Goal: Use online tool/utility: Use online tool/utility

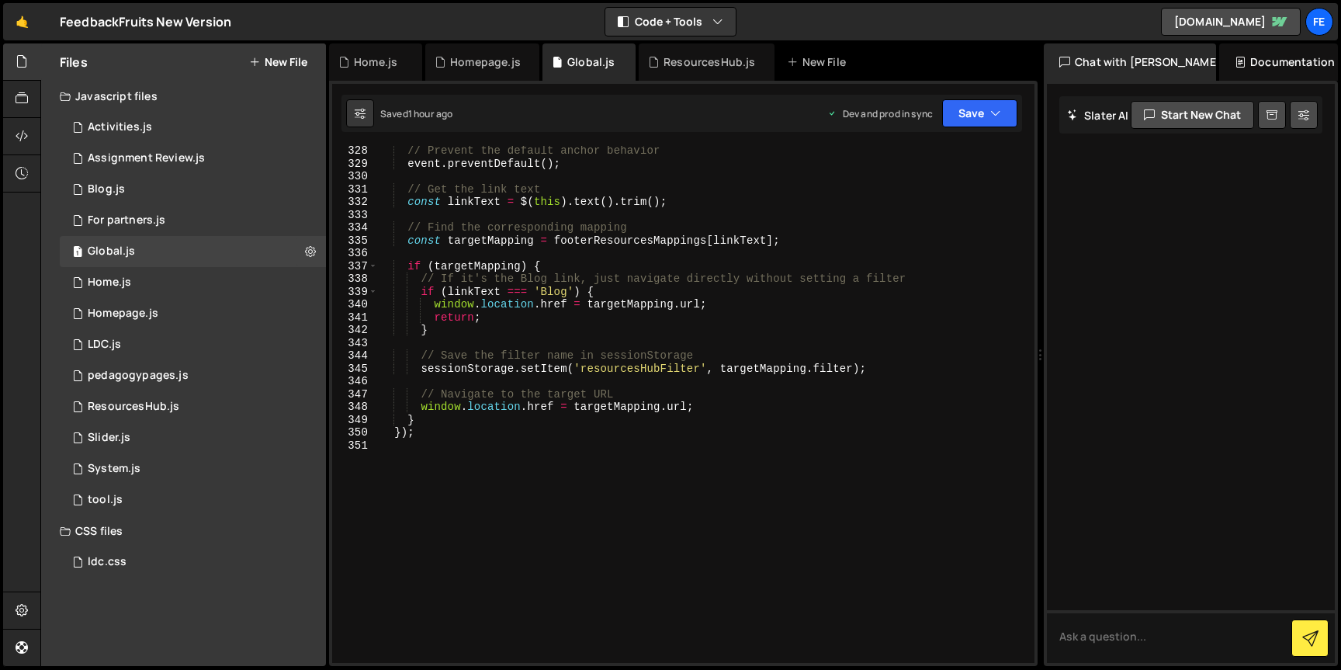
scroll to position [4295, 0]
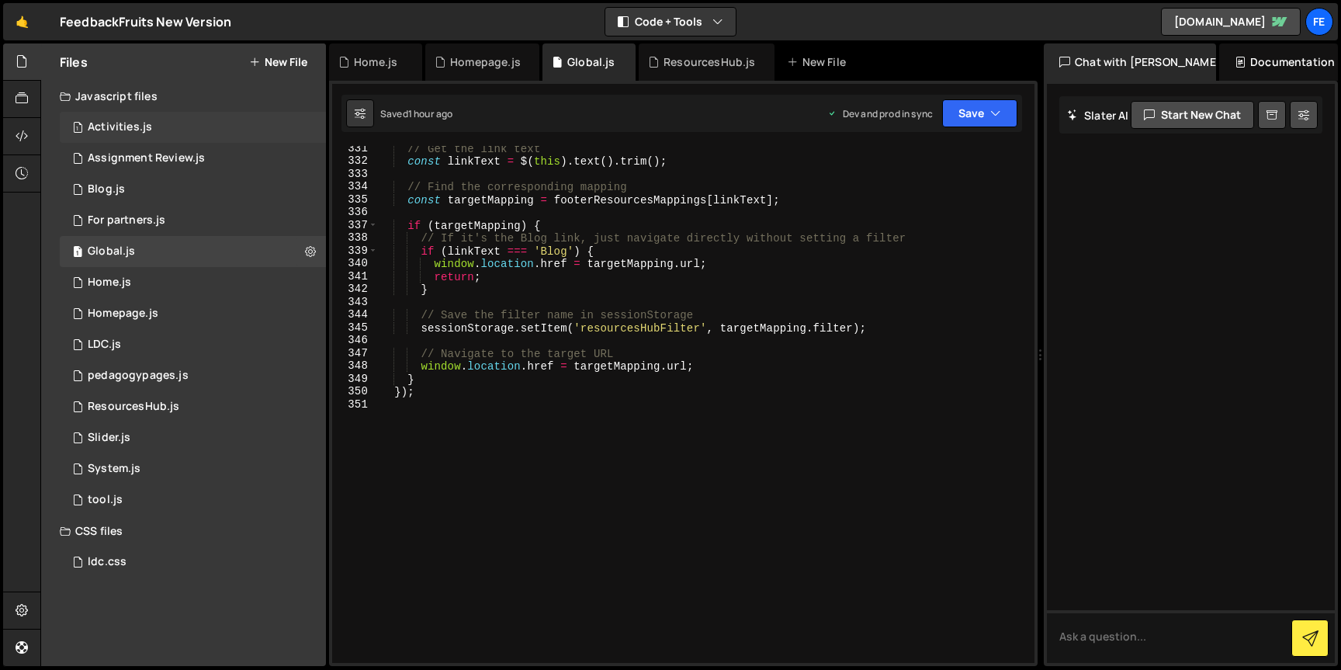
click at [189, 136] on div "1 Activities.js 0" at bounding box center [193, 127] width 266 height 31
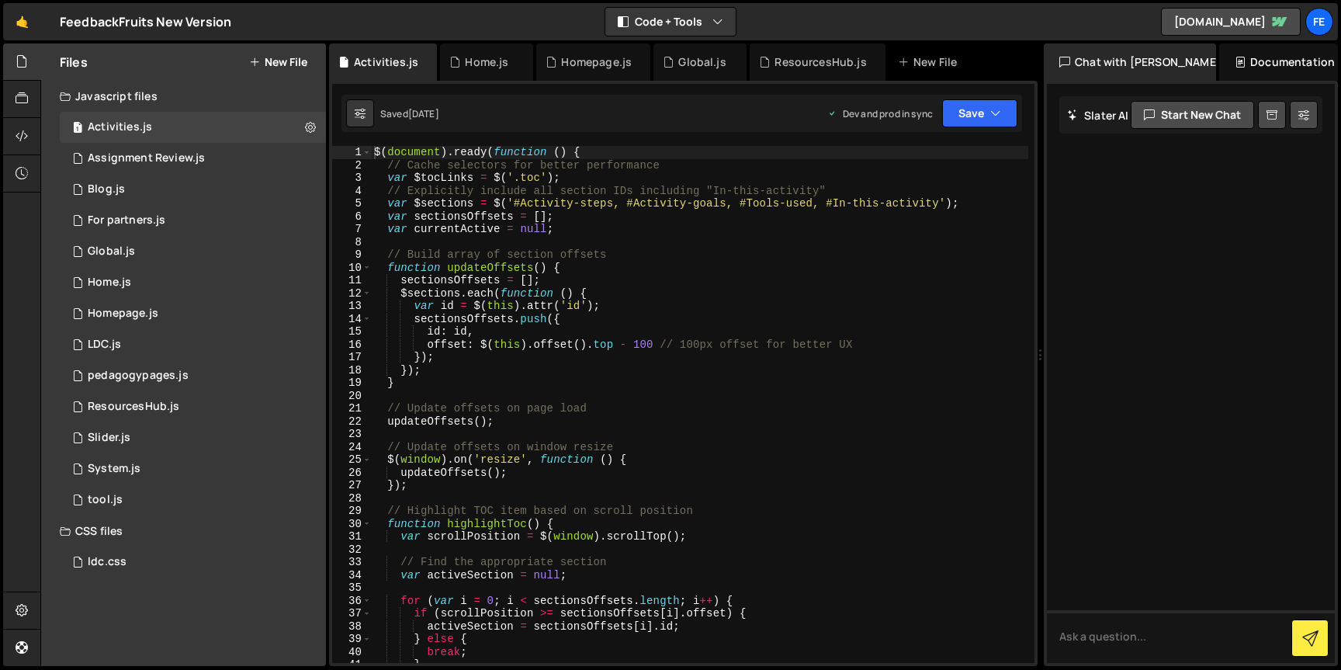
scroll to position [0, 0]
click at [152, 164] on div "Assignment Review.js" at bounding box center [146, 158] width 117 height 14
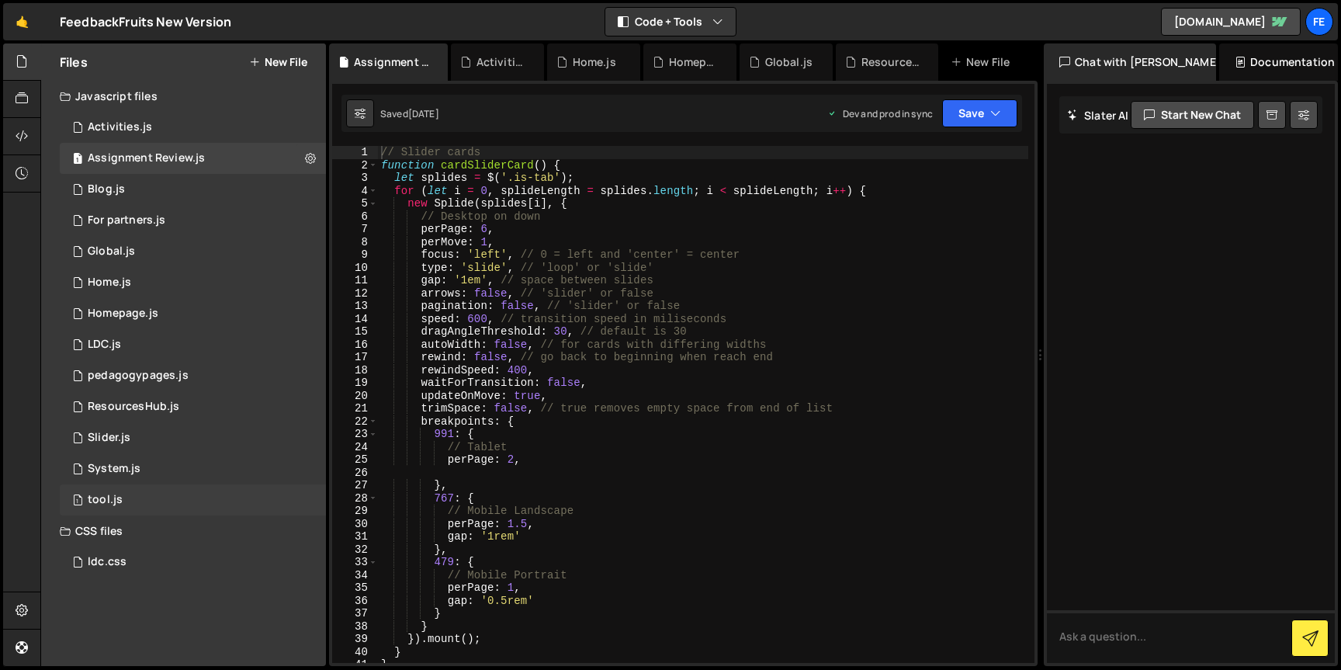
click at [123, 501] on div "1 tool.js 0" at bounding box center [193, 499] width 266 height 31
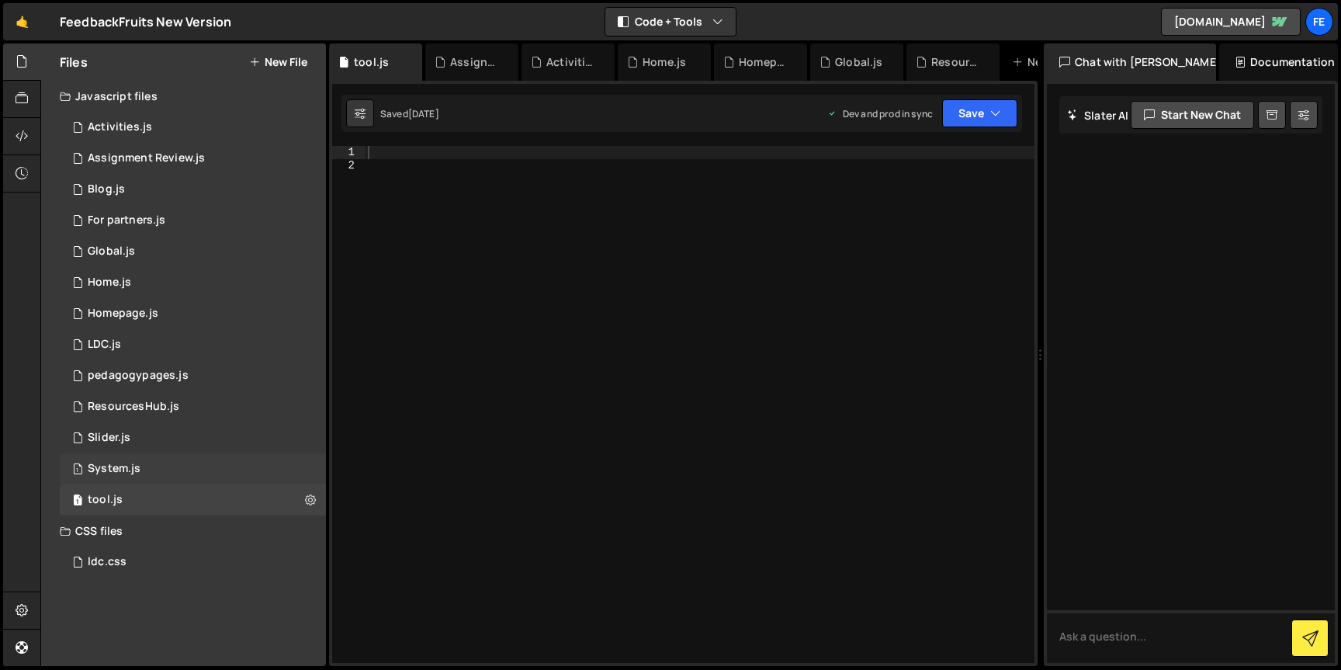
click at [133, 469] on div "System.js" at bounding box center [114, 469] width 53 height 14
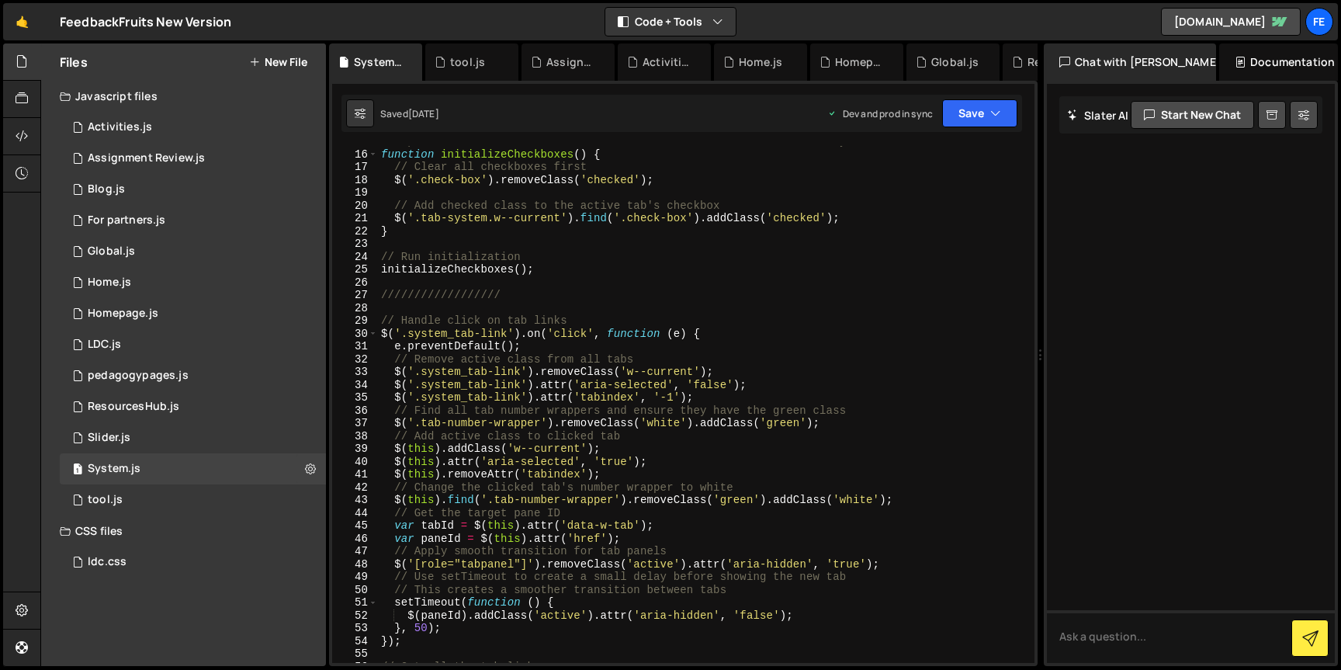
scroll to position [191, 0]
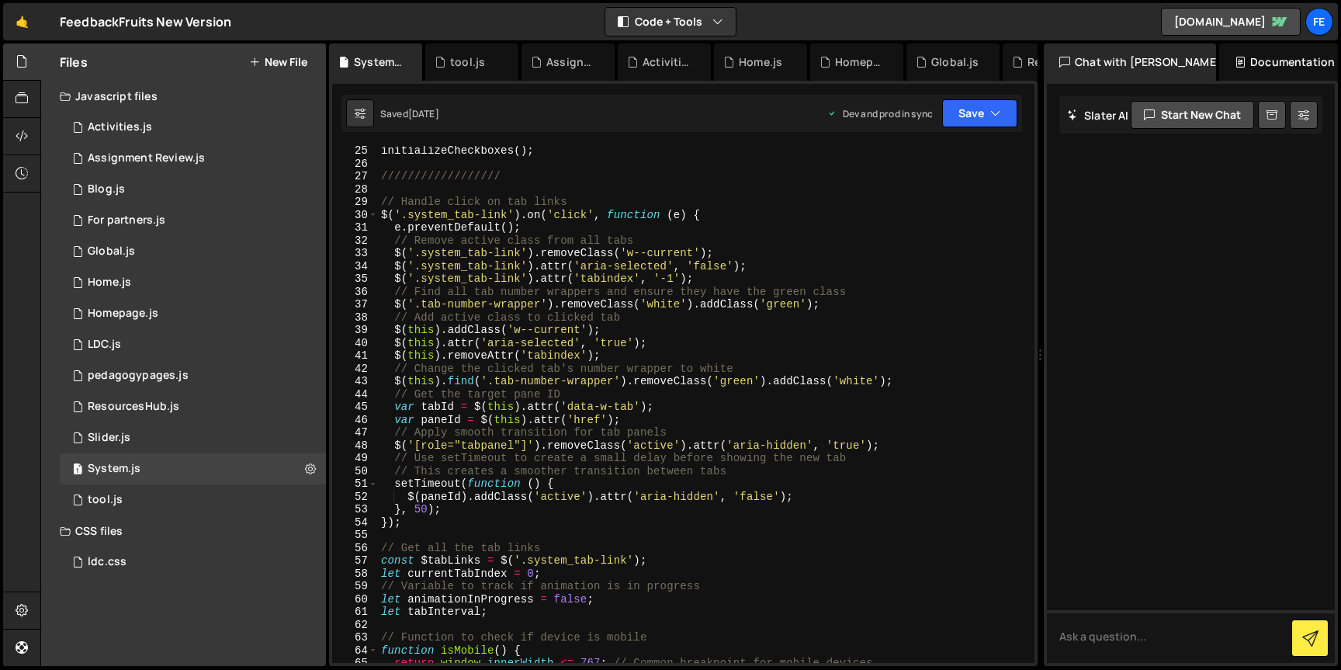
click at [504, 481] on div "initializeCheckboxes ( ) ; ////////////////// // Handle click on tab links $ ( …" at bounding box center [703, 415] width 651 height 543
type textarea "setTimeout(function () {"
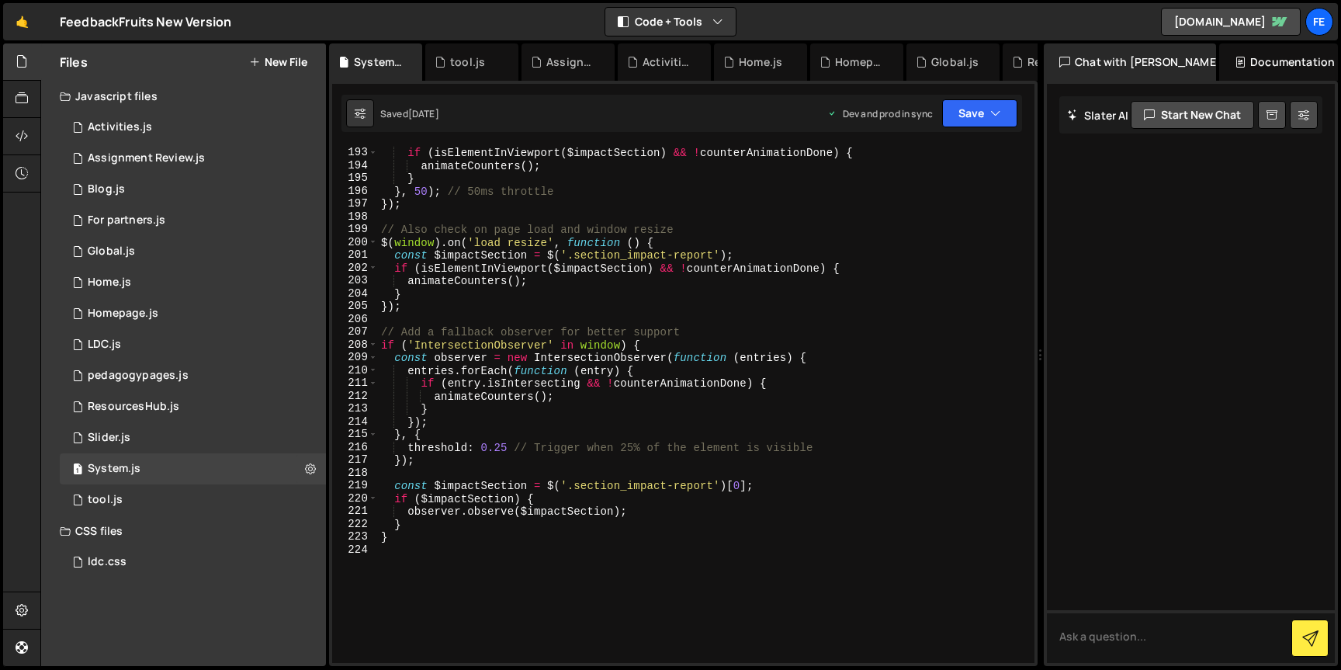
scroll to position [2558, 0]
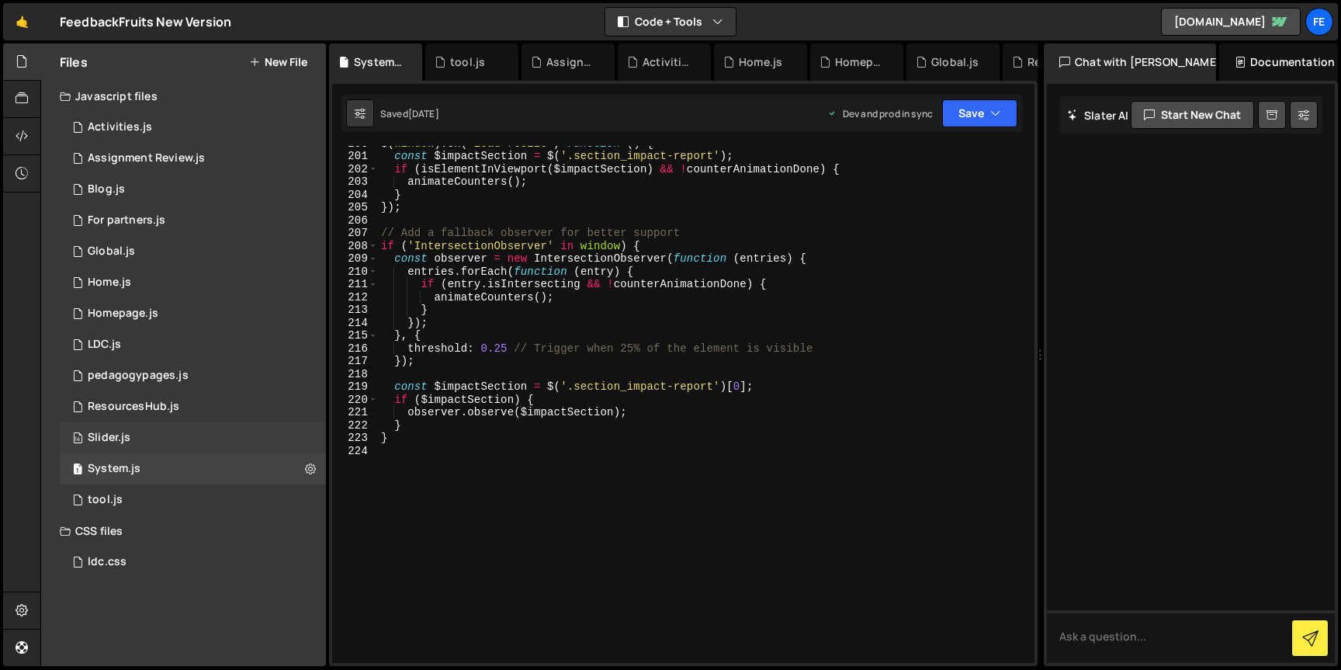
click at [141, 429] on div "14 Slider.js 0" at bounding box center [193, 437] width 266 height 31
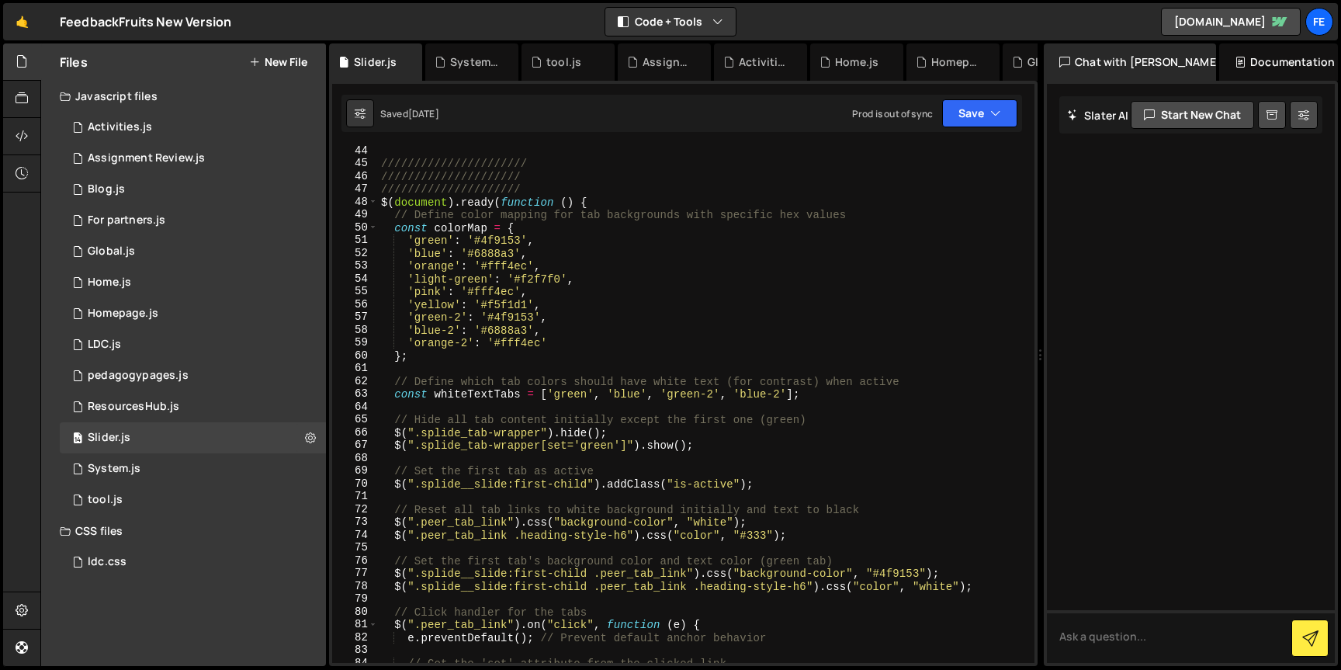
scroll to position [549, 0]
click at [316, 442] on button at bounding box center [311, 438] width 28 height 28
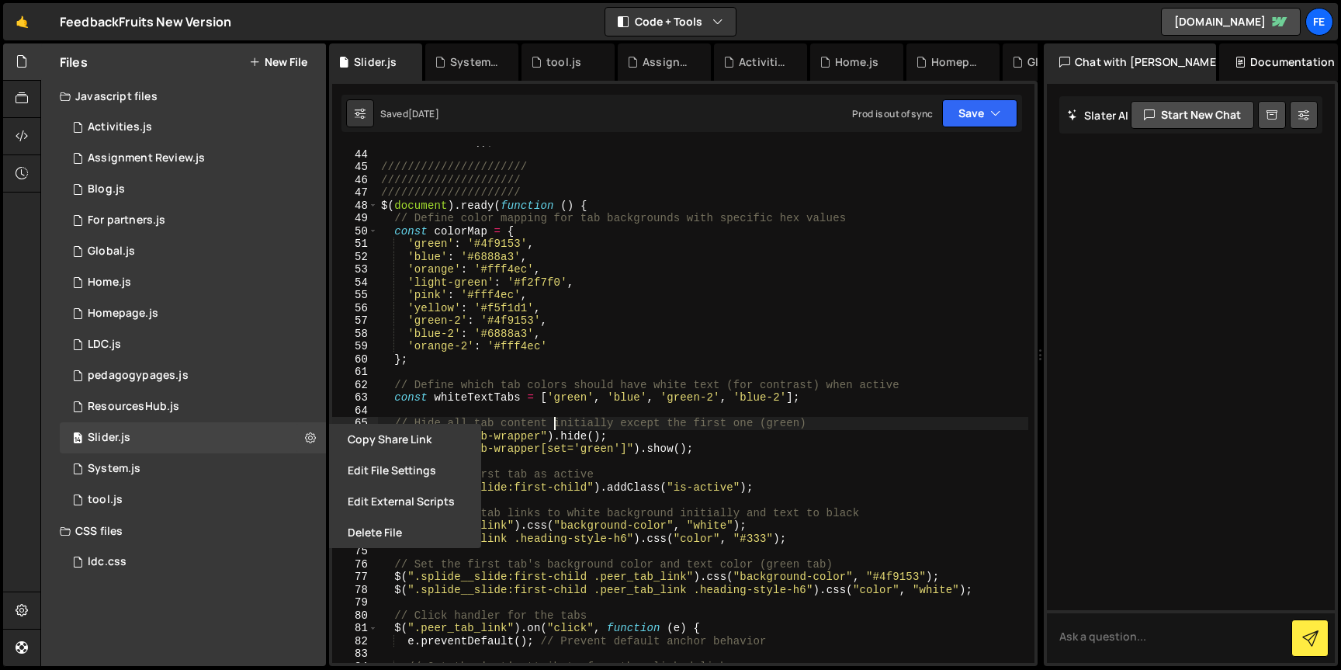
click at [552, 425] on div "cardSliderCard ( ) ; ////////////////////// ///////////////////// /////////////…" at bounding box center [703, 406] width 651 height 543
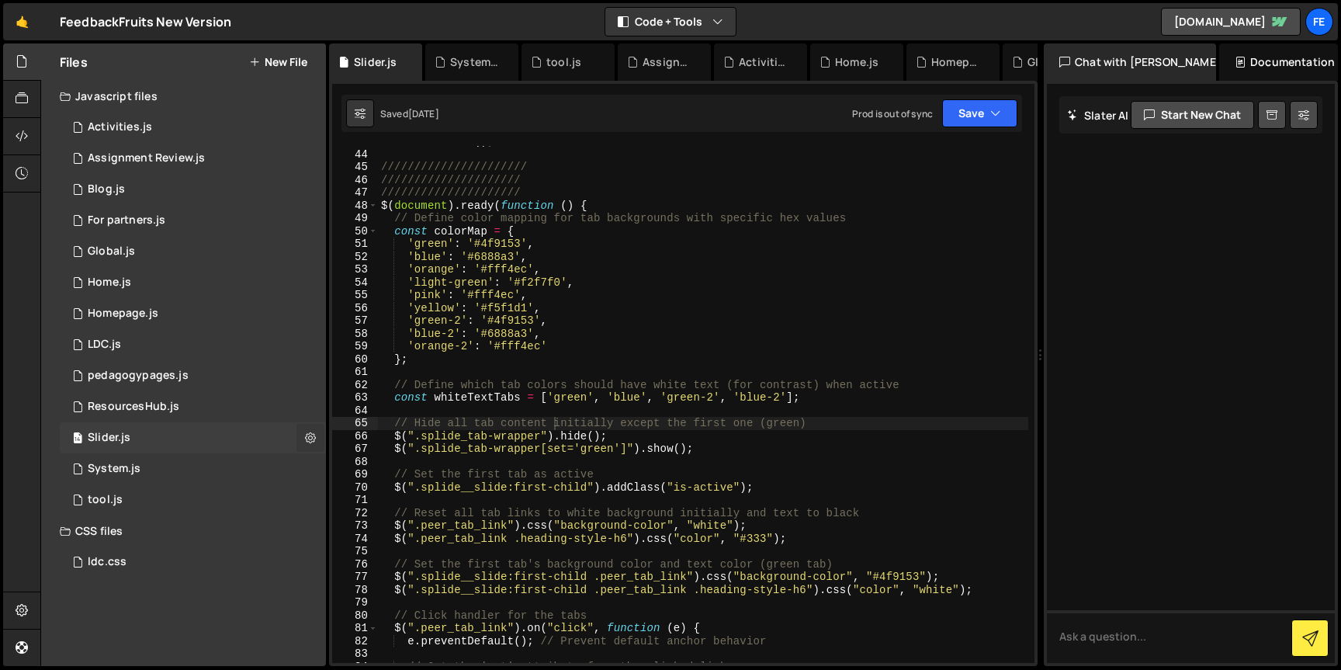
click at [305, 436] on icon at bounding box center [310, 437] width 11 height 15
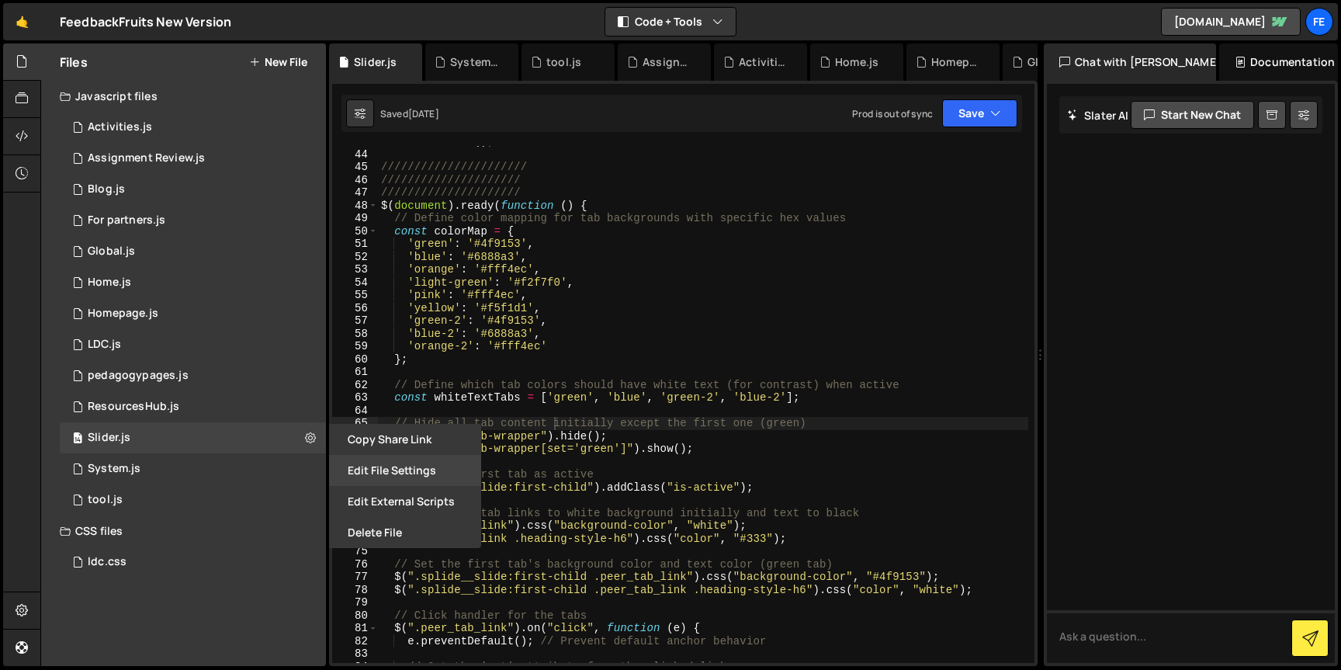
click at [383, 465] on button "Edit File Settings" at bounding box center [405, 470] width 152 height 31
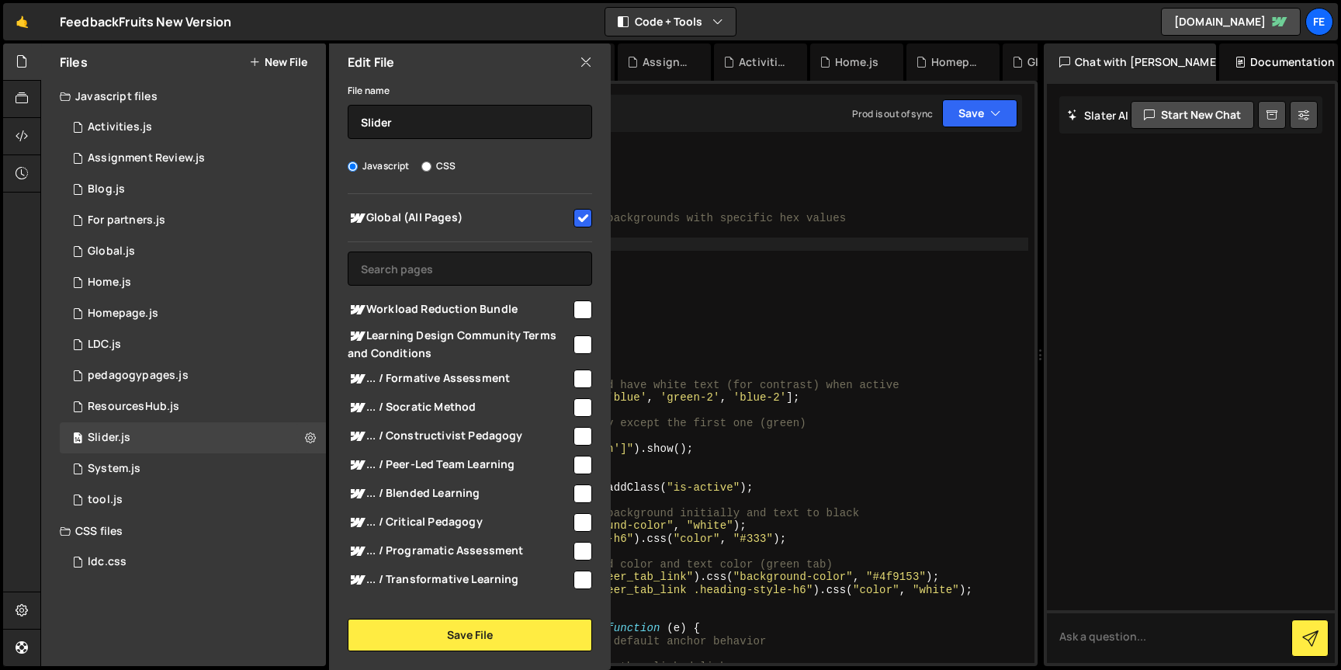
click at [700, 250] on div "cardSliderCard ( ) ; ////////////////////// ///////////////////// /////////////…" at bounding box center [703, 406] width 651 height 543
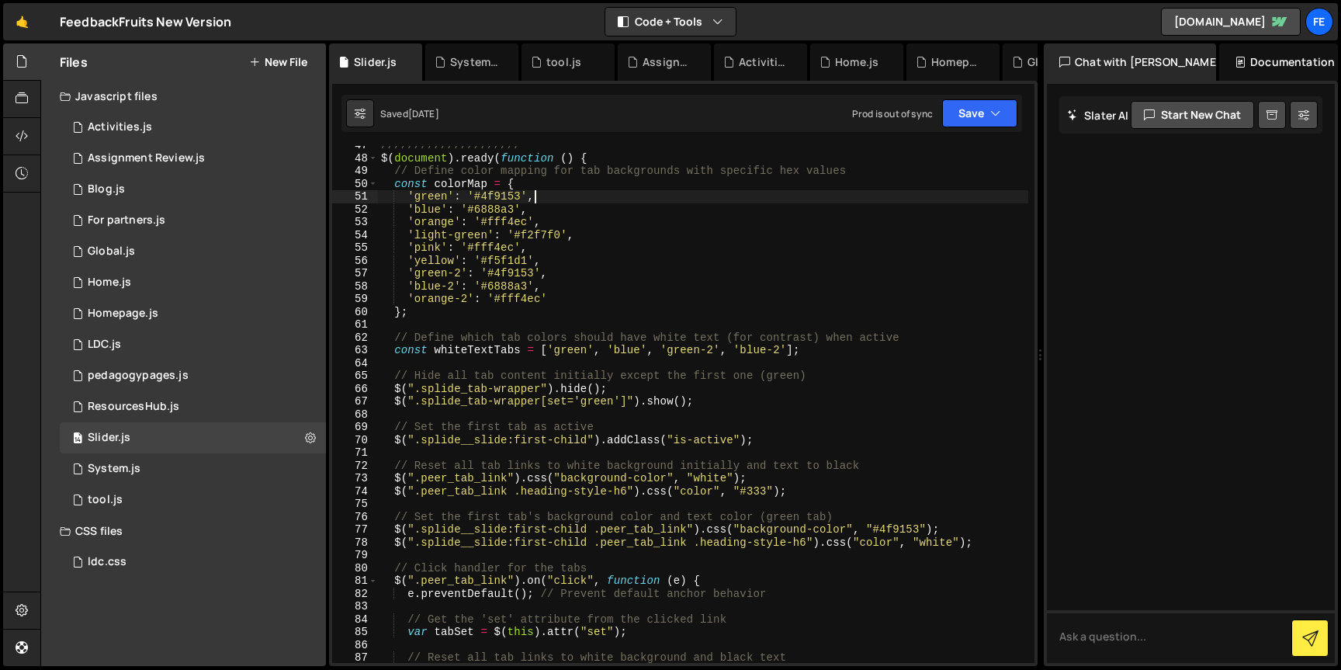
scroll to position [601, 0]
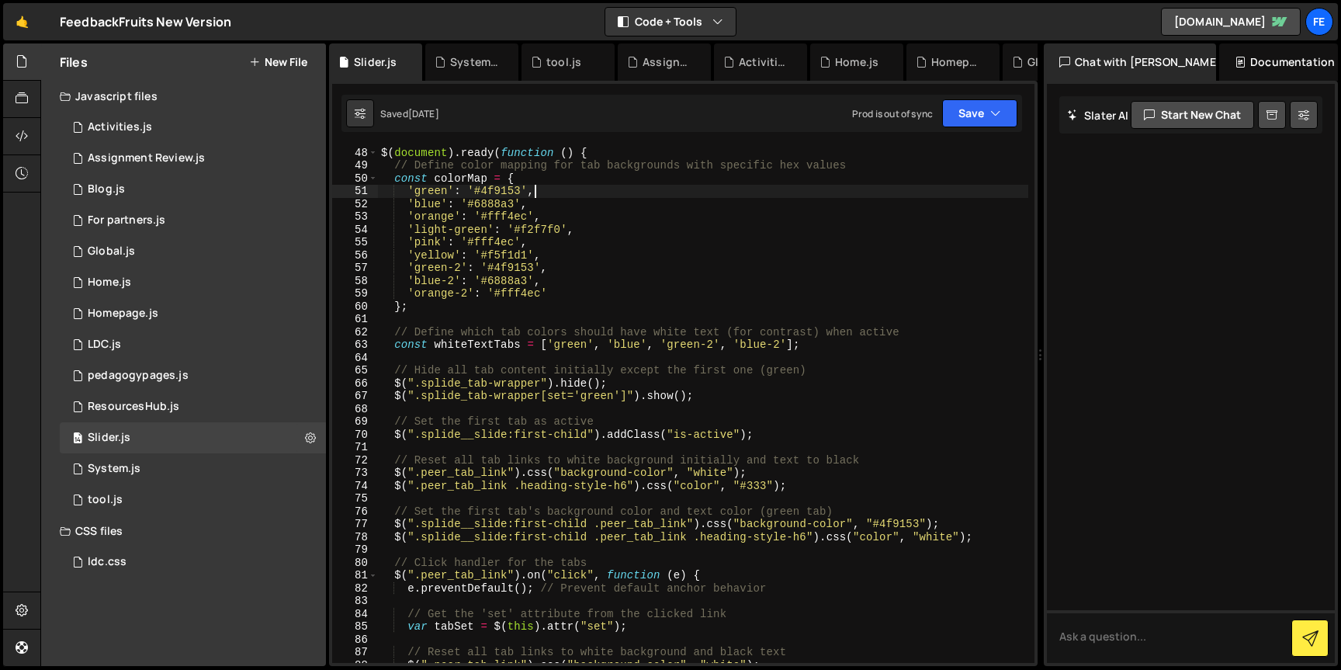
click at [566, 349] on div "///////////////////// $ ( document ) . ready ( function ( ) { // Define color m…" at bounding box center [703, 405] width 651 height 543
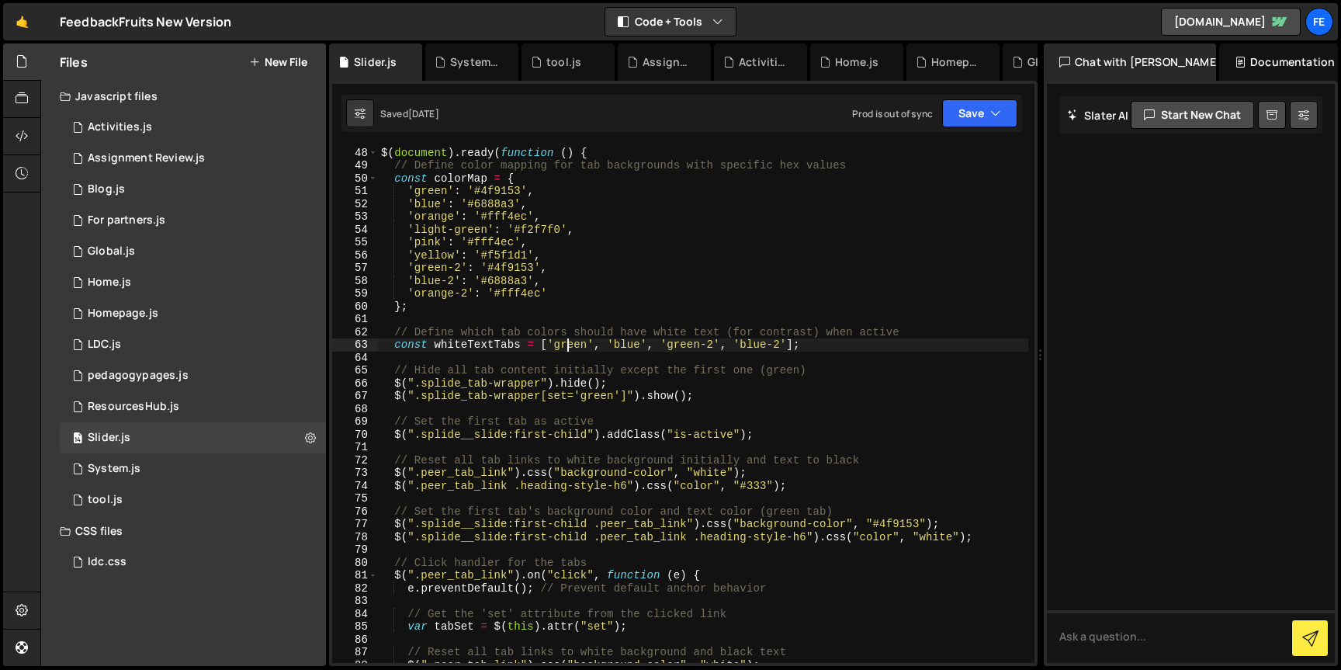
click at [566, 349] on div "///////////////////// $ ( document ) . ready ( function ( ) { // Define color m…" at bounding box center [703, 405] width 651 height 543
click at [628, 342] on div "///////////////////// $ ( document ) . ready ( function ( ) { // Define color m…" at bounding box center [703, 405] width 651 height 543
click at [682, 342] on div "///////////////////// $ ( document ) . ready ( function ( ) { // Define color m…" at bounding box center [703, 405] width 651 height 543
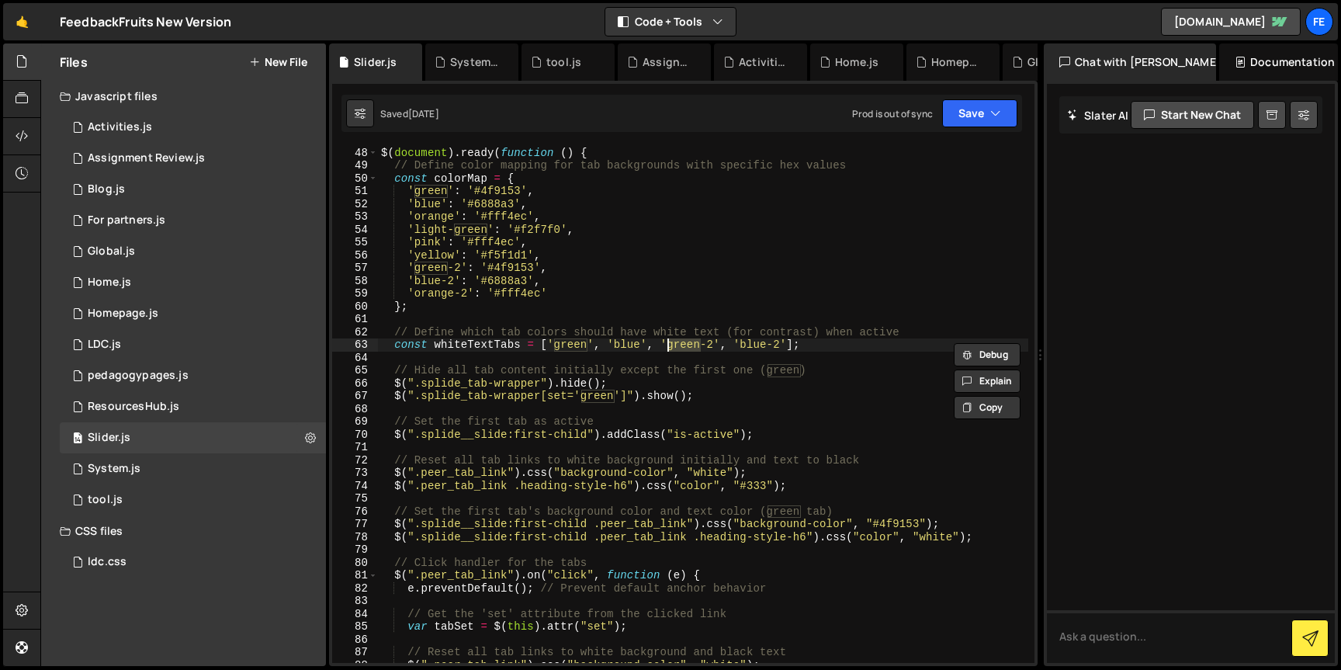
click at [762, 342] on div "///////////////////// $ ( document ) . ready ( function ( ) { // Define color m…" at bounding box center [703, 405] width 651 height 543
click at [548, 293] on div "///////////////////// $ ( document ) . ready ( function ( ) { // Define color m…" at bounding box center [703, 405] width 651 height 543
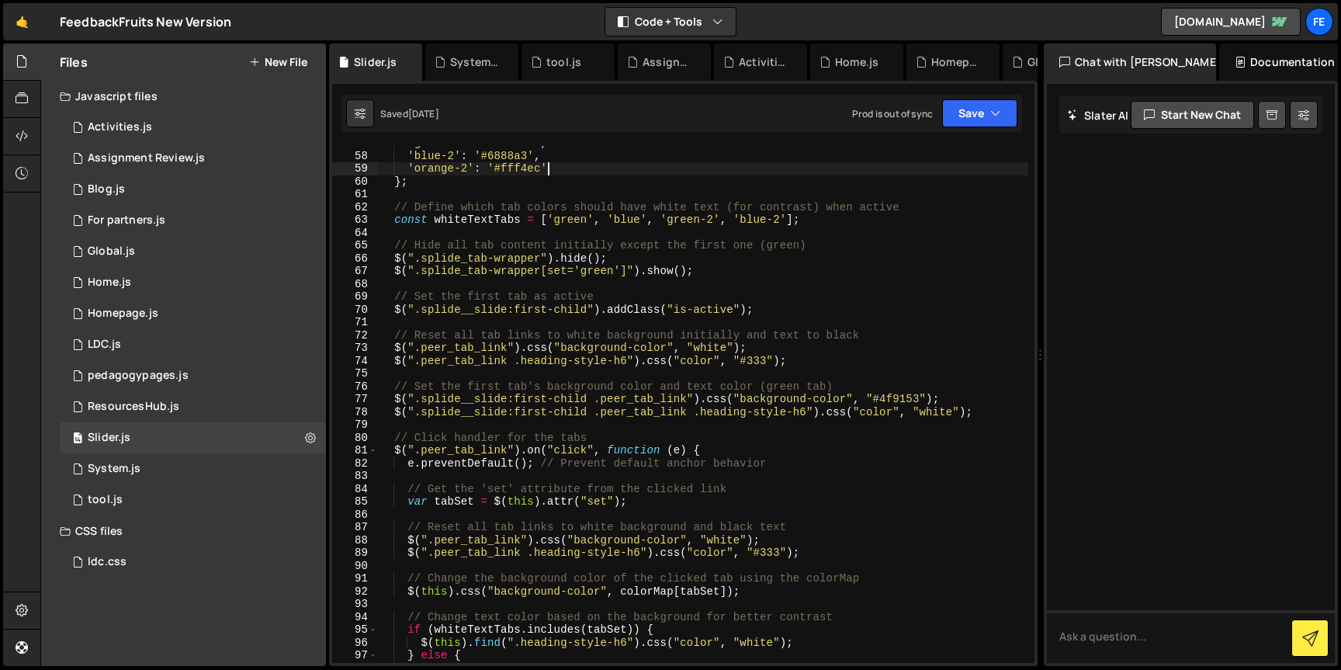
scroll to position [727, 0]
click at [555, 276] on div "'green-2' : '#4f9153' , 'blue-2' : '#6888a3' , 'orange-2' : '#fff4ec' } ; // De…" at bounding box center [703, 408] width 651 height 543
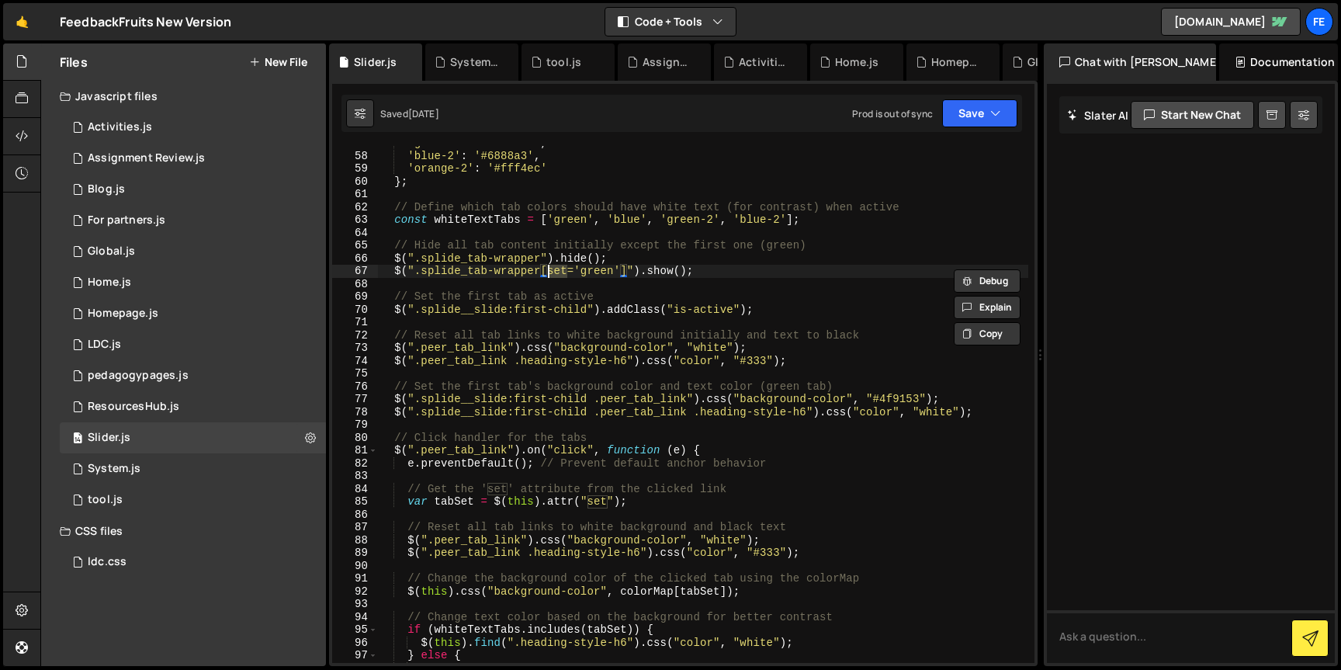
click at [599, 272] on div "'green-2' : '#4f9153' , 'blue-2' : '#6888a3' , 'orange-2' : '#fff4ec' } ; // De…" at bounding box center [703, 408] width 651 height 543
click at [575, 314] on div "'green-2' : '#4f9153' , 'blue-2' : '#6888a3' , 'orange-2' : '#fff4ec' } ; // De…" at bounding box center [703, 408] width 651 height 543
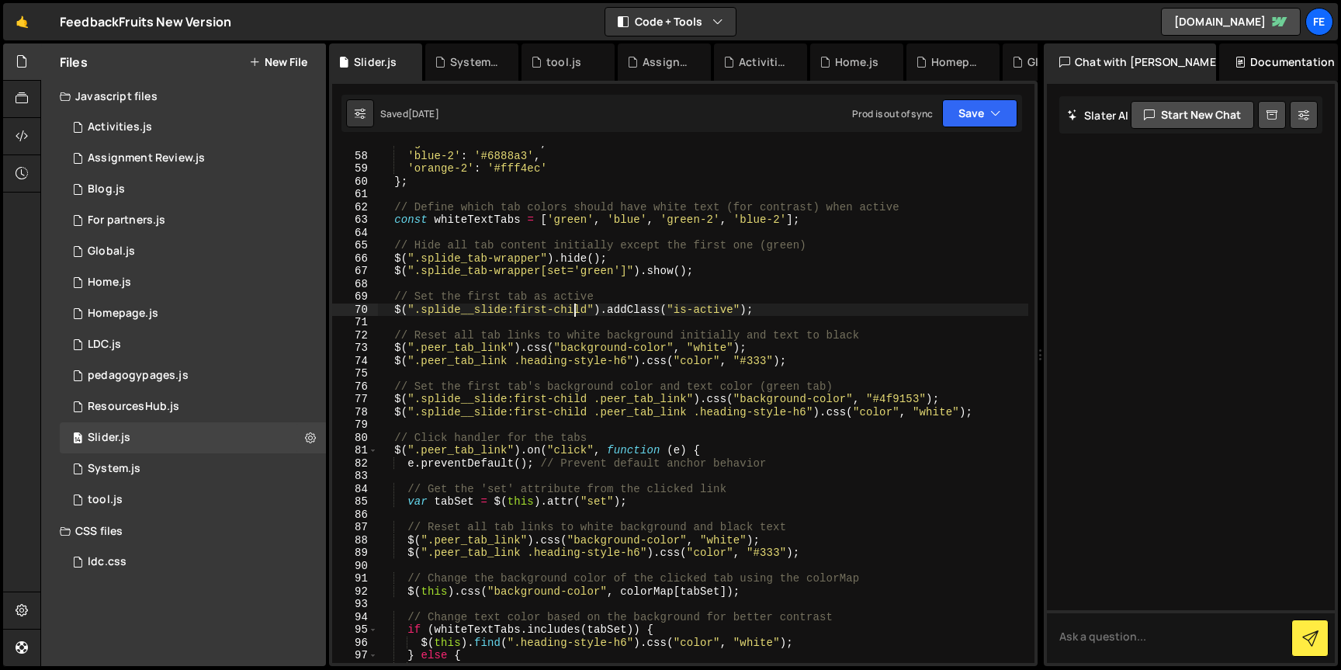
click at [575, 314] on div "'green-2' : '#4f9153' , 'blue-2' : '#6888a3' , 'orange-2' : '#fff4ec' } ; // De…" at bounding box center [703, 408] width 651 height 543
click at [703, 306] on div "'green-2' : '#4f9153' , 'blue-2' : '#6888a3' , 'orange-2' : '#fff4ec' } ; // De…" at bounding box center [703, 408] width 651 height 543
click at [658, 358] on div "'green-2' : '#4f9153' , 'blue-2' : '#6888a3' , 'orange-2' : '#fff4ec' } ; // De…" at bounding box center [703, 408] width 651 height 543
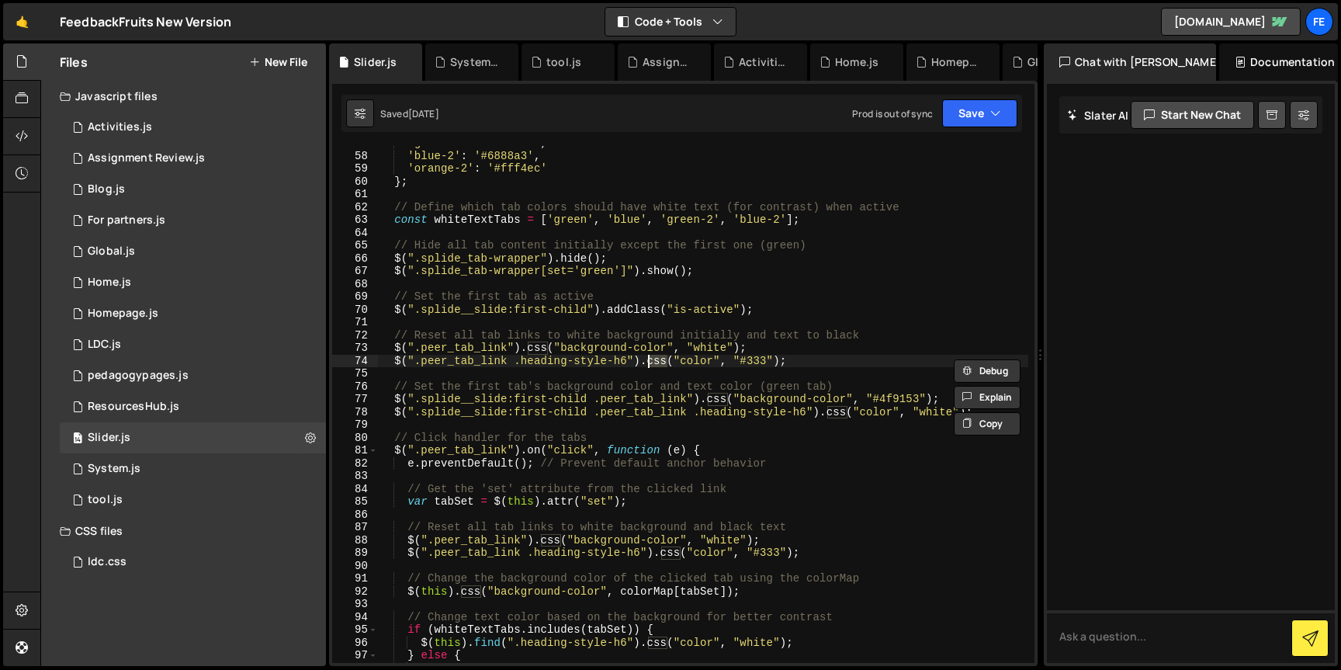
click at [688, 359] on div "'green-2' : '#4f9153' , 'blue-2' : '#6888a3' , 'orange-2' : '#fff4ec' } ; // De…" at bounding box center [703, 408] width 651 height 543
click at [753, 359] on div "'green-2' : '#4f9153' , 'blue-2' : '#6888a3' , 'orange-2' : '#fff4ec' } ; // De…" at bounding box center [703, 408] width 651 height 543
click at [548, 402] on div "'green-2' : '#4f9153' , 'blue-2' : '#6888a3' , 'orange-2' : '#fff4ec' } ; // De…" at bounding box center [703, 408] width 651 height 543
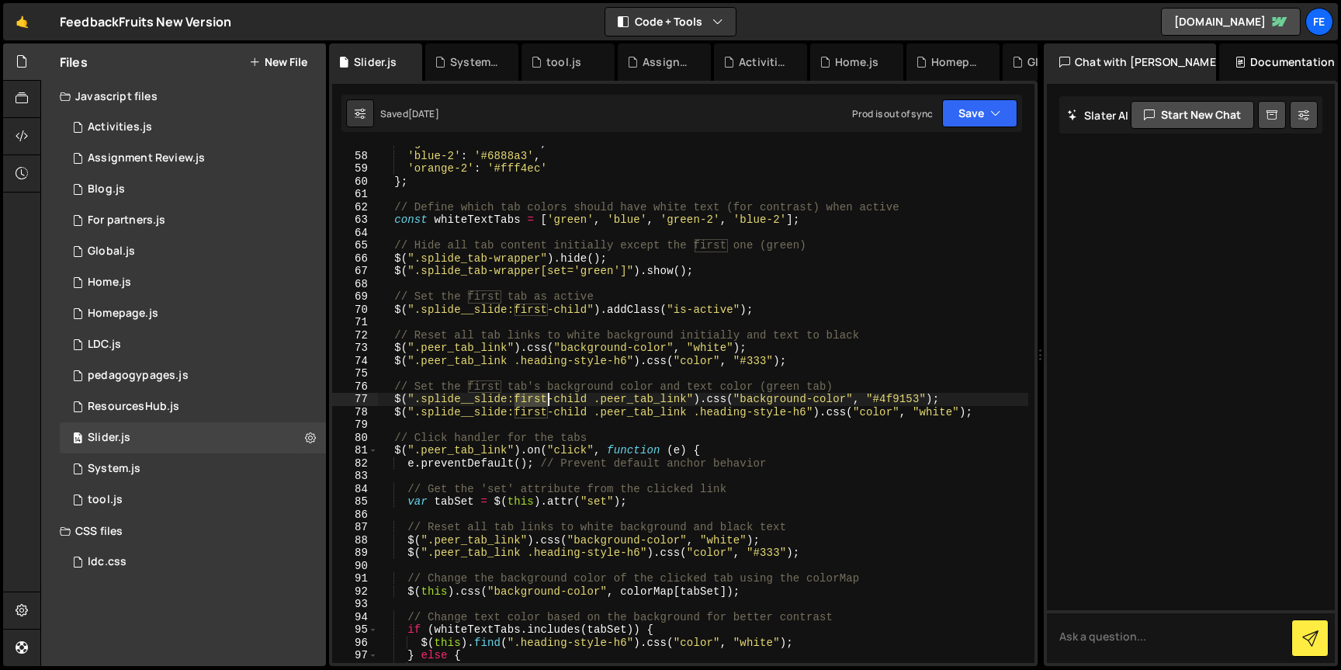
click at [548, 402] on div "'green-2' : '#4f9153' , 'blue-2' : '#6888a3' , 'orange-2' : '#fff4ec' } ; // De…" at bounding box center [703, 408] width 651 height 543
click at [619, 402] on div "'green-2' : '#4f9153' , 'blue-2' : '#6888a3' , 'orange-2' : '#fff4ec' } ; // De…" at bounding box center [703, 408] width 651 height 543
click at [755, 404] on div "'green-2' : '#4f9153' , 'blue-2' : '#6888a3' , 'orange-2' : '#fff4ec' } ; // De…" at bounding box center [703, 408] width 651 height 543
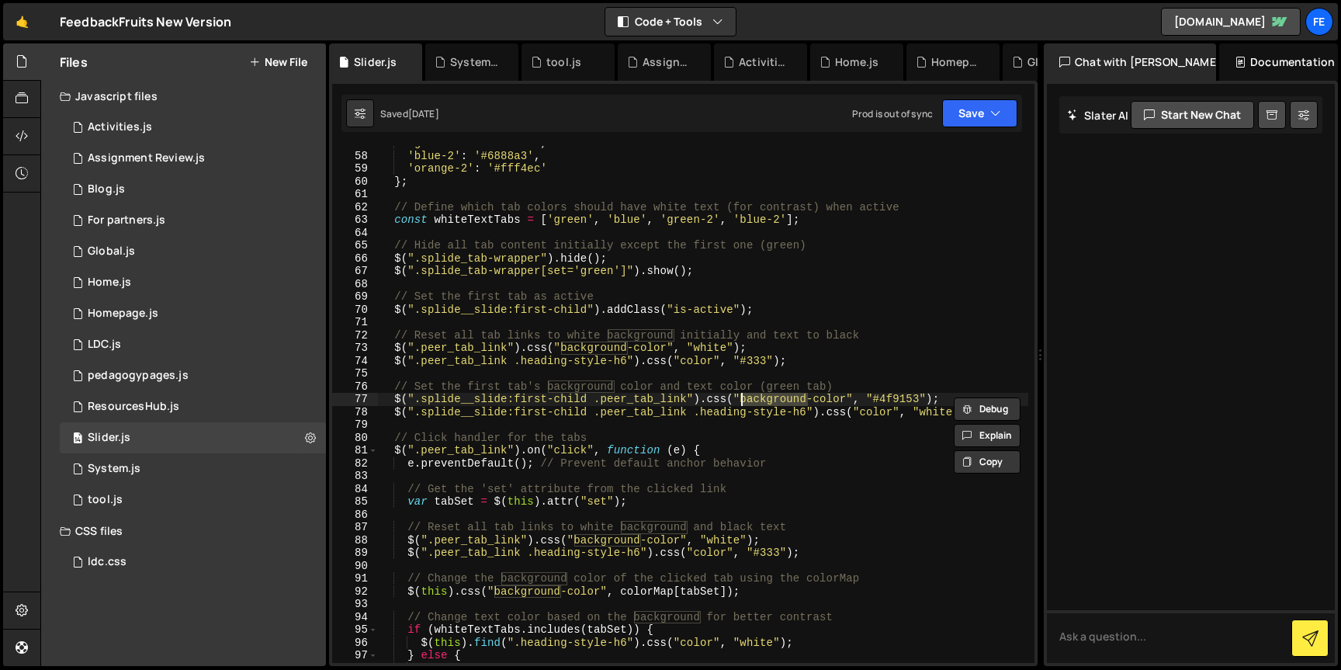
click at [739, 413] on div "'green-2' : '#4f9153' , 'blue-2' : '#6888a3' , 'orange-2' : '#fff4ec' } ; // De…" at bounding box center [703, 408] width 651 height 543
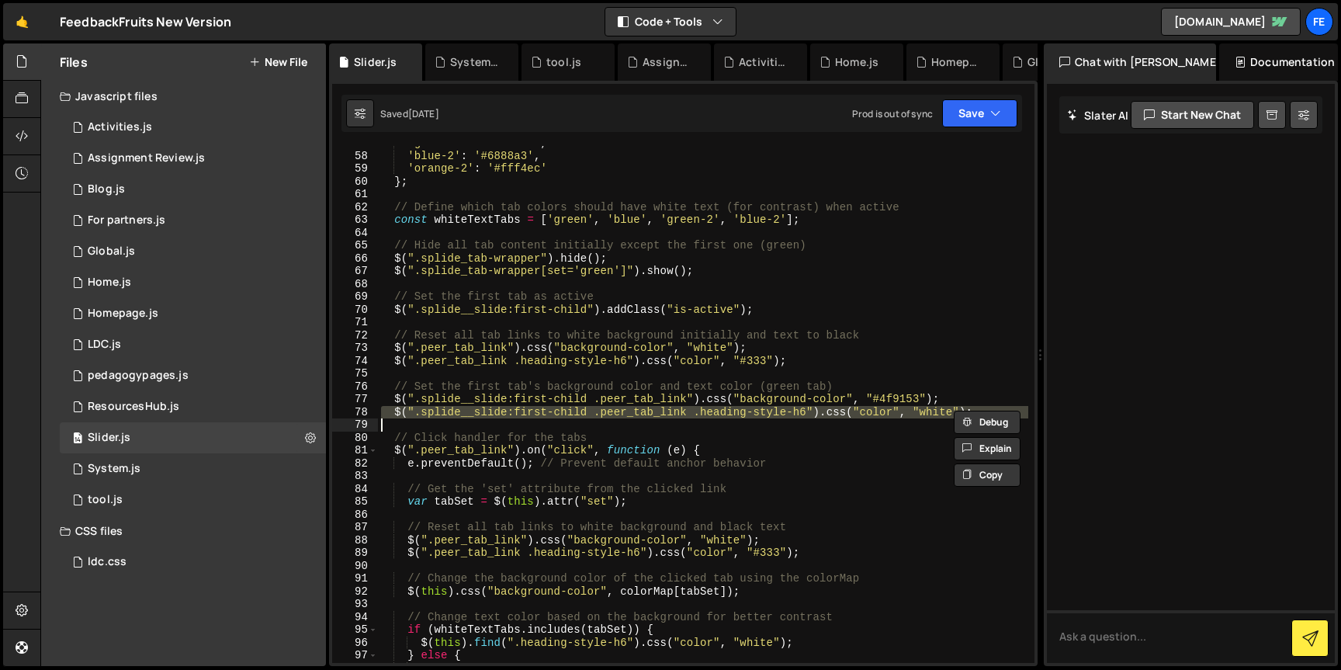
click at [739, 413] on div "'green-2' : '#4f9153' , 'blue-2' : '#6888a3' , 'orange-2' : '#fff4ec' } ; // De…" at bounding box center [703, 408] width 651 height 543
click at [739, 413] on div "'green-2' : '#4f9153' , 'blue-2' : '#6888a3' , 'orange-2' : '#fff4ec' } ; // De…" at bounding box center [703, 404] width 651 height 517
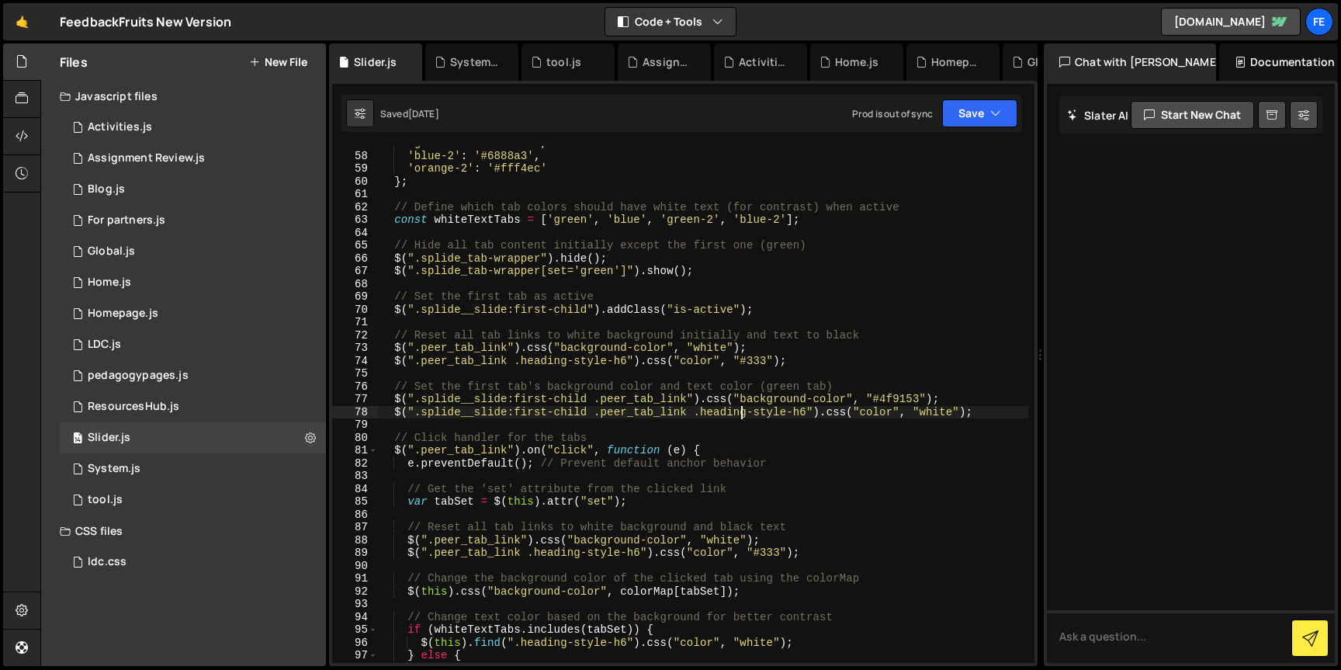
click at [739, 413] on div "'green-2' : '#4f9153' , 'blue-2' : '#6888a3' , 'orange-2' : '#fff4ec' } ; // De…" at bounding box center [703, 408] width 651 height 543
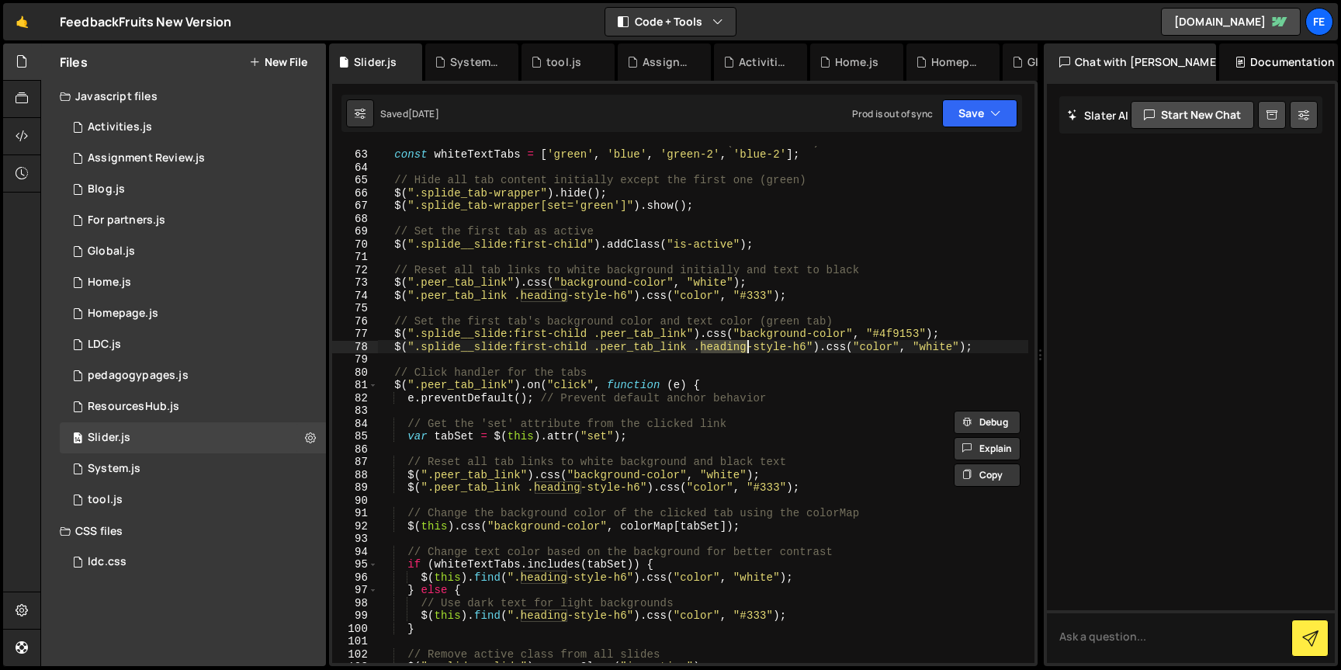
scroll to position [801, 0]
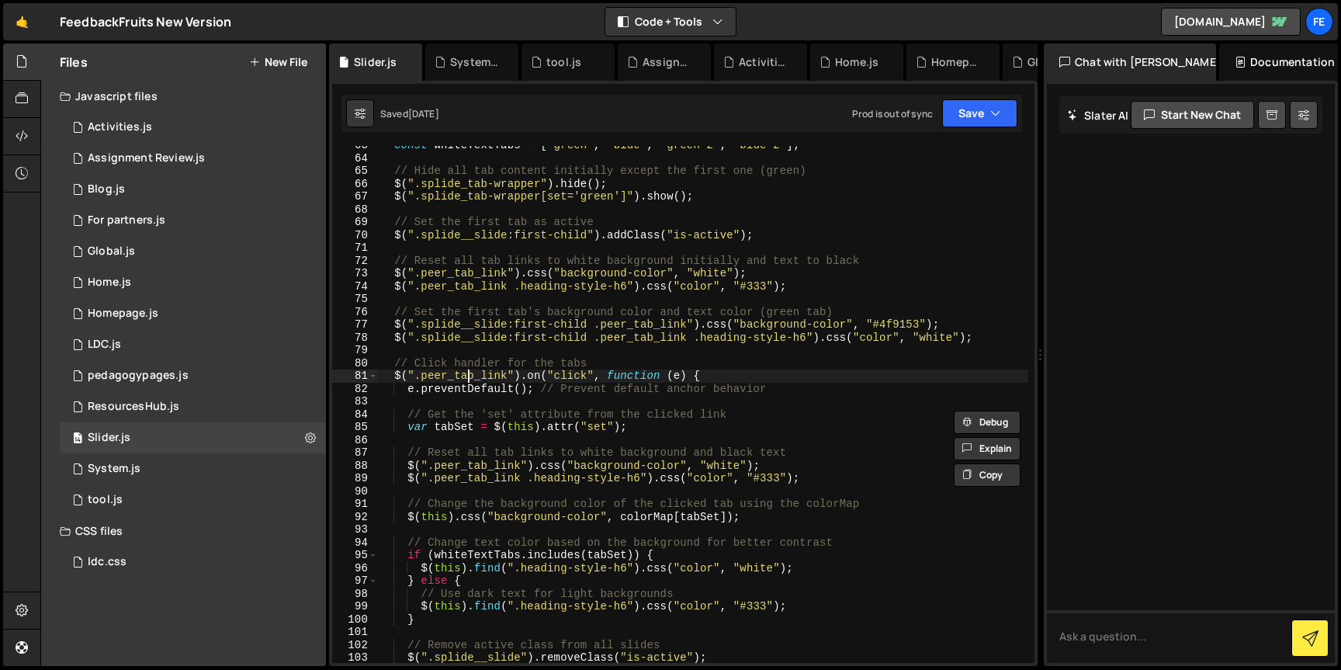
click at [466, 380] on div "const whiteTextTabs = [ 'green' , 'blue' , 'green-2' , 'blue-2' ] ; // Hide all…" at bounding box center [703, 410] width 651 height 543
click at [564, 376] on div "const whiteTextTabs = [ 'green' , 'blue' , 'green-2' , 'blue-2' ] ; // Hide all…" at bounding box center [703, 410] width 651 height 543
click at [594, 425] on div "const whiteTextTabs = [ 'green' , 'blue' , 'green-2' , 'blue-2' ] ; // Hide all…" at bounding box center [703, 410] width 651 height 543
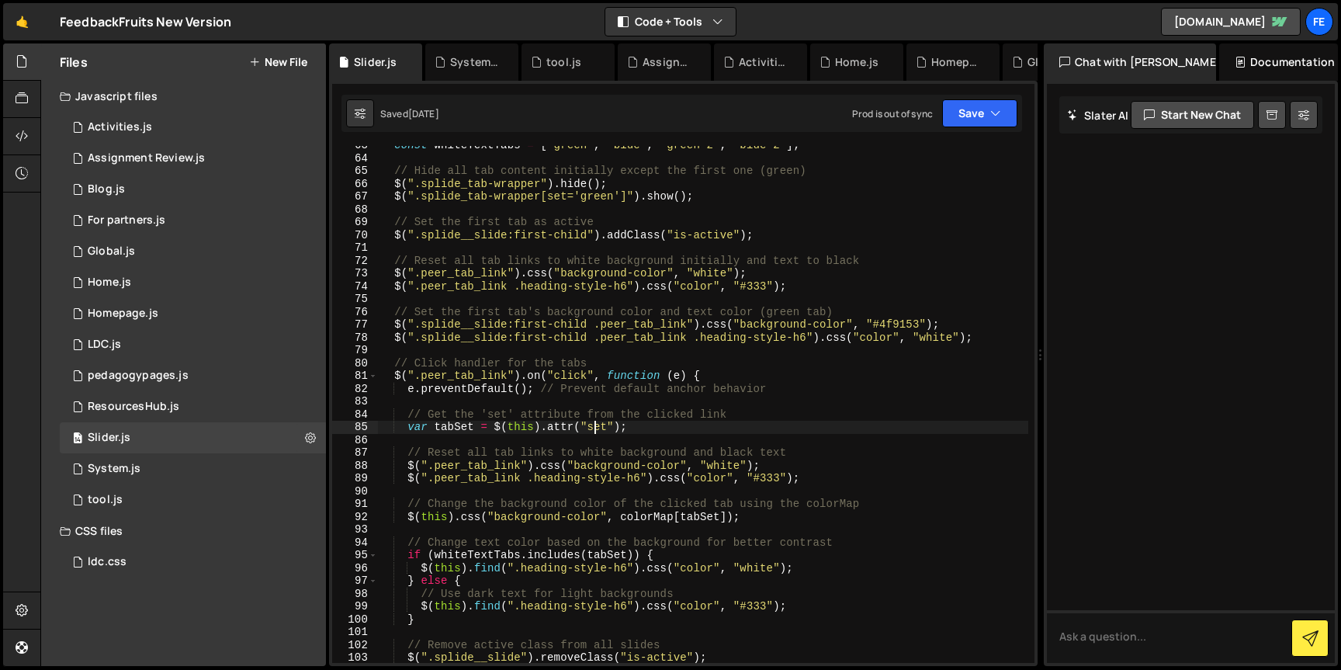
click at [594, 425] on div "const whiteTextTabs = [ 'green' , 'blue' , 'green-2' , 'blue-2' ] ; // Hide all…" at bounding box center [703, 410] width 651 height 543
click at [489, 463] on div "const whiteTextTabs = [ 'green' , 'blue' , 'green-2' , 'blue-2' ] ; // Hide all…" at bounding box center [703, 410] width 651 height 543
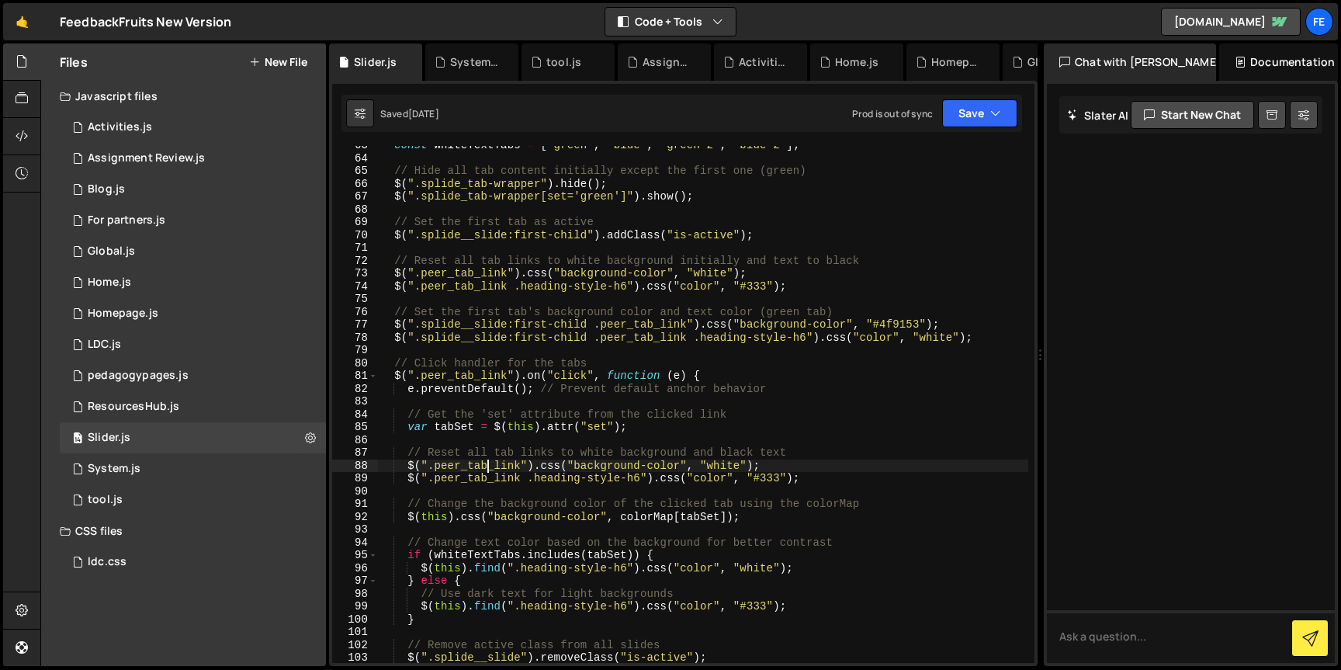
click at [489, 463] on div "const whiteTextTabs = [ 'green' , 'blue' , 'green-2' , 'blue-2' ] ; // Hide all…" at bounding box center [703, 410] width 651 height 543
click at [603, 463] on div "const whiteTextTabs = [ 'green' , 'blue' , 'green-2' , 'blue-2' ] ; // Hide all…" at bounding box center [703, 410] width 651 height 543
click at [720, 465] on div "const whiteTextTabs = [ 'green' , 'blue' , 'green-2' , 'blue-2' ] ; // Hide all…" at bounding box center [703, 410] width 651 height 543
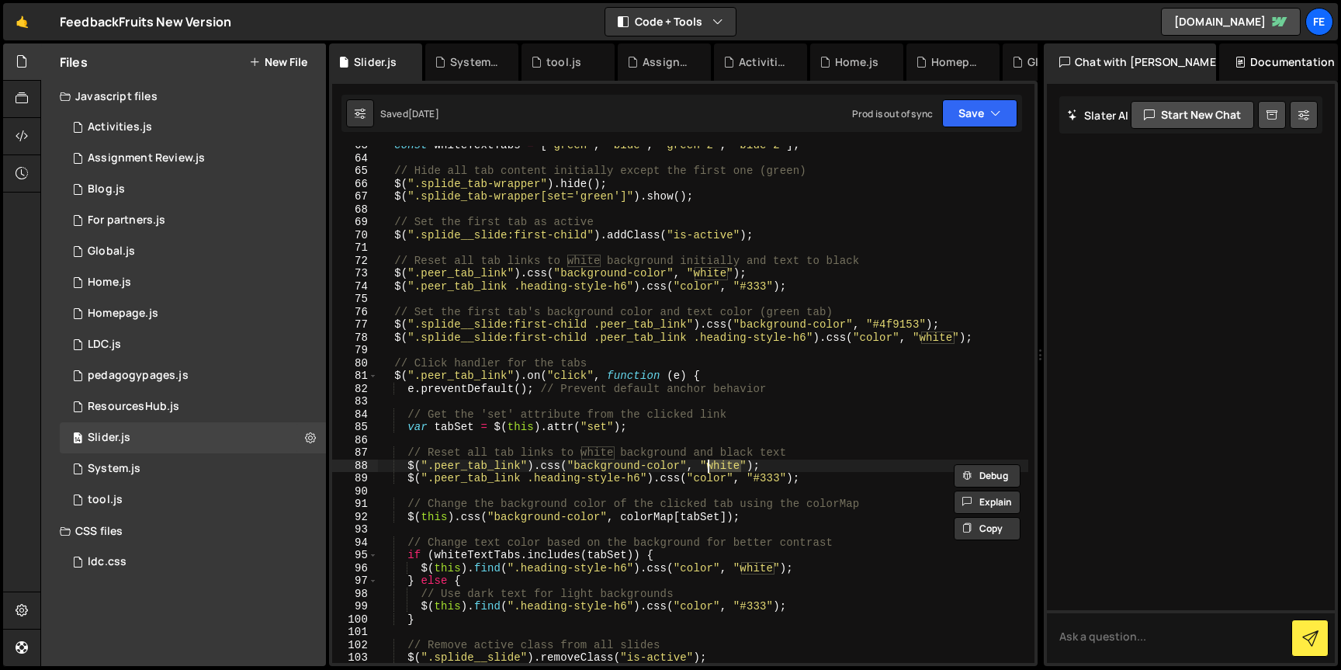
click at [562, 479] on div "const whiteTextTabs = [ 'green' , 'blue' , 'green-2' , 'blue-2' ] ; // Hide all…" at bounding box center [703, 410] width 651 height 543
click at [460, 484] on div "const whiteTextTabs = [ 'green' , 'blue' , 'green-2' , 'blue-2' ] ; // Hide all…" at bounding box center [703, 410] width 651 height 543
click at [535, 516] on div "const whiteTextTabs = [ 'green' , 'blue' , 'green-2' , 'blue-2' ] ; // Hide all…" at bounding box center [703, 410] width 651 height 543
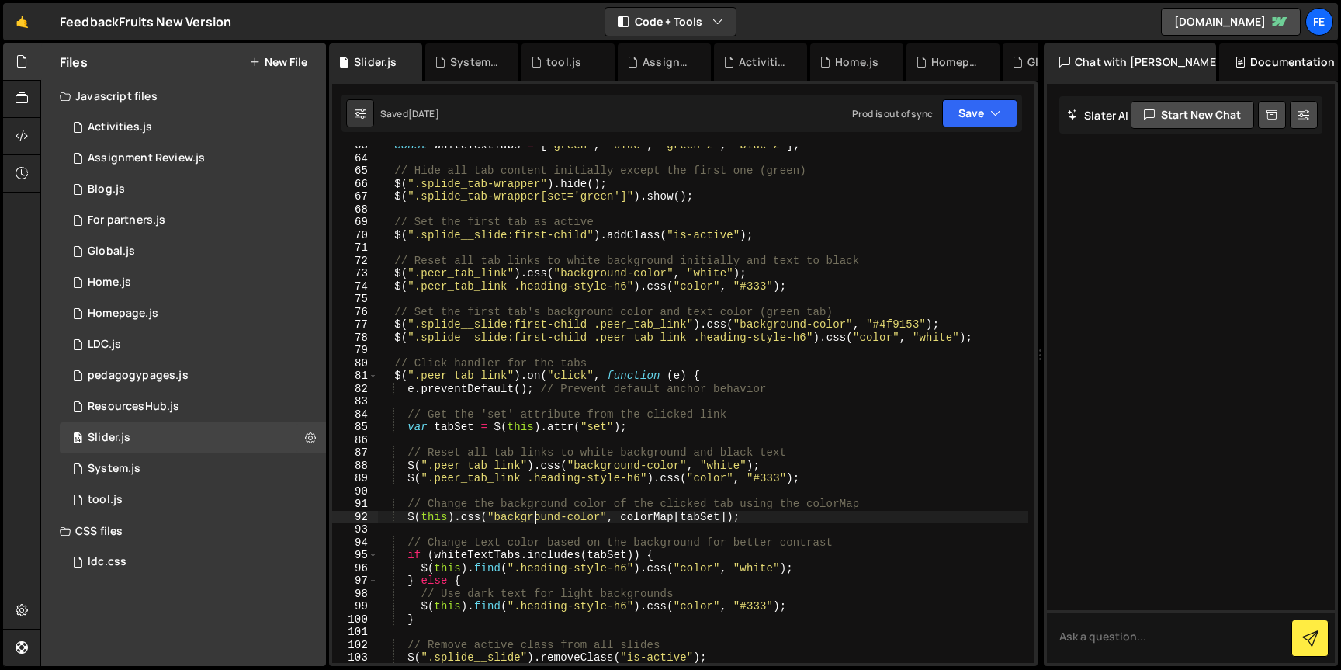
click at [535, 516] on div "const whiteTextTabs = [ 'green' , 'blue' , 'green-2' , 'blue-2' ] ; // Hide all…" at bounding box center [703, 410] width 651 height 543
click at [589, 512] on div "const whiteTextTabs = [ 'green' , 'blue' , 'green-2' , 'blue-2' ] ; // Hide all…" at bounding box center [703, 410] width 651 height 543
click at [686, 568] on div "const whiteTextTabs = [ 'green' , 'blue' , 'green-2' , 'blue-2' ] ; // Hide all…" at bounding box center [703, 410] width 651 height 543
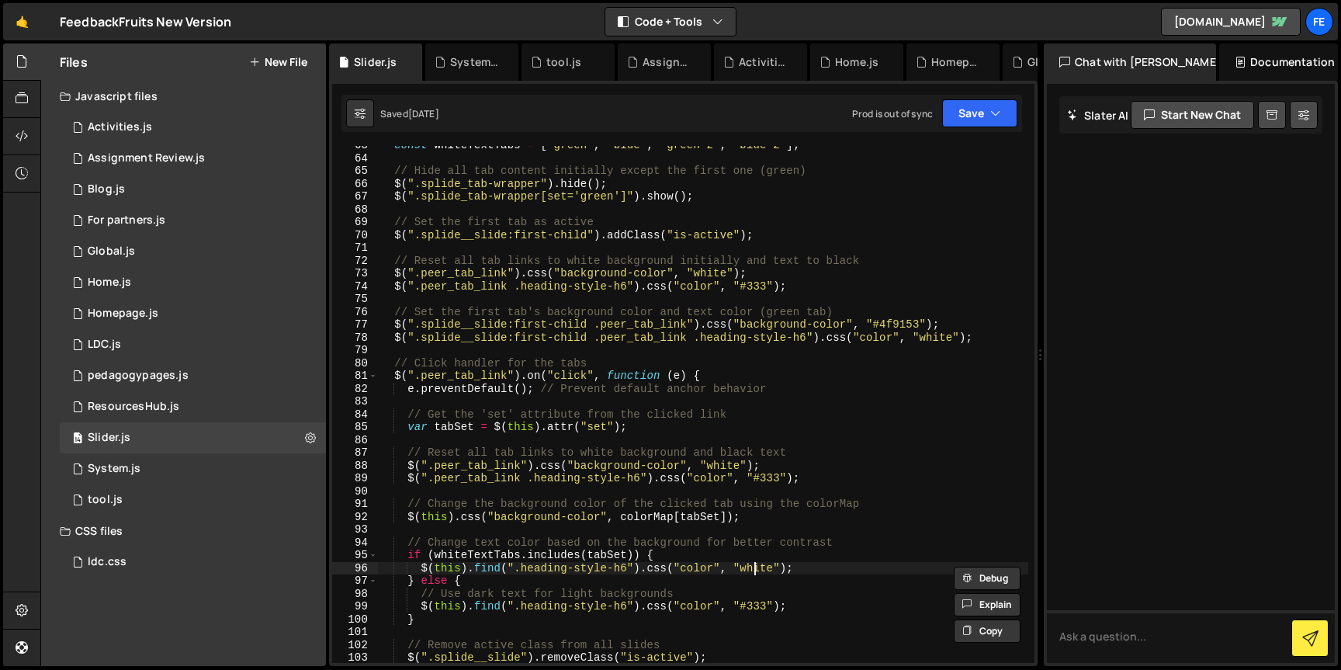
click at [753, 571] on div "const whiteTextTabs = [ 'green' , 'blue' , 'green-2' , 'blue-2' ] ; // Hide all…" at bounding box center [703, 410] width 651 height 543
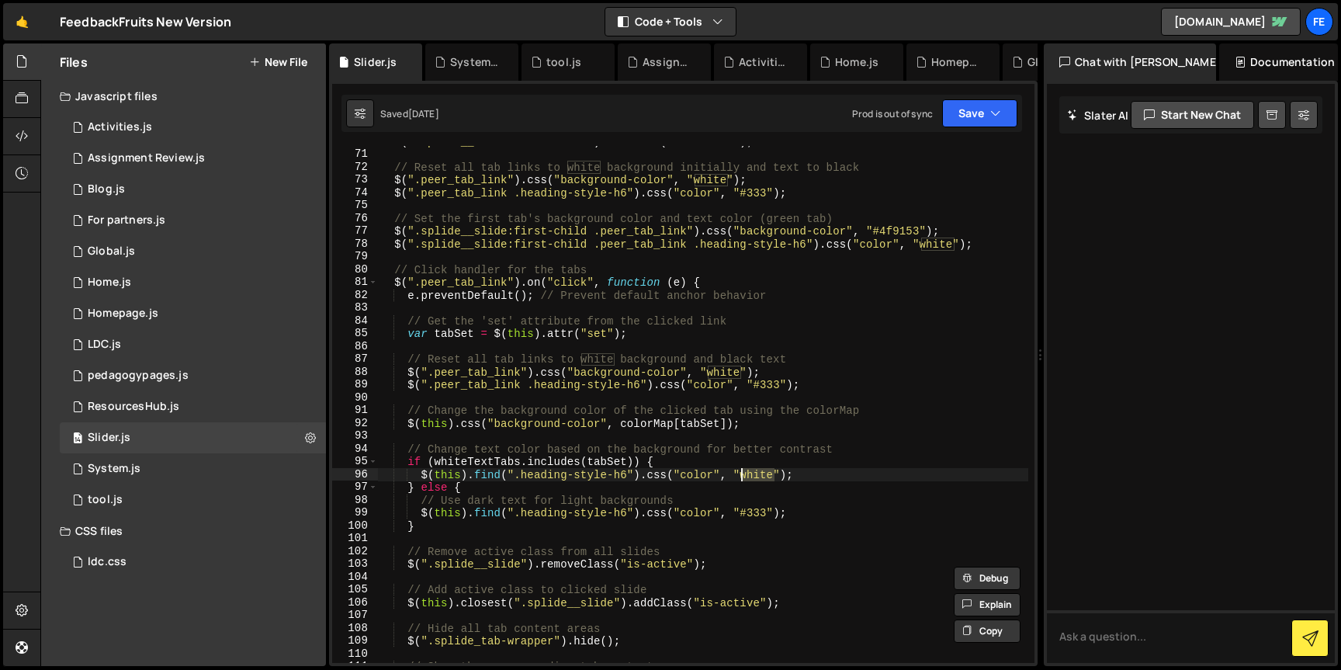
scroll to position [895, 0]
click at [606, 385] on div "$ ( ".splide__slide:first-child" ) . addClass ( "is-active" ) ; // Reset all ta…" at bounding box center [703, 405] width 651 height 543
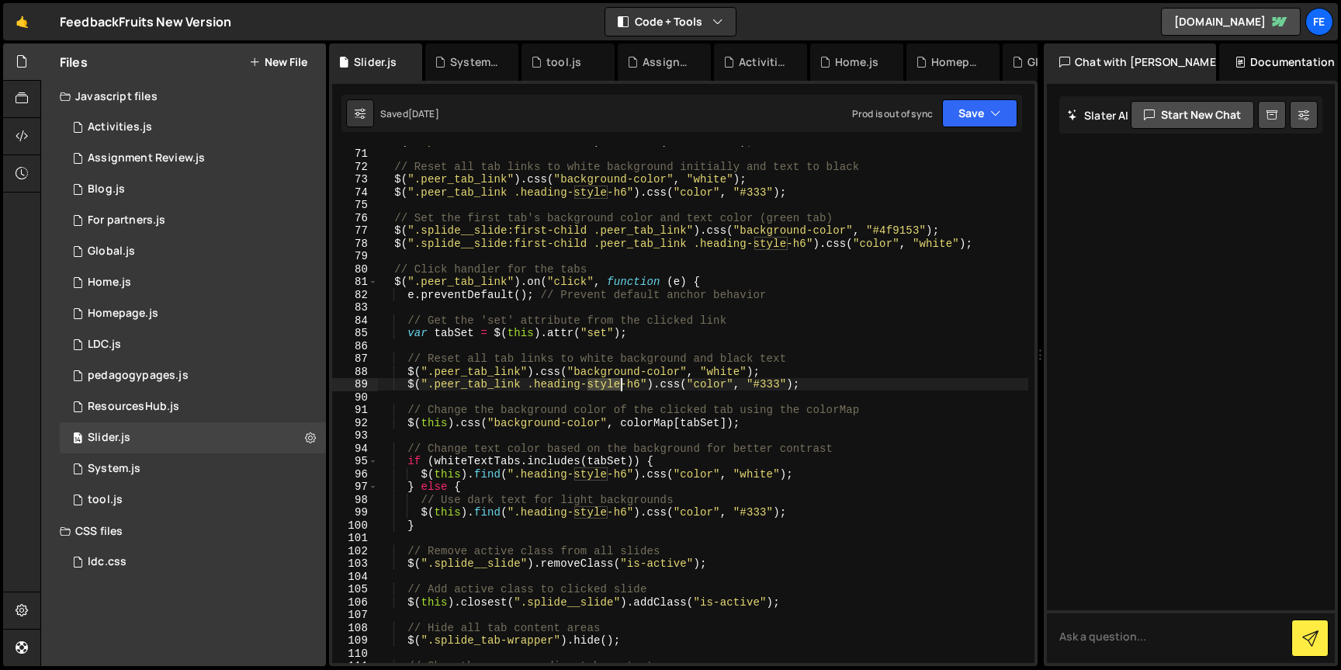
click at [606, 385] on div "$ ( ".splide__slide:first-child" ) . addClass ( "is-active" ) ; // Reset all ta…" at bounding box center [703, 405] width 651 height 543
click at [637, 383] on div "$ ( ".splide__slide:first-child" ) . addClass ( "is-active" ) ; // Reset all ta…" at bounding box center [703, 405] width 651 height 543
click at [711, 382] on div "$ ( ".splide__slide:first-child" ) . addClass ( "is-active" ) ; // Reset all ta…" at bounding box center [703, 405] width 651 height 543
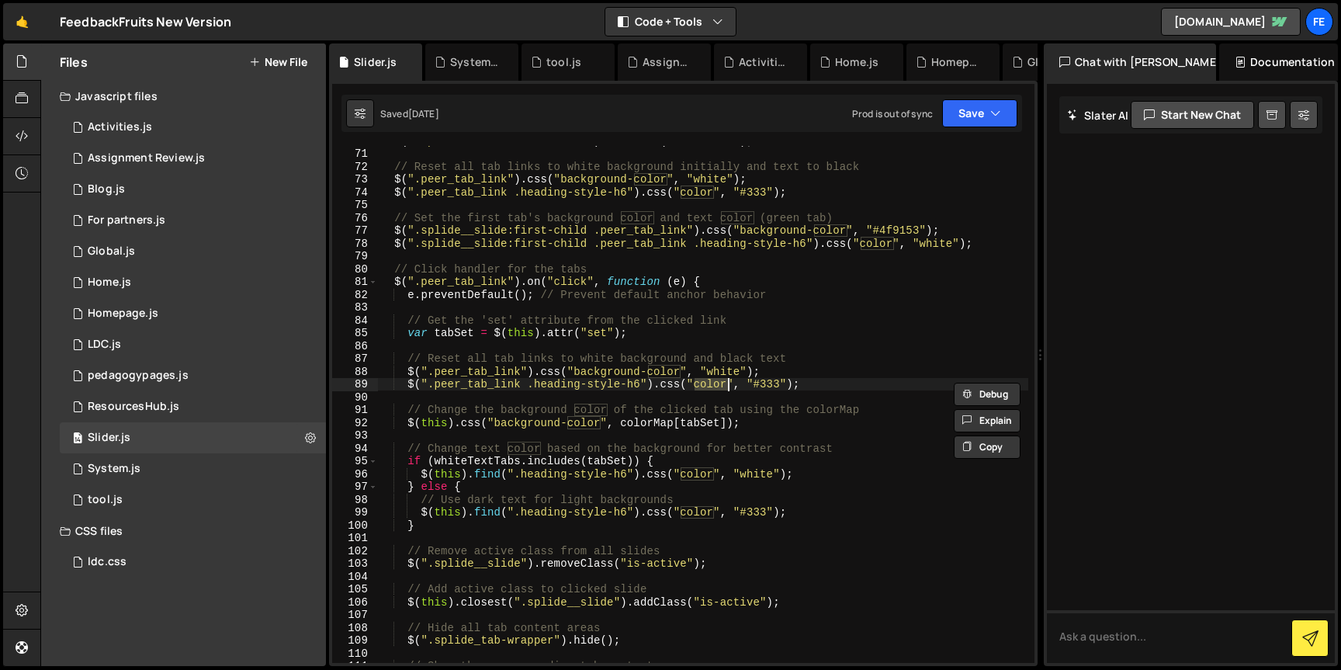
click at [764, 382] on div "$ ( ".splide__slide:first-child" ) . addClass ( "is-active" ) ; // Reset all ta…" at bounding box center [703, 405] width 651 height 543
click at [465, 381] on div "$ ( ".splide__slide:first-child" ) . addClass ( "is-active" ) ; // Reset all ta…" at bounding box center [703, 405] width 651 height 543
click at [494, 370] on div "$ ( ".splide__slide:first-child" ) . addClass ( "is-active" ) ; // Reset all ta…" at bounding box center [703, 405] width 651 height 543
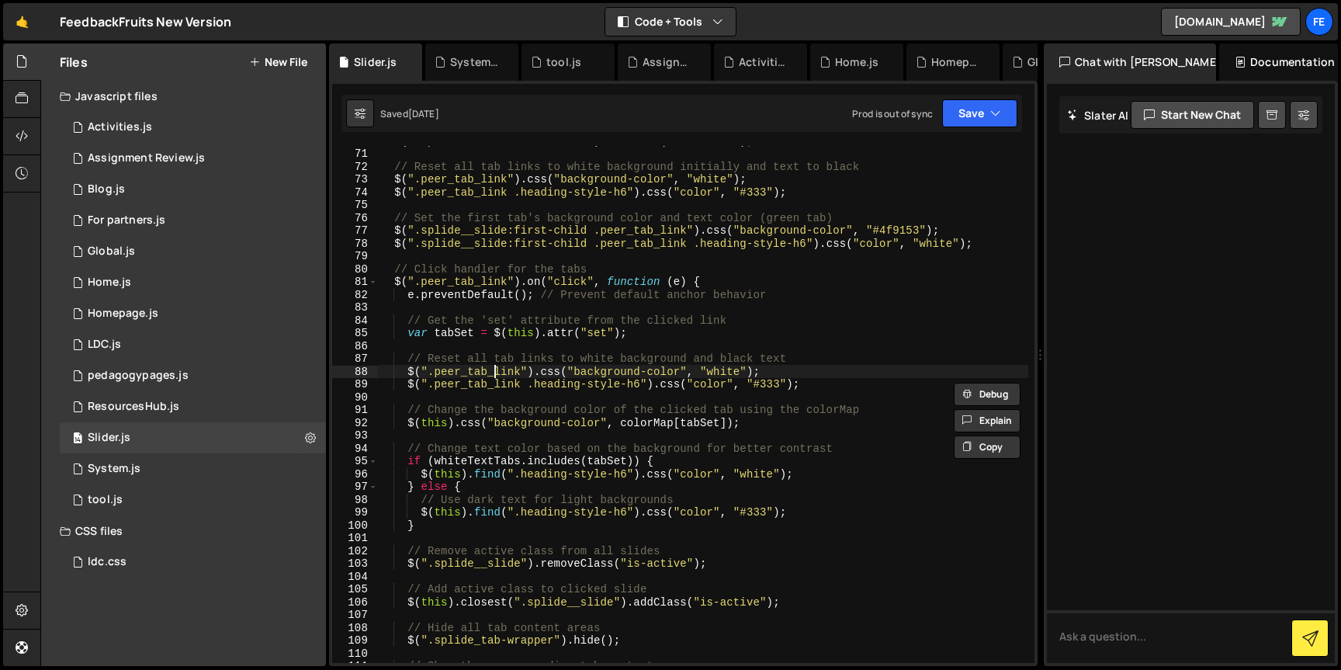
click at [494, 370] on div "$ ( ".splide__slide:first-child" ) . addClass ( "is-active" ) ; // Reset all ta…" at bounding box center [703, 405] width 651 height 543
click at [593, 373] on div "$ ( ".splide__slide:first-child" ) . addClass ( "is-active" ) ; // Reset all ta…" at bounding box center [703, 405] width 651 height 543
click at [710, 373] on div "$ ( ".splide__slide:first-child" ) . addClass ( "is-active" ) ; // Reset all ta…" at bounding box center [703, 405] width 651 height 543
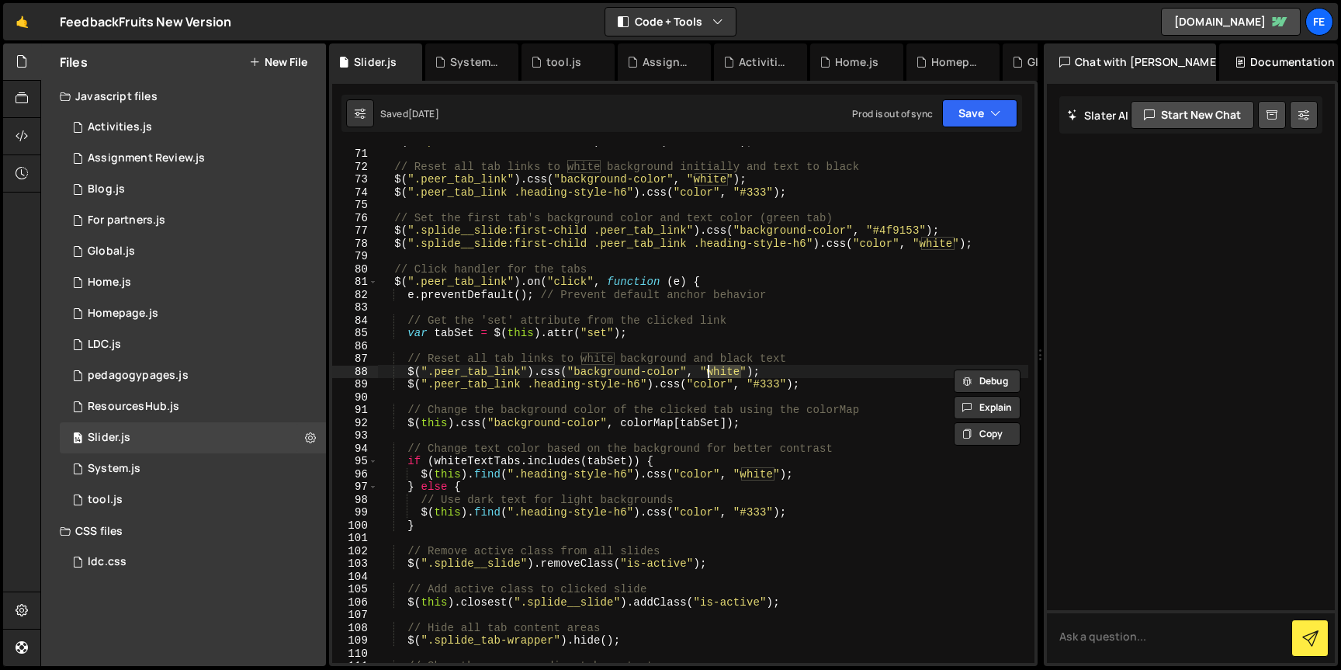
click at [562, 382] on div "$ ( ".splide__slide:first-child" ) . addClass ( "is-active" ) ; // Reset all ta…" at bounding box center [703, 405] width 651 height 543
click at [442, 387] on div "$ ( ".splide__slide:first-child" ) . addClass ( "is-active" ) ; // Reset all ta…" at bounding box center [703, 405] width 651 height 543
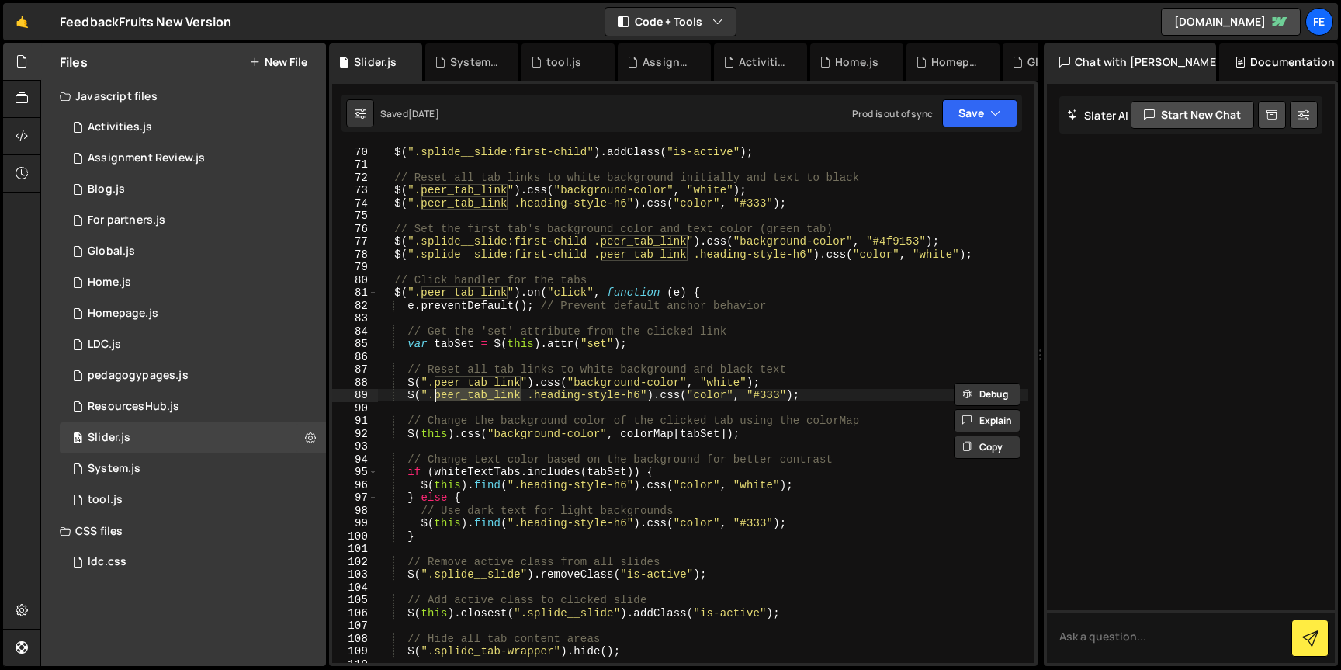
scroll to position [873, 0]
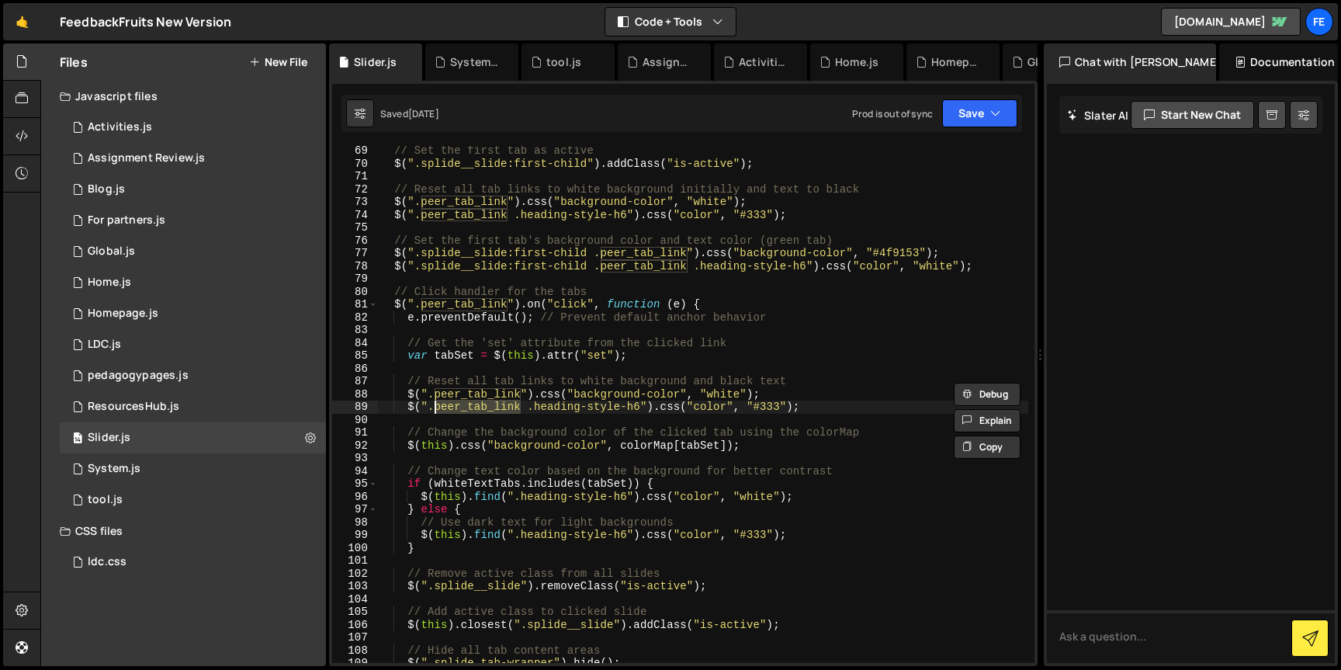
click at [483, 321] on div "// Set the first tab as active $ ( ".splide__slide:first-child" ) . addClass ( …" at bounding box center [703, 415] width 651 height 543
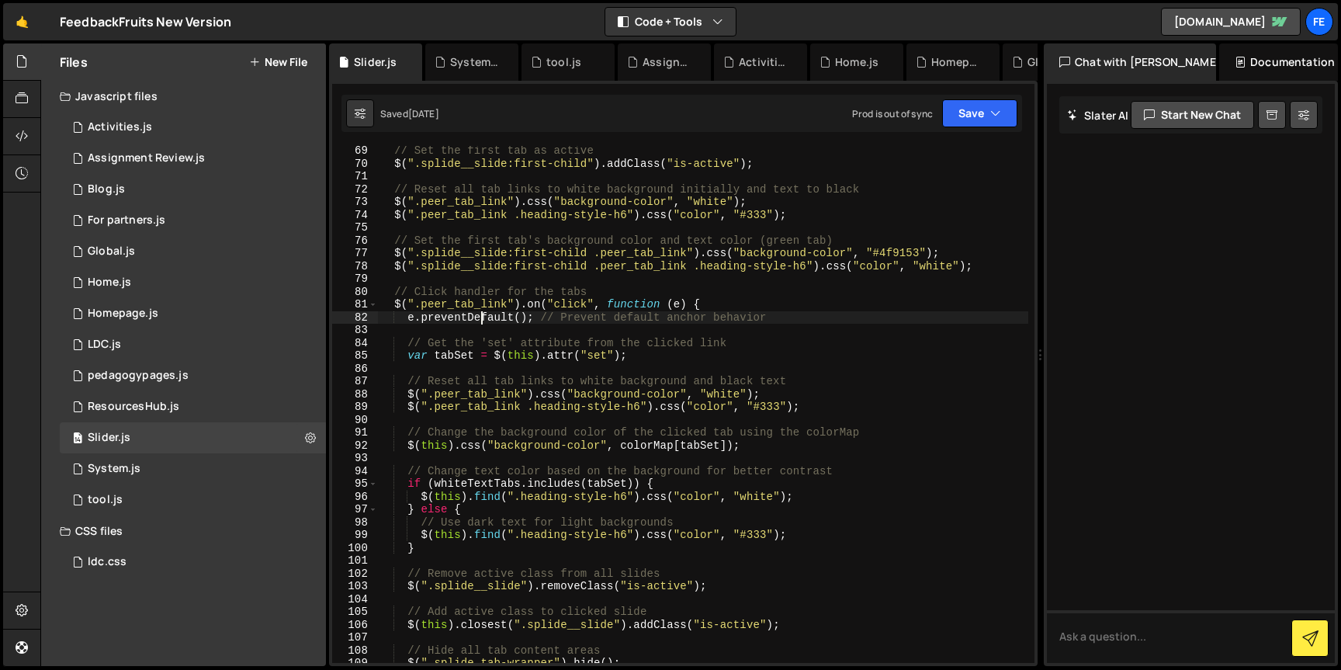
click at [483, 321] on div "// Set the first tab as active $ ( ".splide__slide:first-child" ) . addClass ( …" at bounding box center [703, 415] width 651 height 543
click at [589, 390] on div "// Set the first tab as active $ ( ".splide__slide:first-child" ) . addClass ( …" at bounding box center [703, 415] width 651 height 543
click at [715, 394] on div "// Set the first tab as active $ ( ".splide__slide:first-child" ) . addClass ( …" at bounding box center [703, 415] width 651 height 543
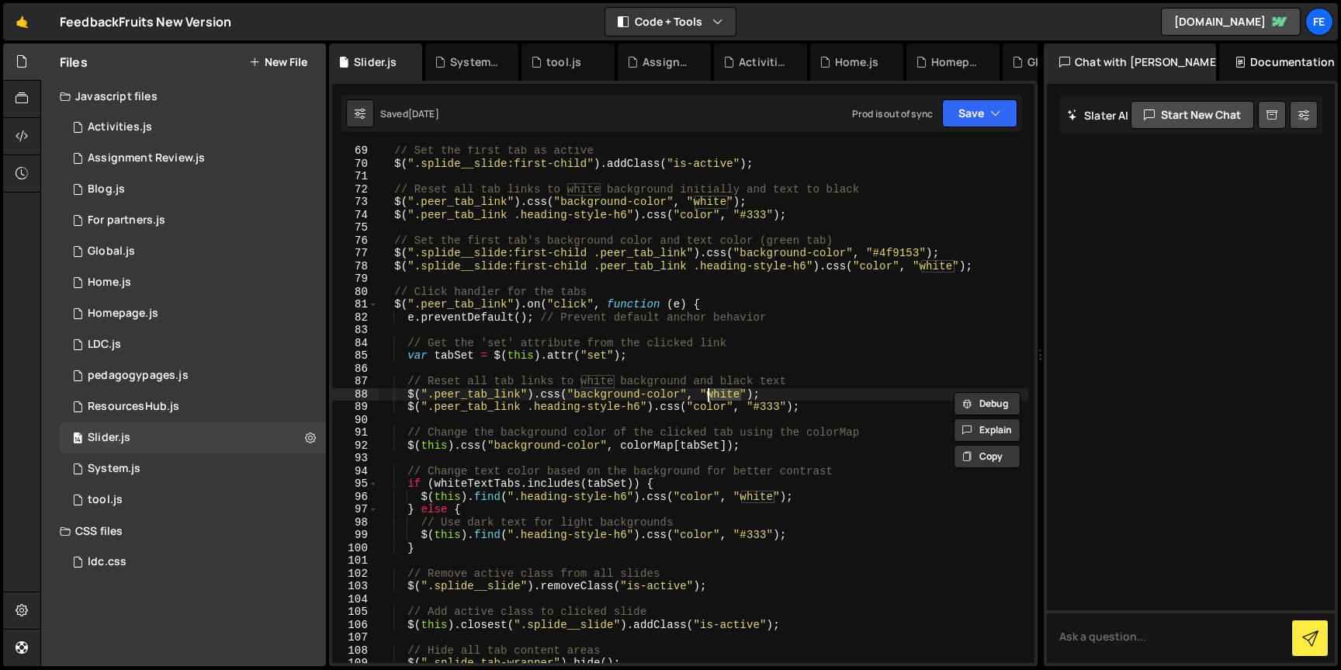
click at [601, 411] on div "// Set the first tab as active $ ( ".splide__slide:first-child" ) . addClass ( …" at bounding box center [703, 415] width 651 height 543
type textarea "$(".peer_tab_link .heading-style-h6").css("color", "#333");"
click at [601, 411] on div "// Set the first tab as active $ ( ".splide__slide:first-child" ) . addClass ( …" at bounding box center [703, 415] width 651 height 543
click at [704, 408] on div "// Set the first tab as active $ ( ".splide__slide:first-child" ) . addClass ( …" at bounding box center [703, 415] width 651 height 543
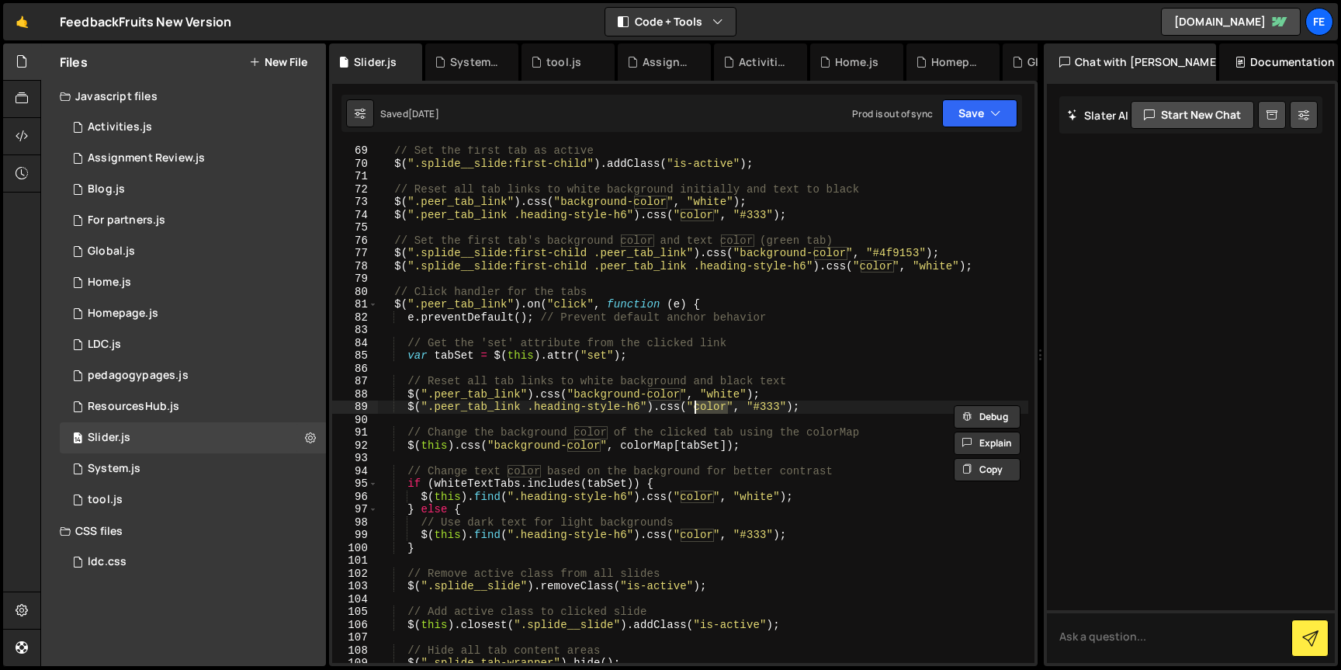
click at [766, 415] on div "// Set the first tab as active $ ( ".splide__slide:first-child" ) . addClass ( …" at bounding box center [703, 415] width 651 height 543
click at [665, 448] on div "// Set the first tab as active $ ( ".splide__slide:first-child" ) . addClass ( …" at bounding box center [703, 415] width 651 height 543
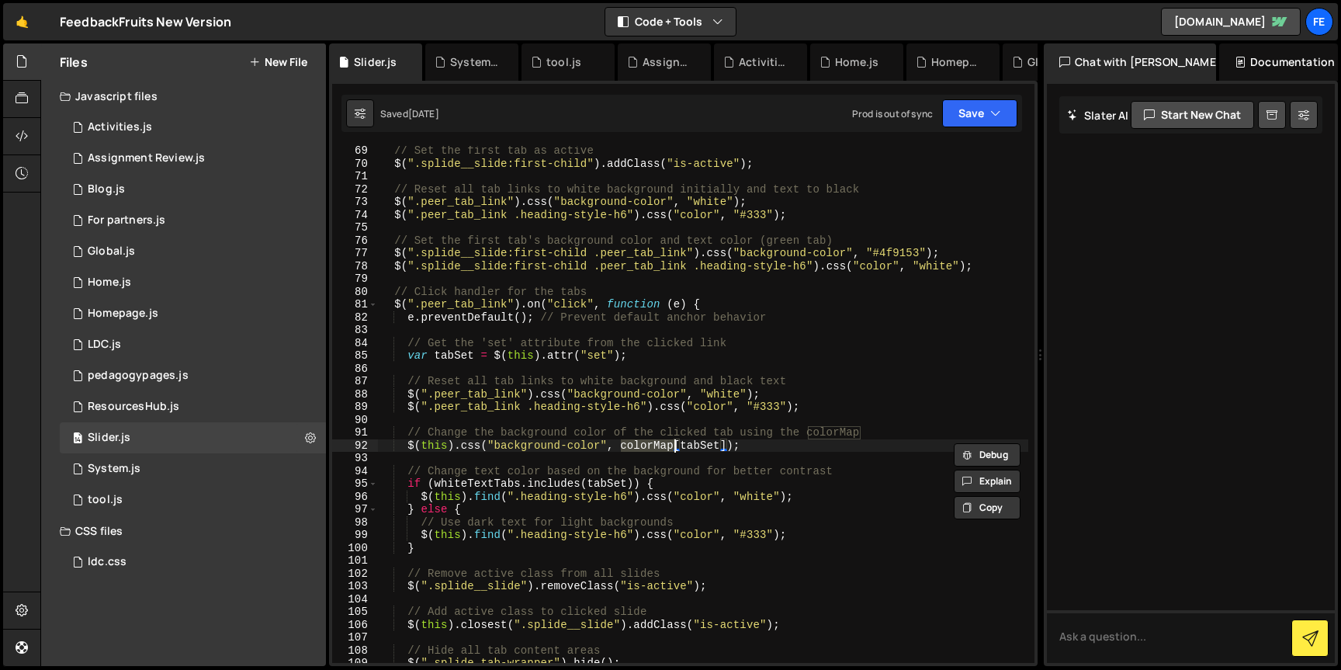
click at [708, 443] on div "// Set the first tab as active $ ( ".splide__slide:first-child" ) . addClass ( …" at bounding box center [703, 415] width 651 height 543
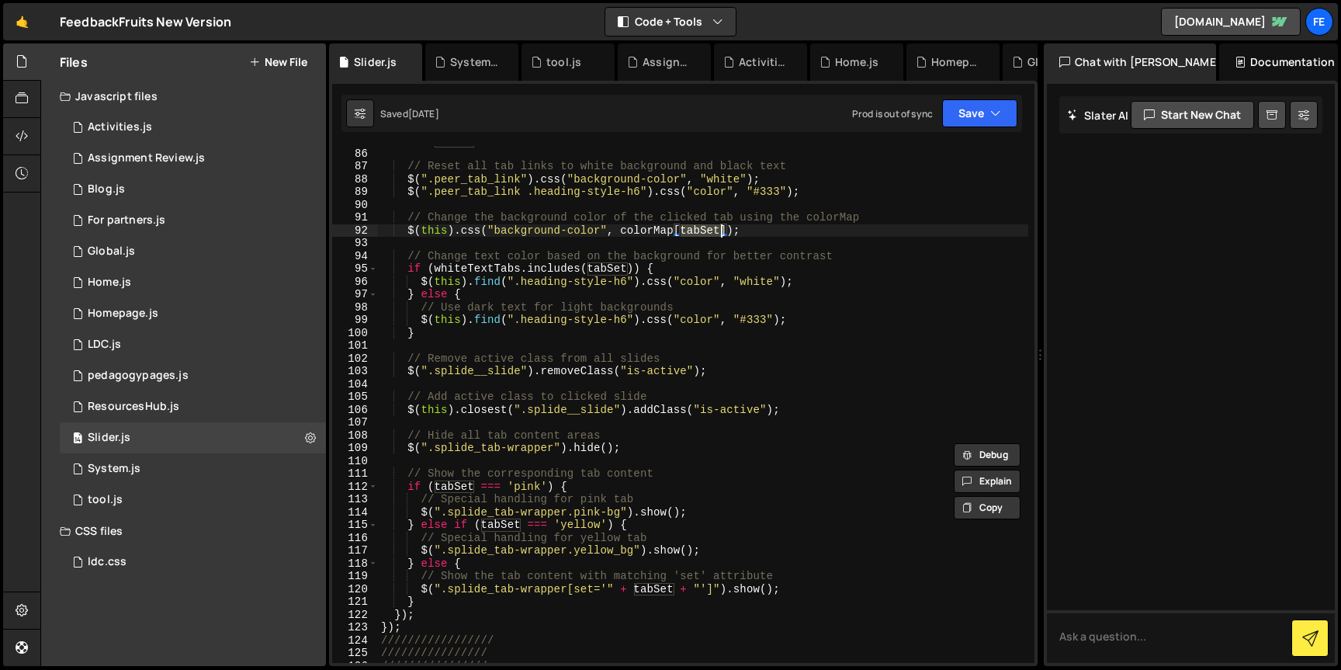
scroll to position [1089, 0]
click at [495, 272] on div "// Reset all tab links to white background and black text $ ( ".peer_tab_link" …" at bounding box center [703, 417] width 651 height 543
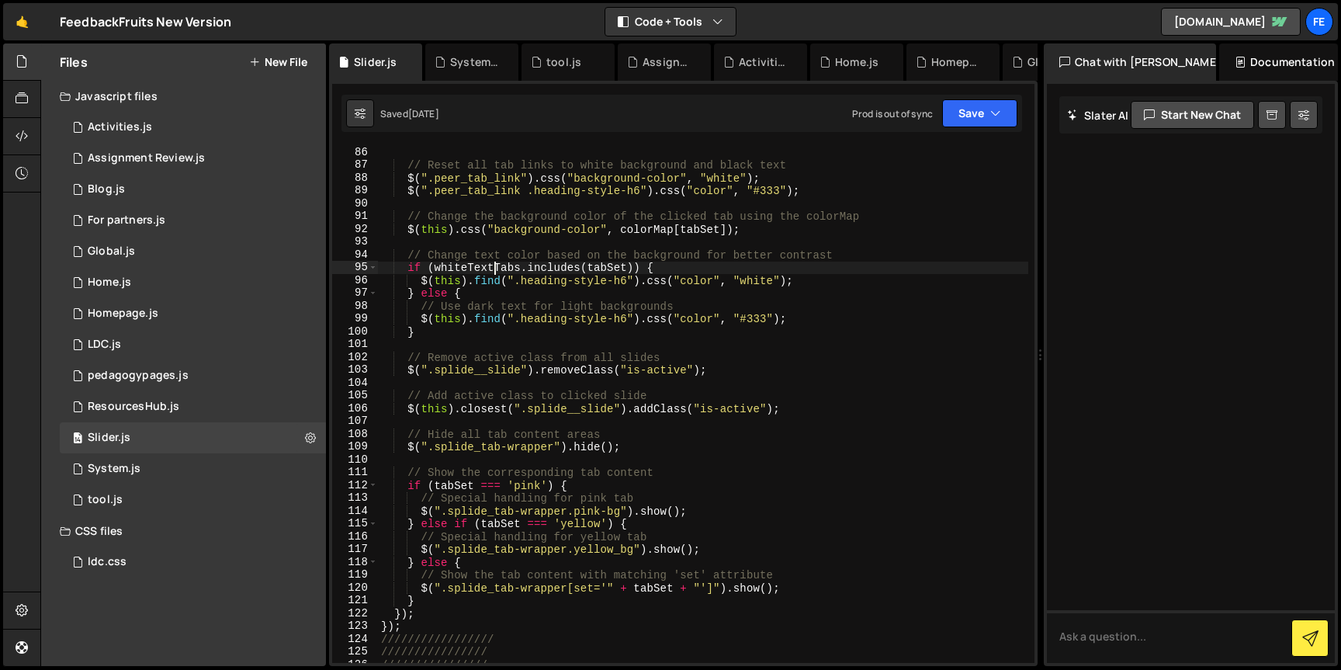
click at [495, 272] on div "// Reset all tab links to white background and black text $ ( ".peer_tab_link" …" at bounding box center [703, 417] width 651 height 543
click at [449, 321] on div "// Reset all tab links to white background and black text $ ( ".peer_tab_link" …" at bounding box center [703, 417] width 651 height 543
click at [479, 364] on div "// Reset all tab links to white background and black text $ ( ".peer_tab_link" …" at bounding box center [703, 417] width 651 height 543
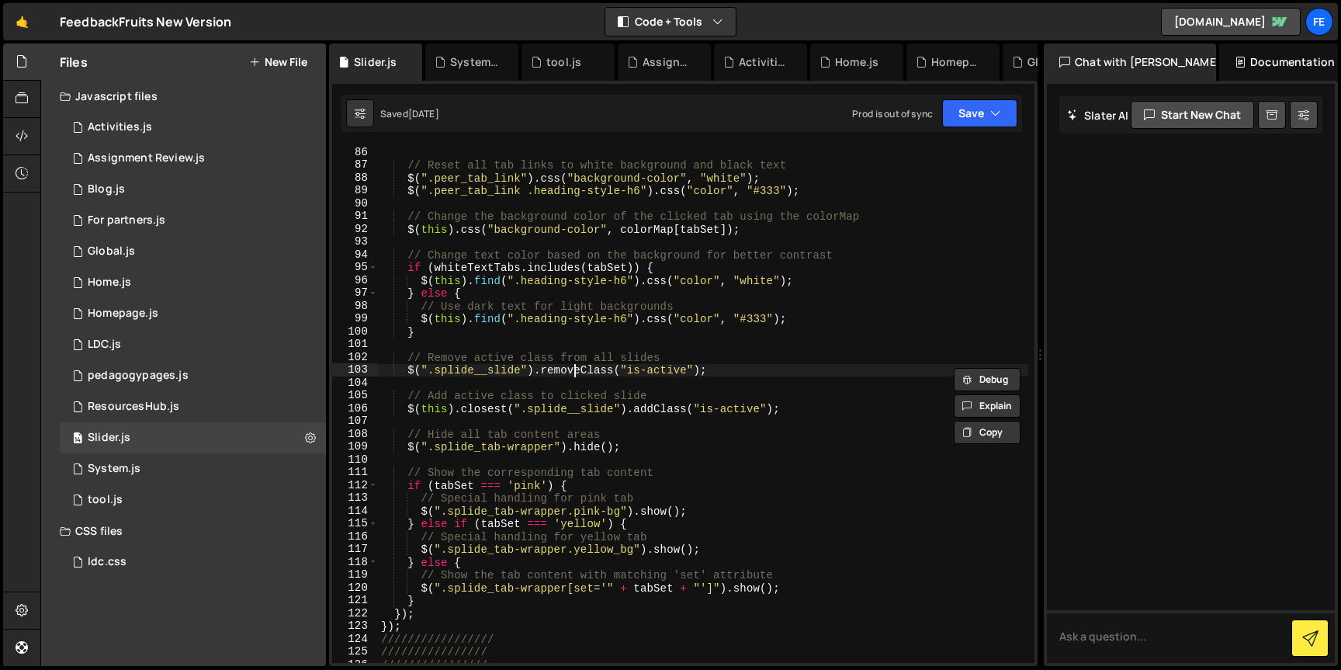
click at [576, 364] on div "// Reset all tab links to white background and black text $ ( ".peer_tab_link" …" at bounding box center [703, 417] width 651 height 543
click at [662, 366] on div "// Reset all tab links to white background and black text $ ( ".peer_tab_link" …" at bounding box center [703, 417] width 651 height 543
click at [505, 375] on div "// Reset all tab links to white background and black text $ ( ".peer_tab_link" …" at bounding box center [703, 417] width 651 height 543
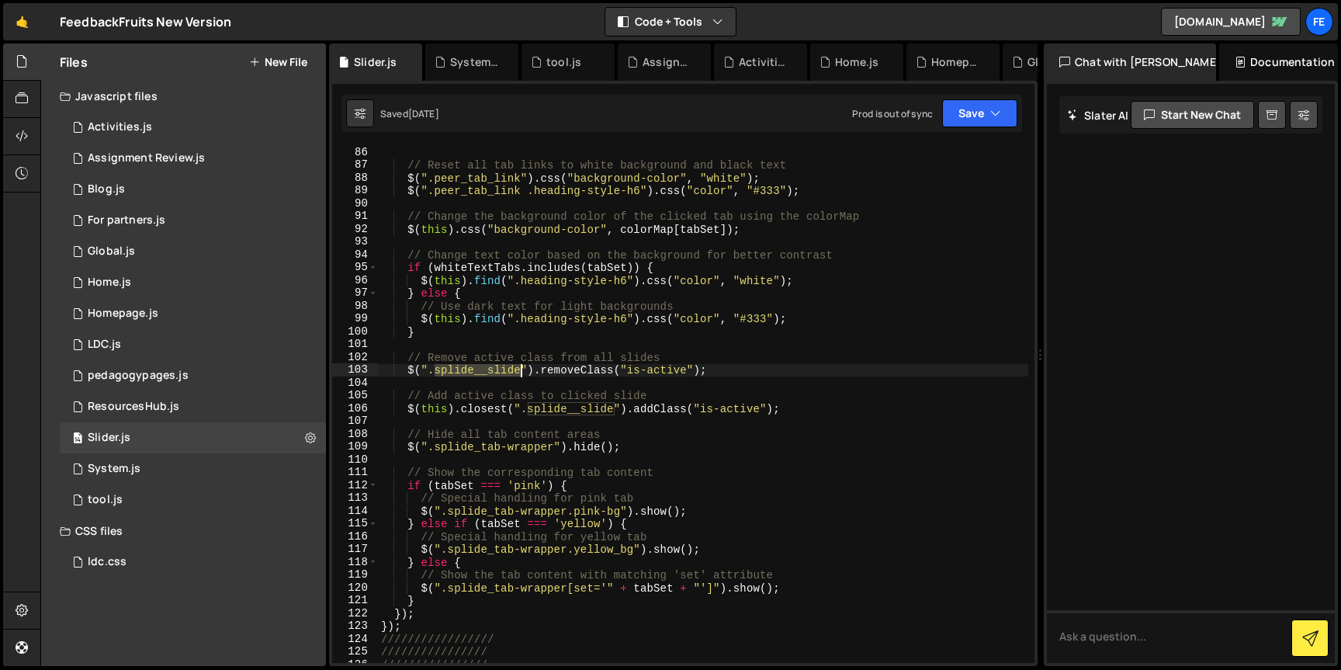
click at [505, 375] on div "// Reset all tab links to white background and black text $ ( ".peer_tab_link" …" at bounding box center [703, 417] width 651 height 543
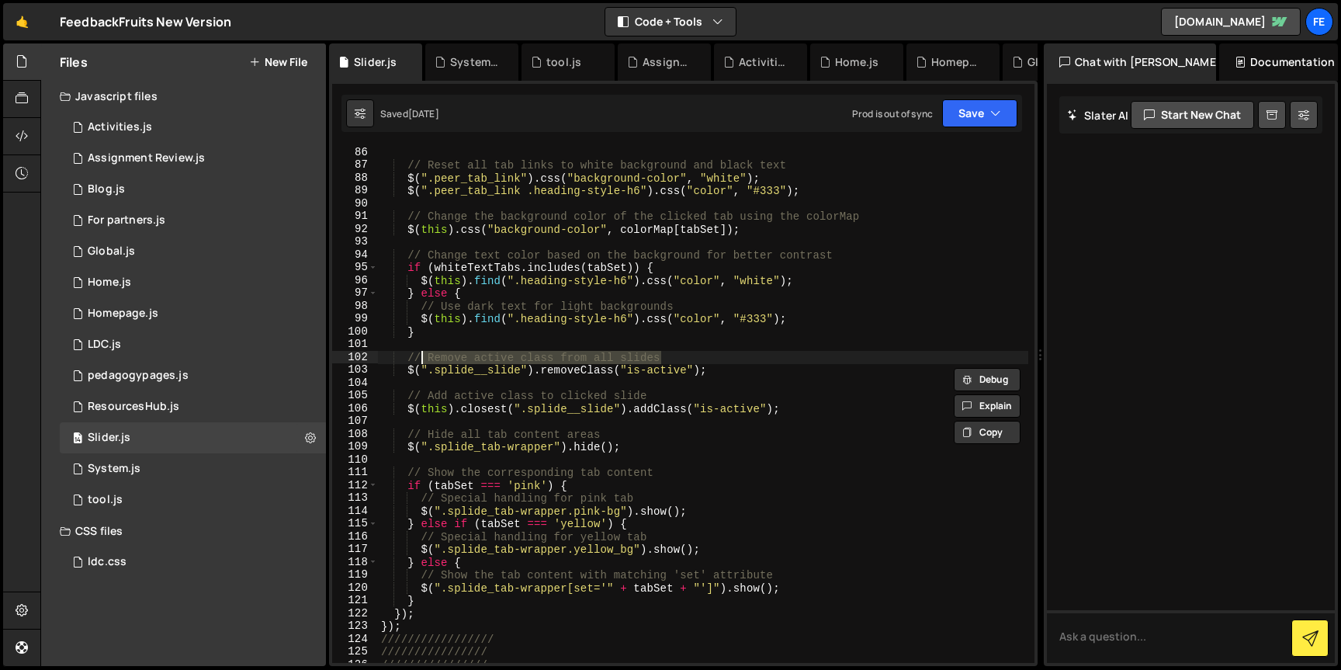
drag, startPoint x: 665, startPoint y: 356, endPoint x: 420, endPoint y: 353, distance: 244.5
click at [420, 353] on div "// Reset all tab links to white background and black text $ ( ".peer_tab_link" …" at bounding box center [703, 417] width 651 height 543
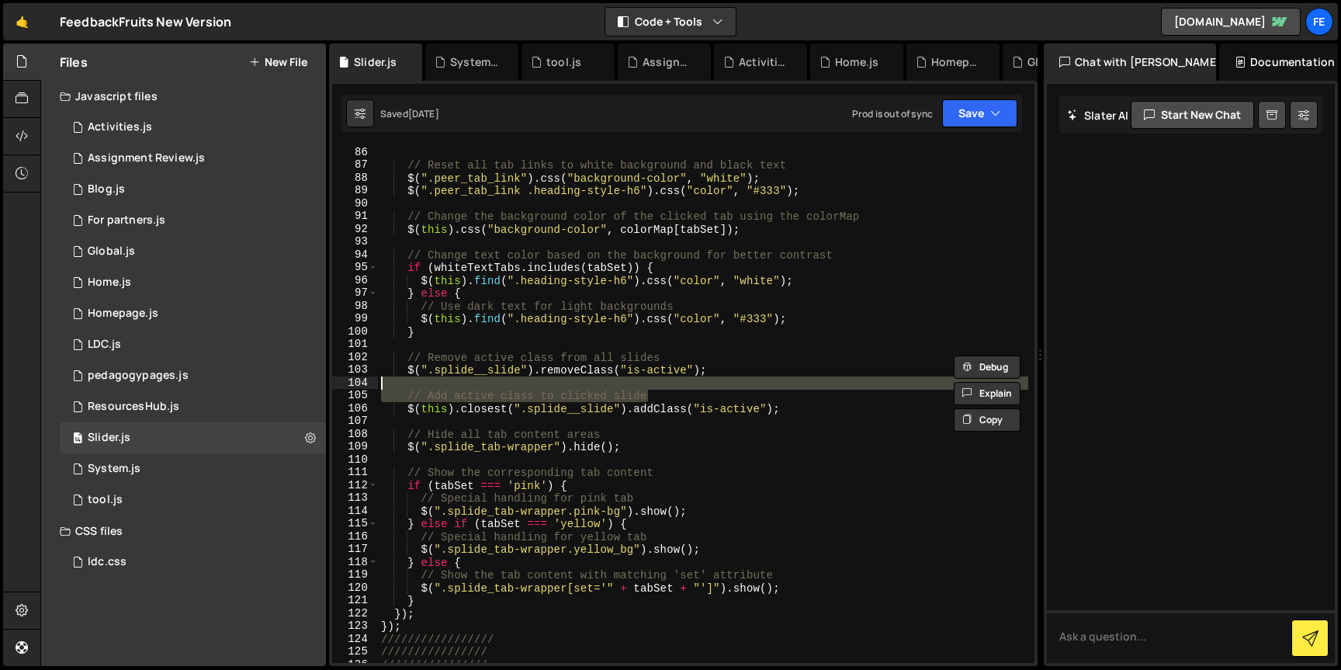
drag, startPoint x: 659, startPoint y: 394, endPoint x: 428, endPoint y: 389, distance: 231.4
click at [428, 389] on div "// Reset all tab links to white background and black text $ ( ".peer_tab_link" …" at bounding box center [703, 417] width 651 height 543
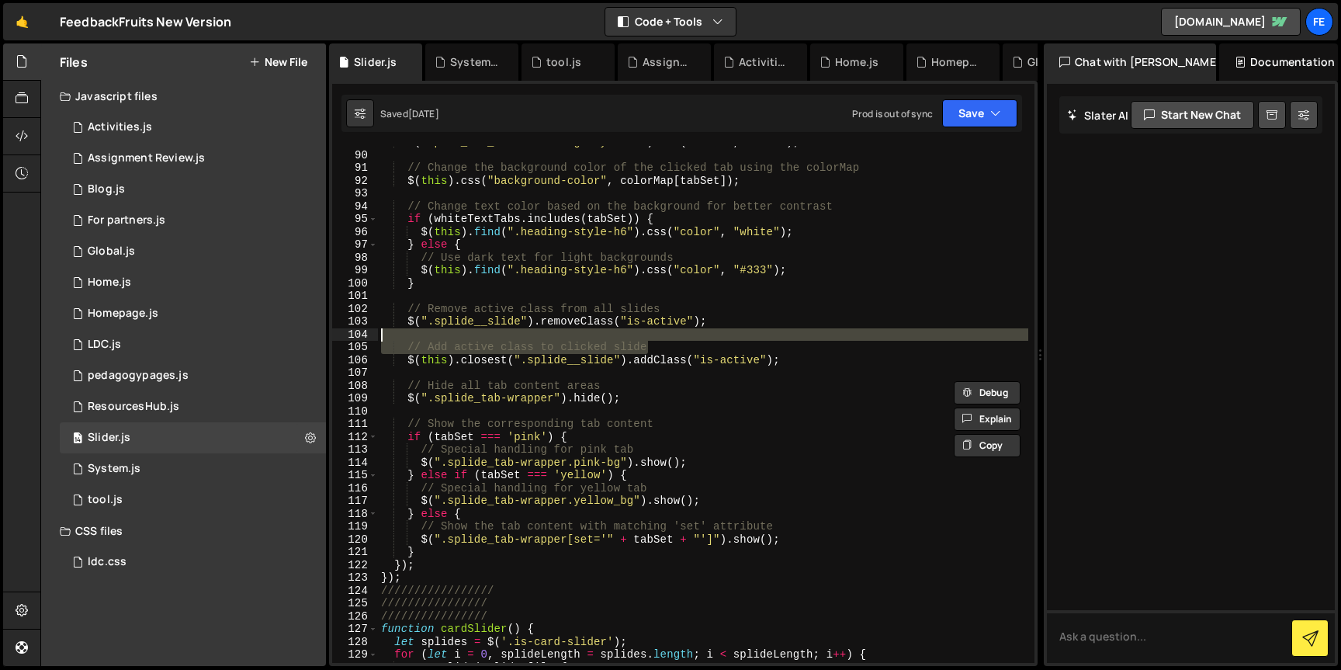
scroll to position [1154, 0]
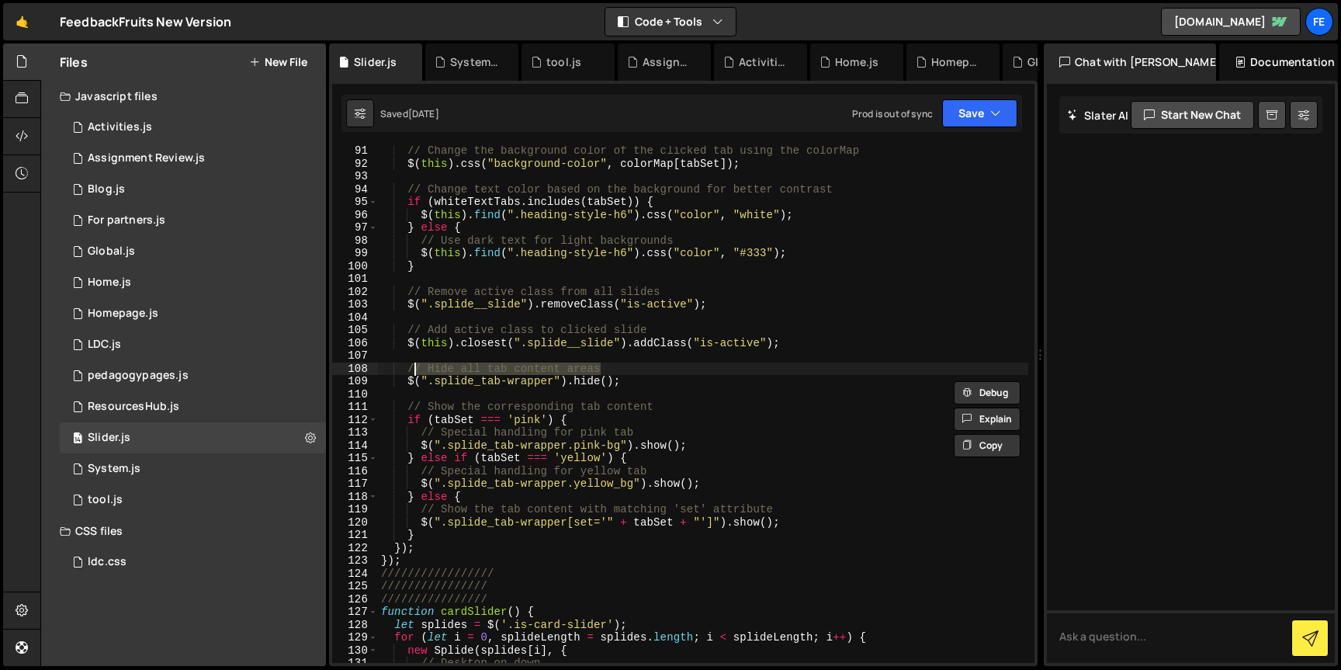
drag, startPoint x: 607, startPoint y: 372, endPoint x: 412, endPoint y: 367, distance: 194.9
click at [412, 367] on div "// Change the background color of the clicked tab using the colorMap $ ( this )…" at bounding box center [703, 415] width 651 height 543
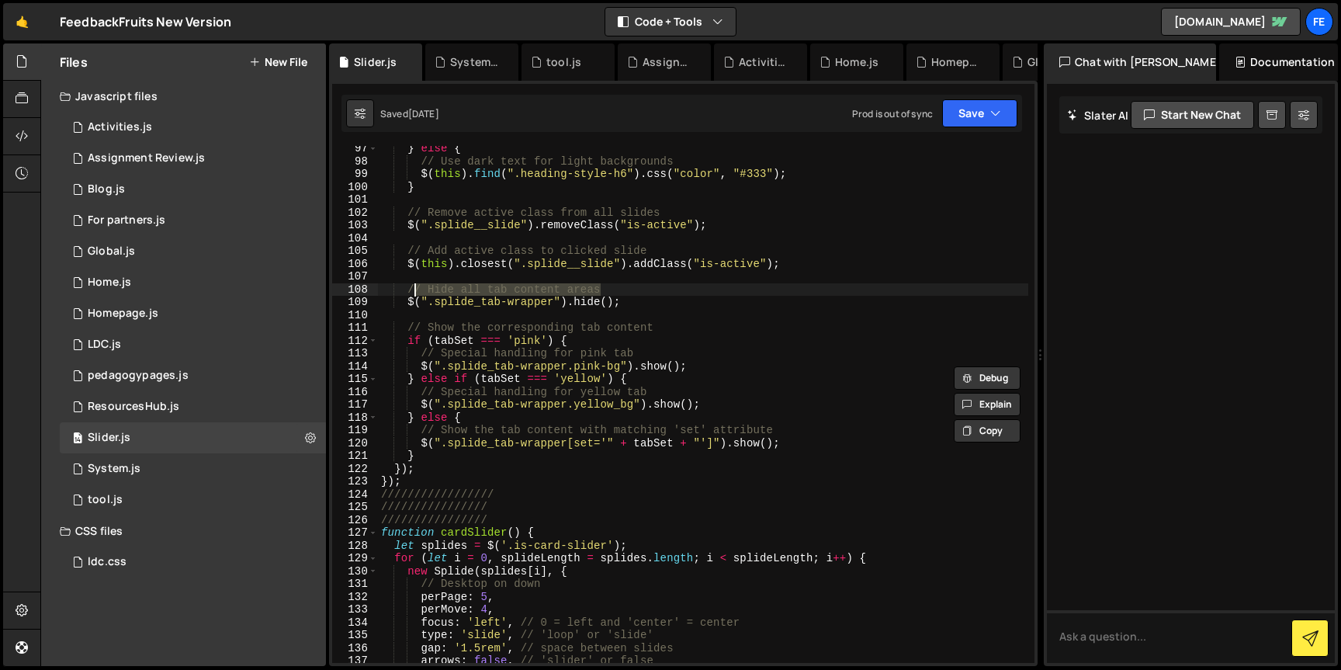
scroll to position [1234, 0]
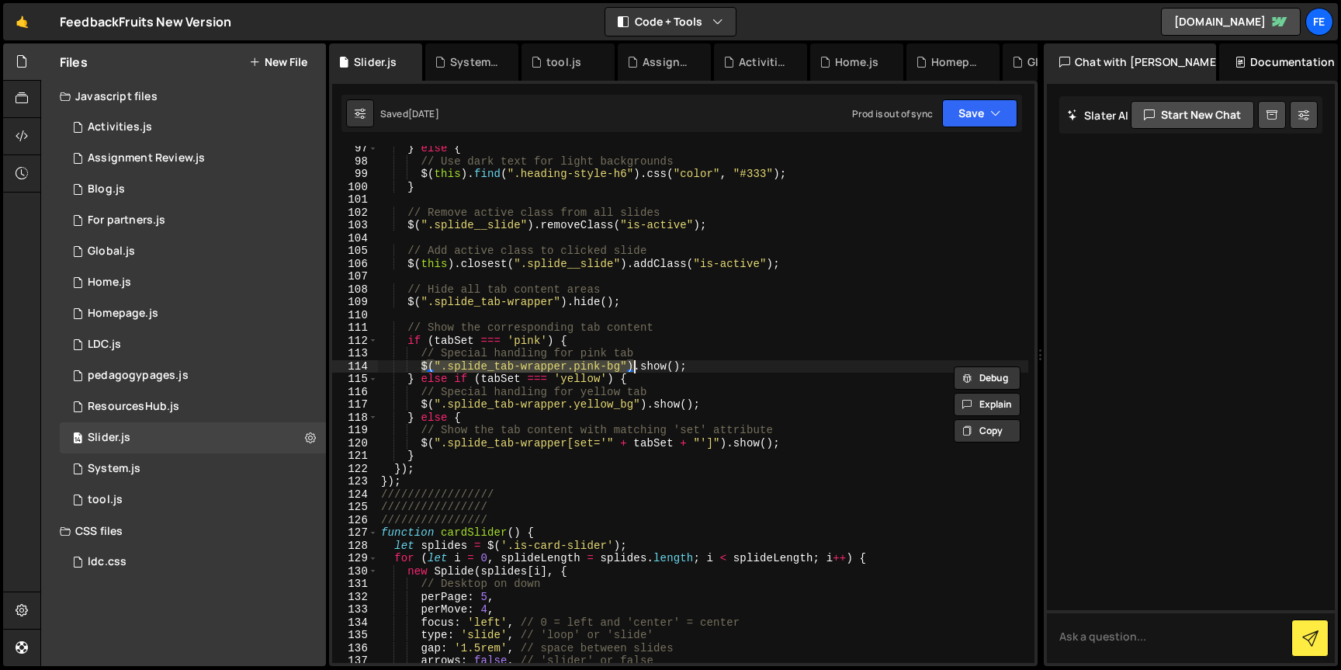
drag, startPoint x: 420, startPoint y: 365, endPoint x: 633, endPoint y: 363, distance: 213.5
click at [633, 363] on div "} else { // Use dark text for light backgrounds $ ( this ) . find ( ".heading-s…" at bounding box center [703, 413] width 651 height 543
click at [421, 409] on div "} else { // Use dark text for light backgrounds $ ( this ) . find ( ".heading-s…" at bounding box center [703, 413] width 651 height 543
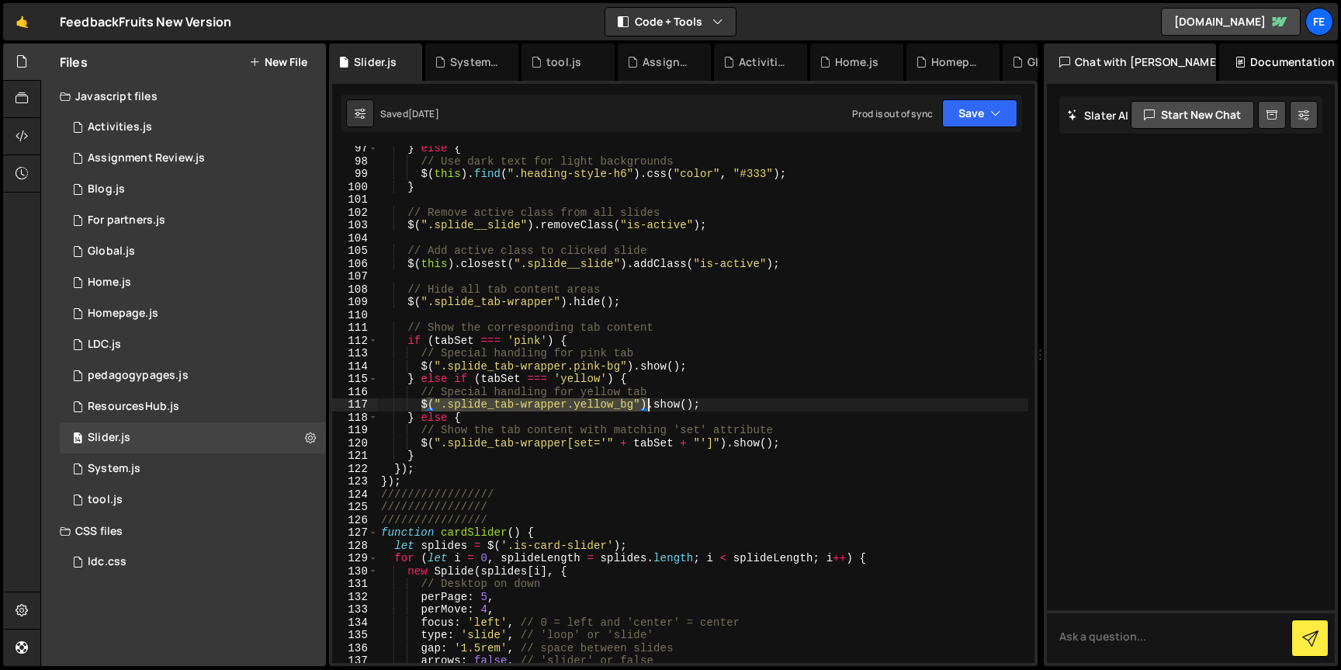
drag, startPoint x: 427, startPoint y: 408, endPoint x: 646, endPoint y: 405, distance: 218.9
click at [646, 405] on div "} else { // Use dark text for light backgrounds $ ( this ) . find ( ".heading-s…" at bounding box center [703, 413] width 651 height 543
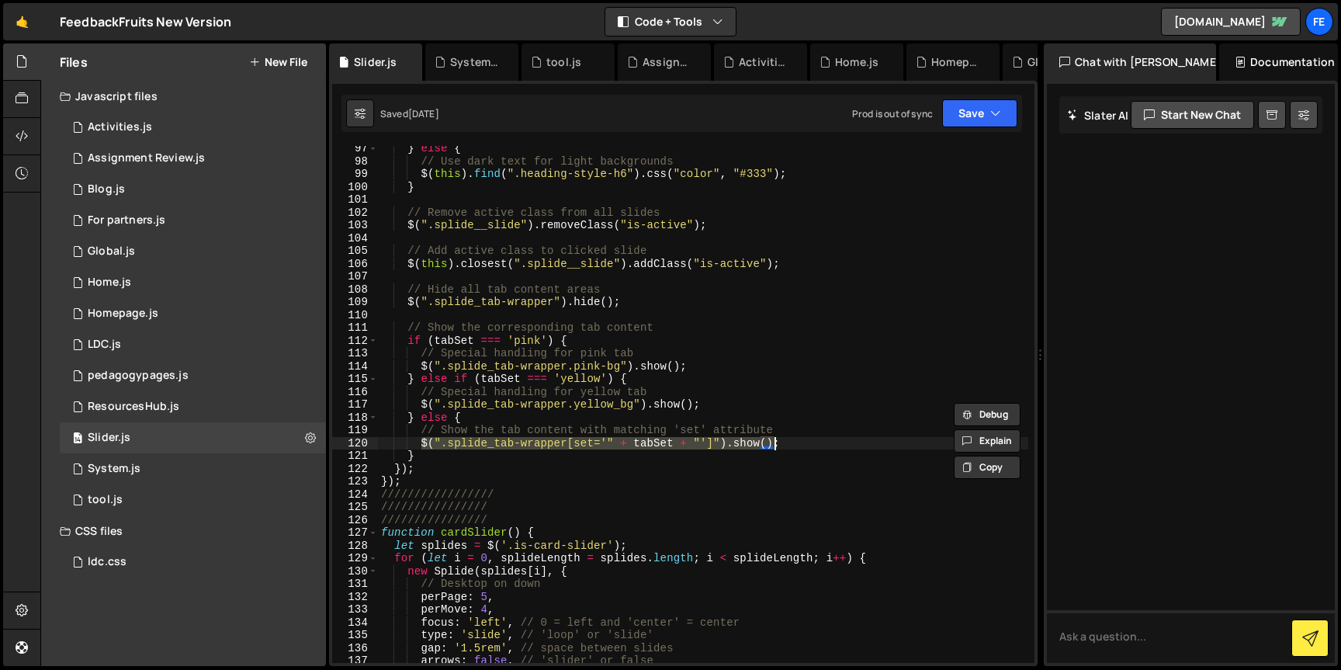
drag, startPoint x: 422, startPoint y: 447, endPoint x: 779, endPoint y: 437, distance: 357.2
click at [779, 437] on div "} else { // Use dark text for light backgrounds $ ( this ) . find ( ".heading-s…" at bounding box center [703, 413] width 651 height 543
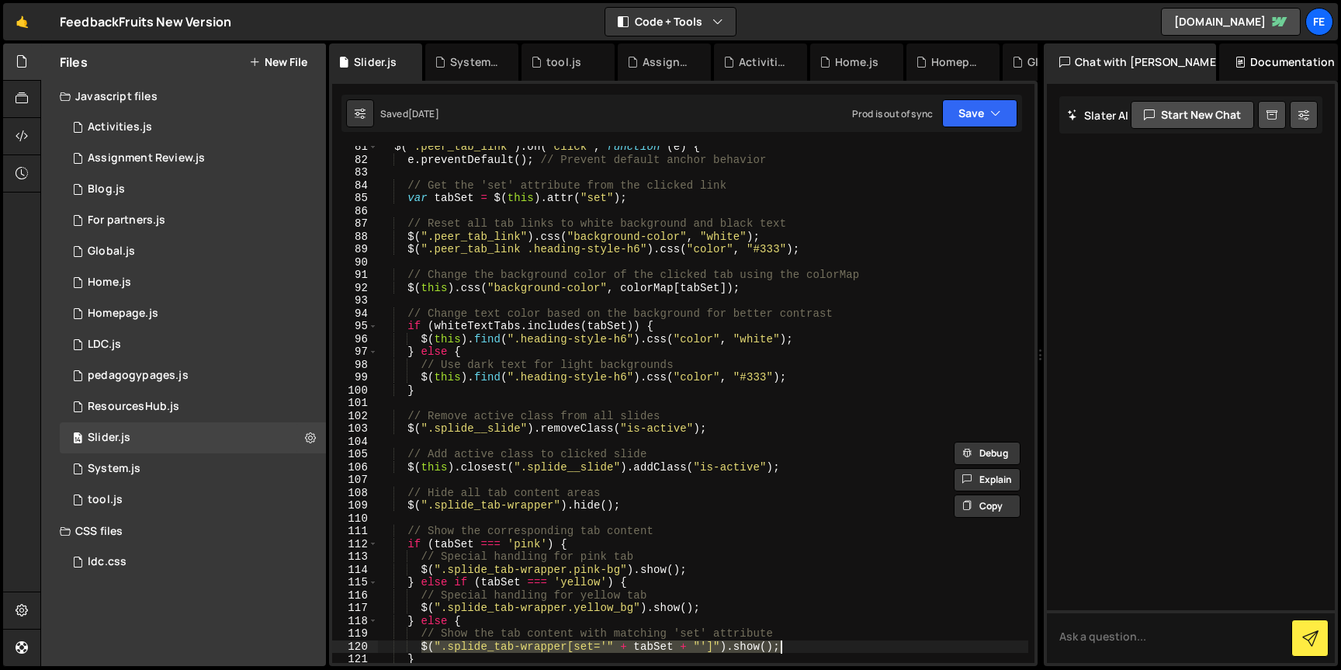
scroll to position [1024, 0]
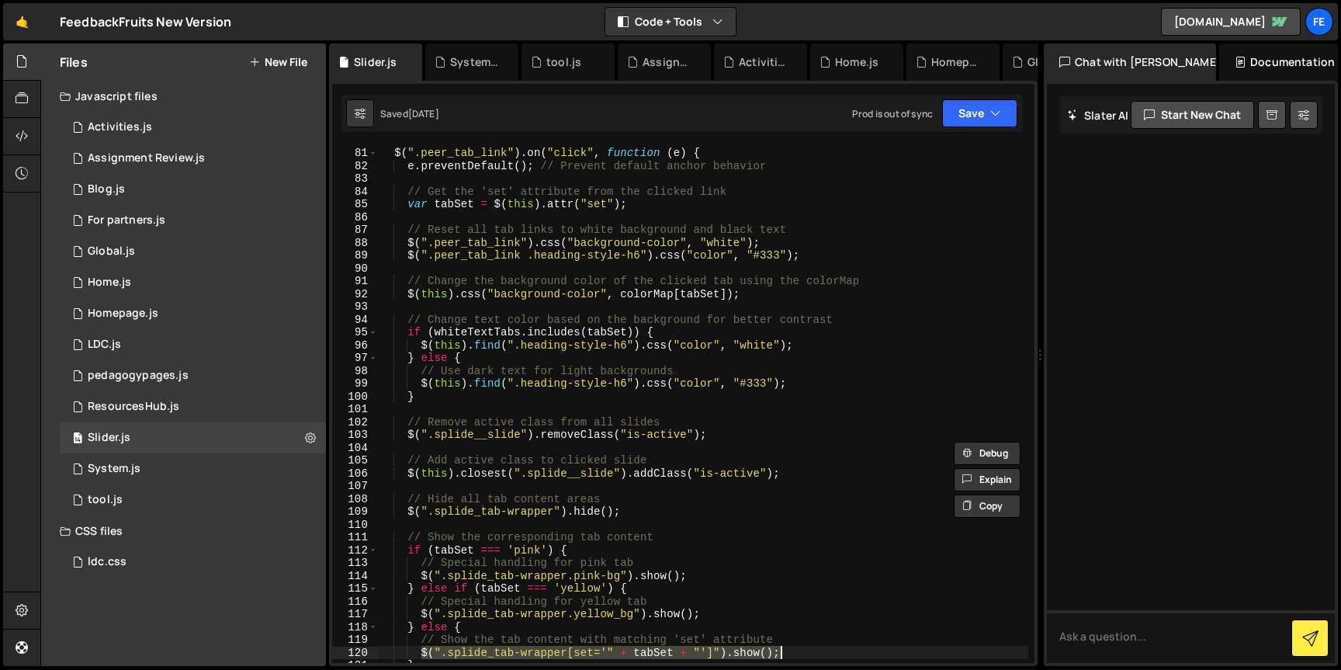
click at [585, 514] on div "// Click handler for the tabs $ ( ".peer_tab_link" ) . on ( "click" , function …" at bounding box center [703, 405] width 651 height 543
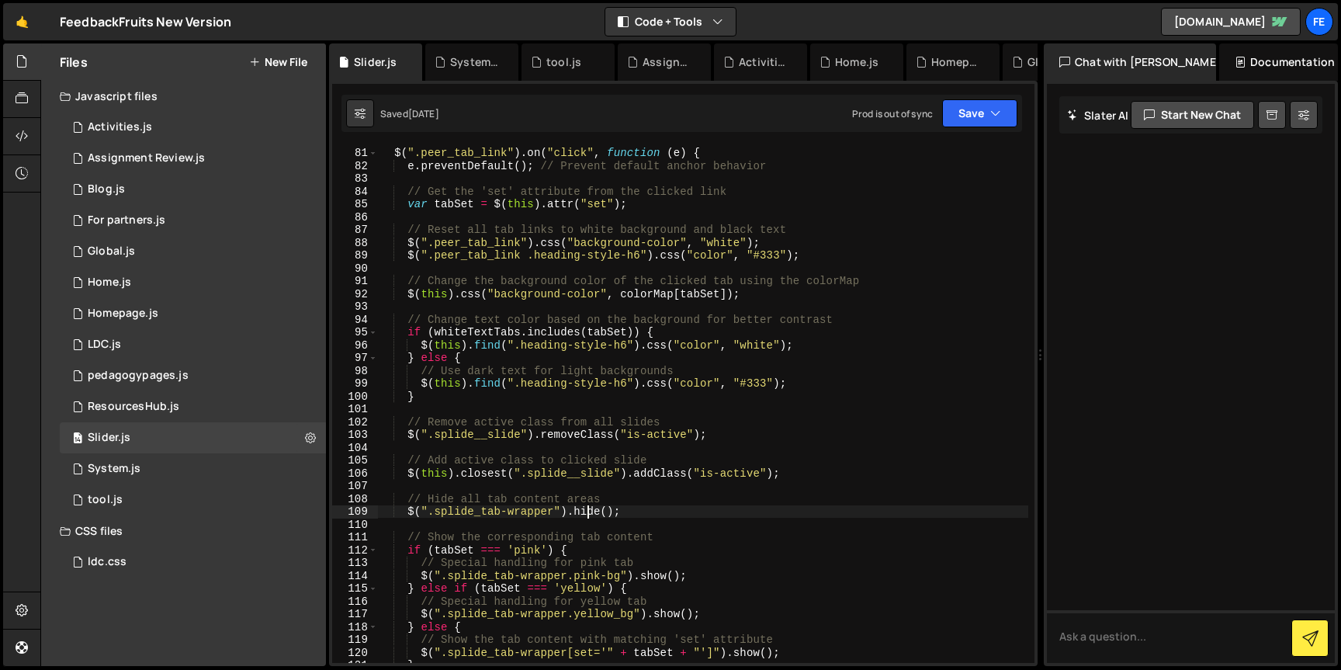
click at [585, 514] on div "// Click handler for the tabs $ ( ".peer_tab_link" ) . on ( "click" , function …" at bounding box center [703, 405] width 651 height 543
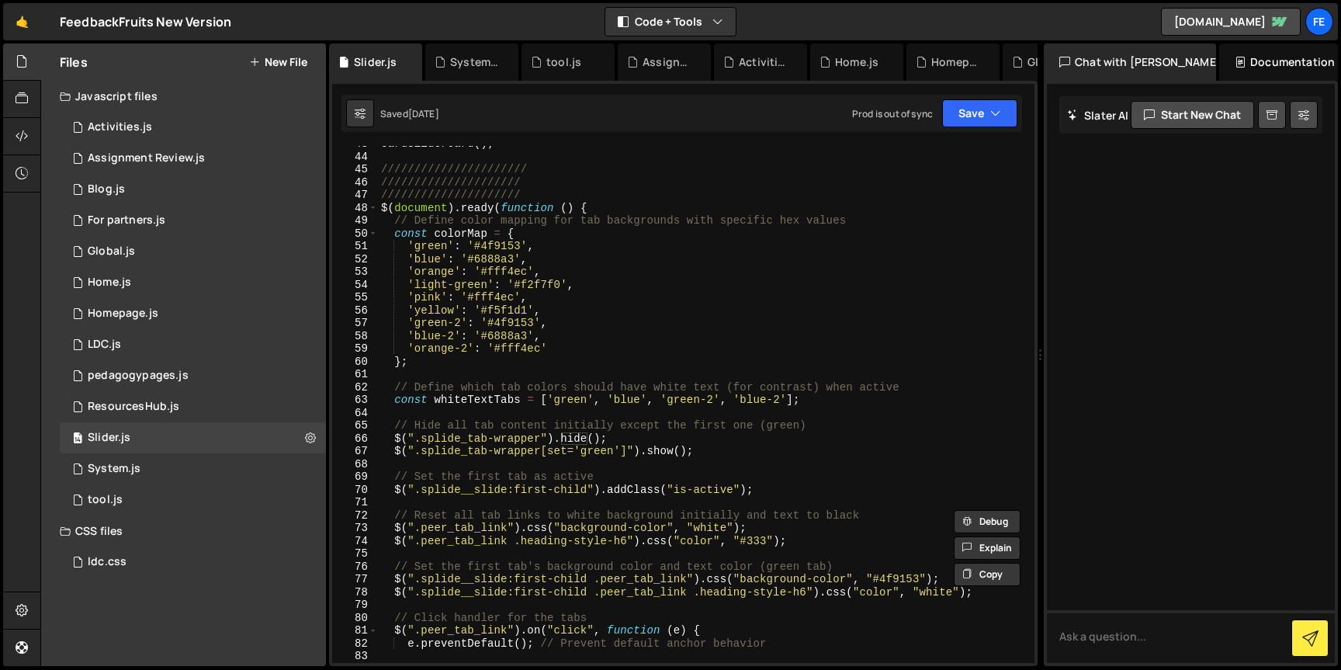
scroll to position [547, 0]
click at [566, 436] on div "cardSliderCard ( ) ; ////////////////////// ///////////////////// /////////////…" at bounding box center [703, 408] width 651 height 543
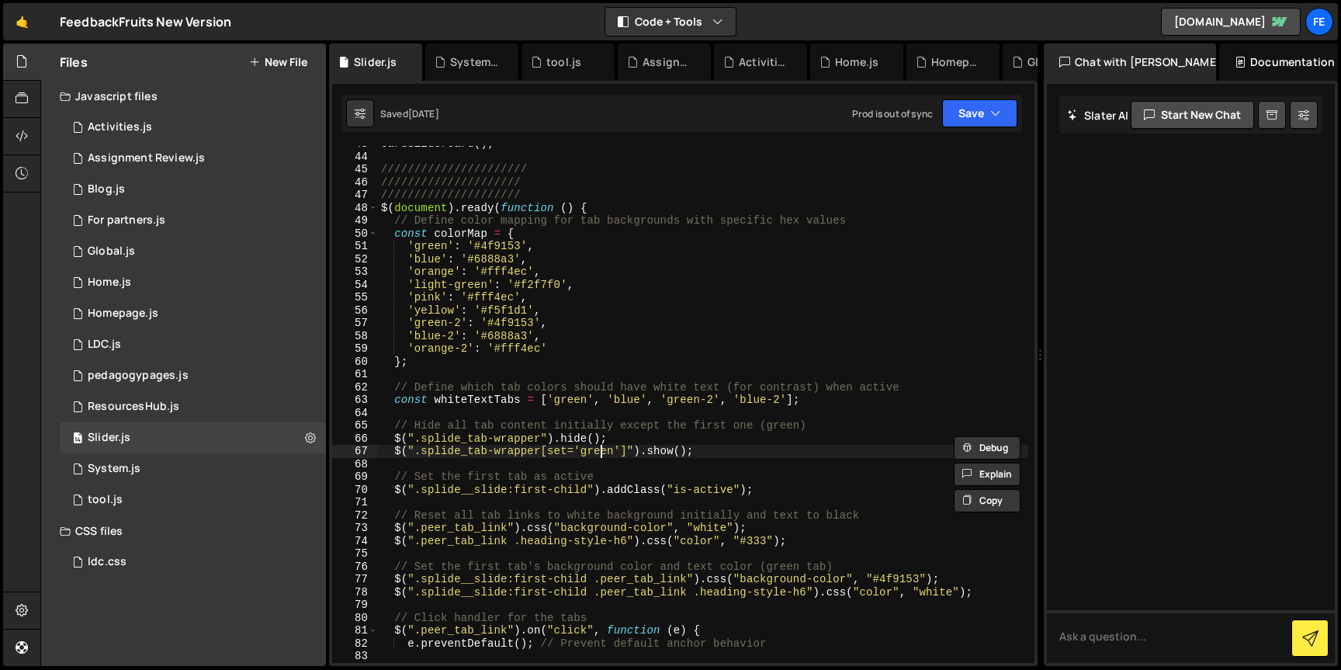
click at [602, 453] on div "cardSliderCard ( ) ; ////////////////////// ///////////////////// /////////////…" at bounding box center [703, 408] width 651 height 543
click at [660, 450] on div "cardSliderCard ( ) ; ////////////////////// ///////////////////// /////////////…" at bounding box center [703, 408] width 651 height 543
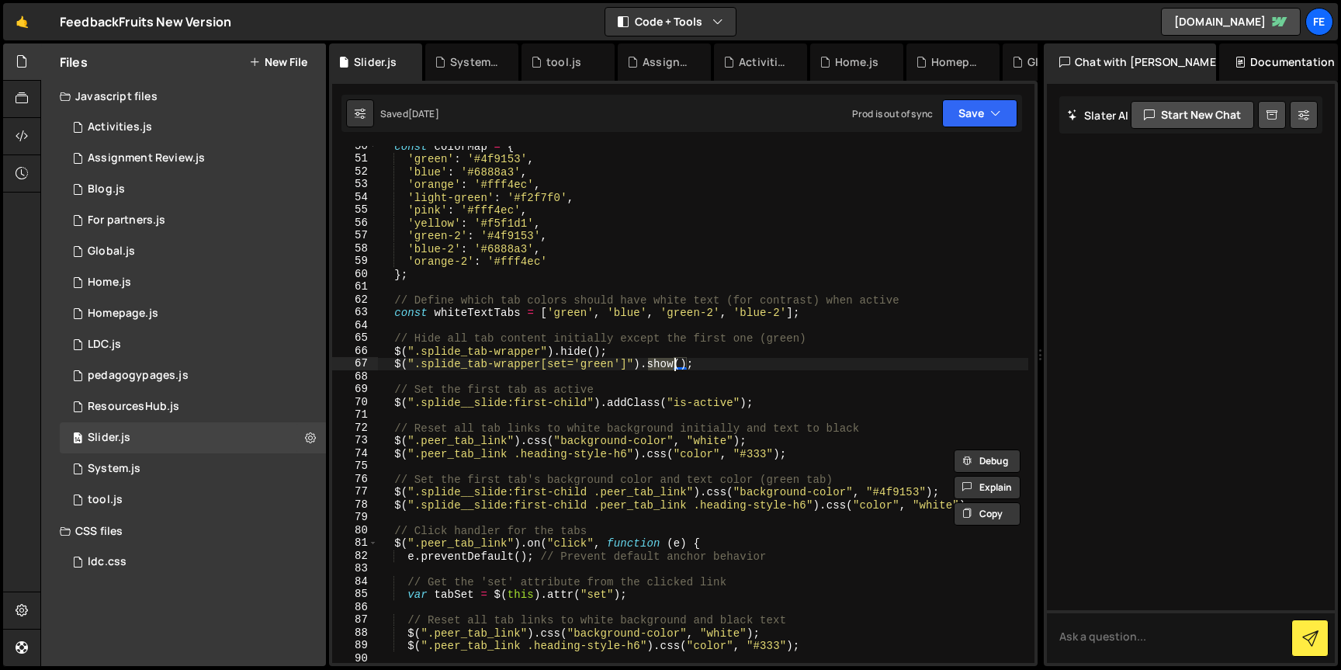
scroll to position [654, 0]
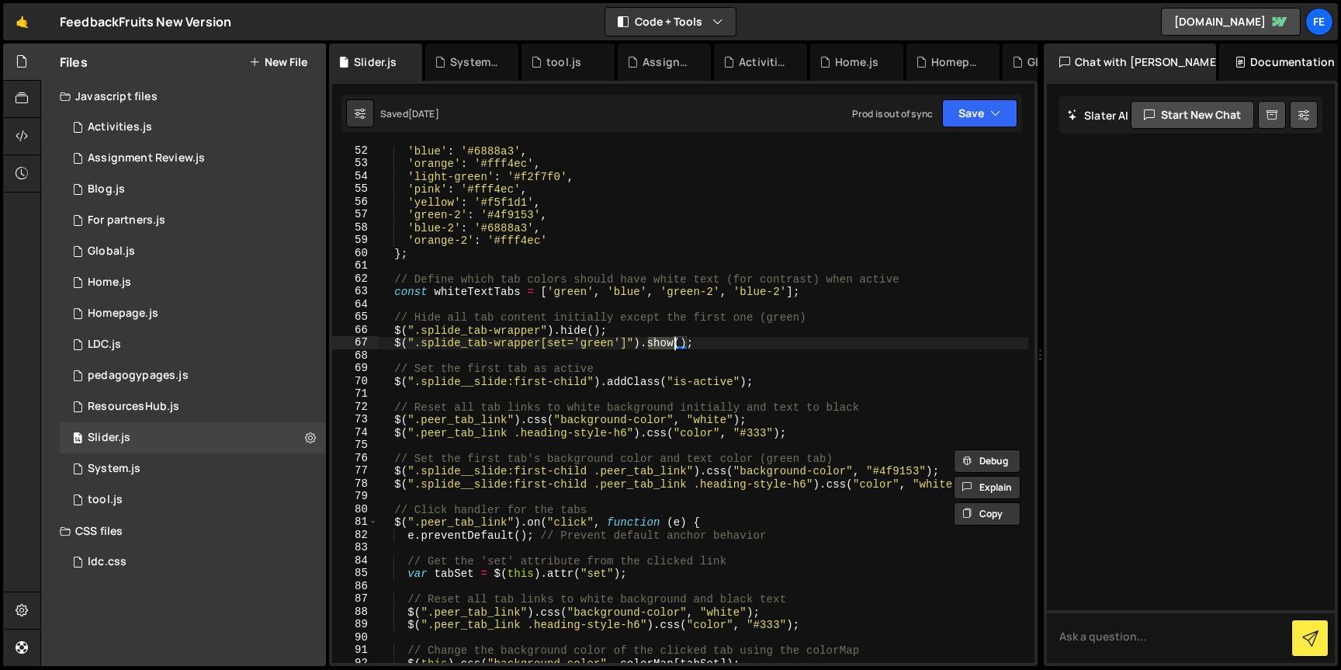
click at [564, 375] on div "'blue' : '#6888a3' , 'orange' : '#fff4ec' , 'light-green' : '#f2f7f0' , 'pink' …" at bounding box center [703, 415] width 651 height 543
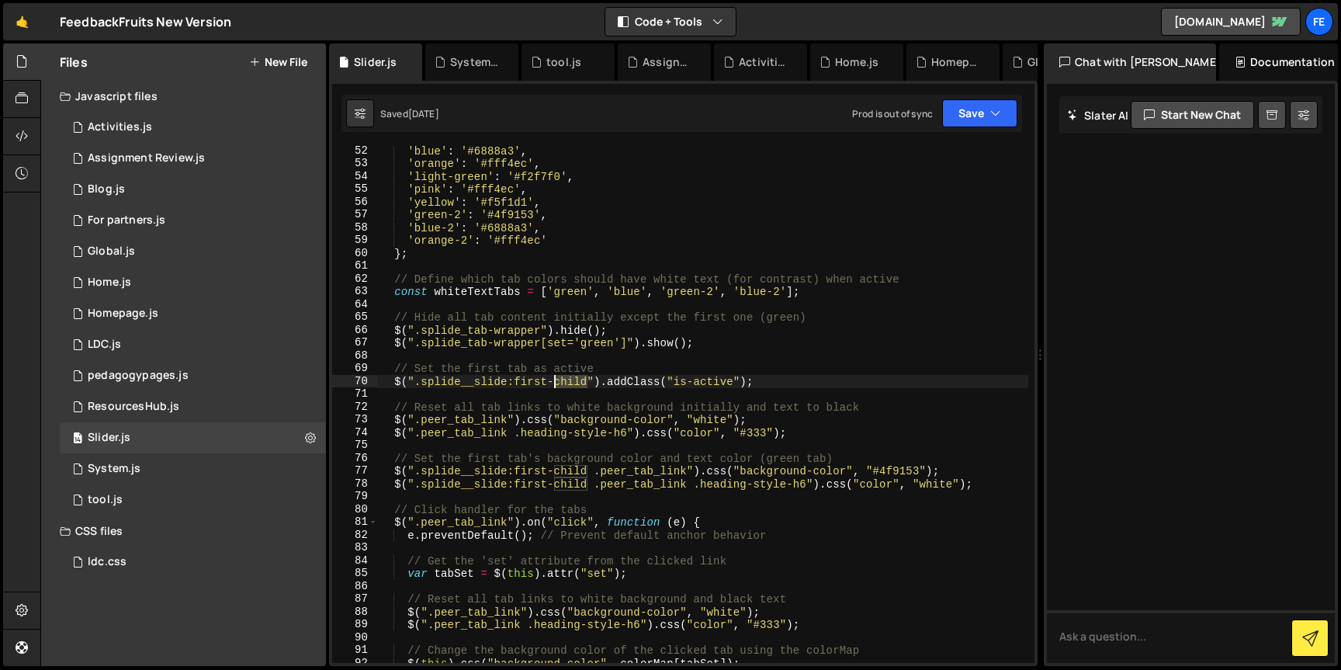
click at [564, 375] on div "'blue' : '#6888a3' , 'orange' : '#fff4ec' , 'light-green' : '#f2f7f0' , 'pink' …" at bounding box center [703, 415] width 651 height 543
click at [455, 425] on div "'blue' : '#6888a3' , 'orange' : '#fff4ec' , 'light-green' : '#f2f7f0' , 'pink' …" at bounding box center [703, 415] width 651 height 543
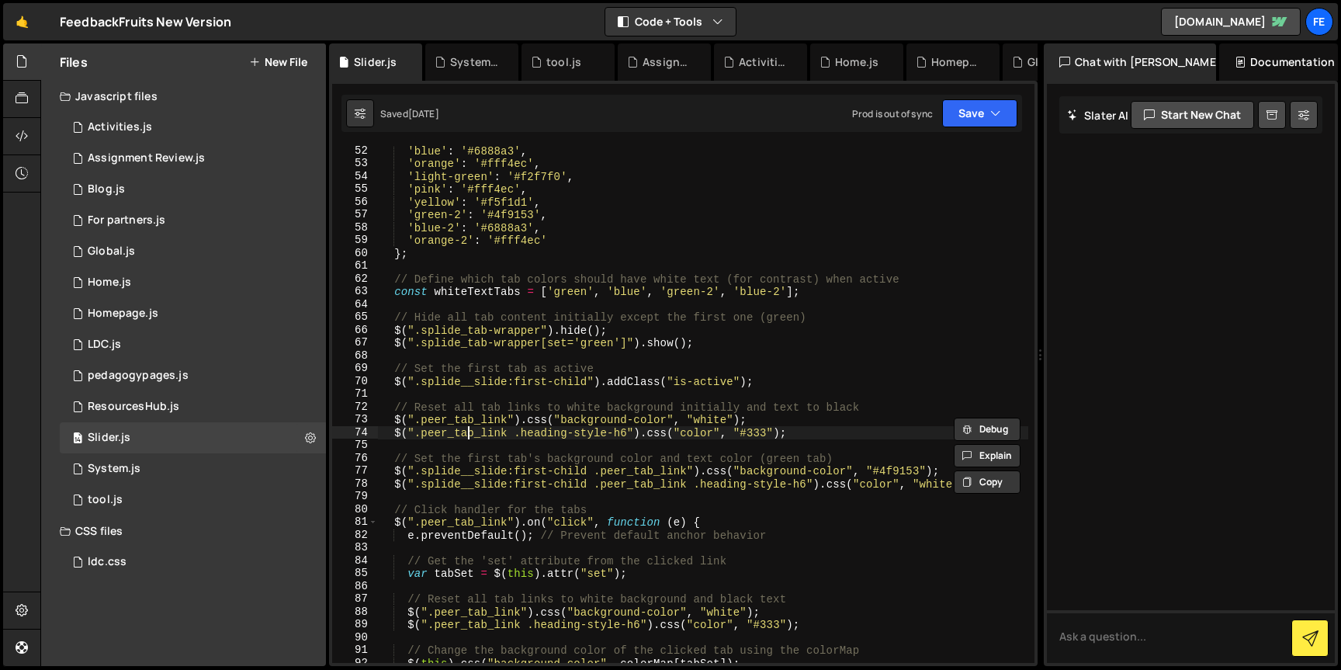
click at [467, 435] on div "'blue' : '#6888a3' , 'orange' : '#fff4ec' , 'light-green' : '#f2f7f0' , 'pink' …" at bounding box center [703, 415] width 651 height 543
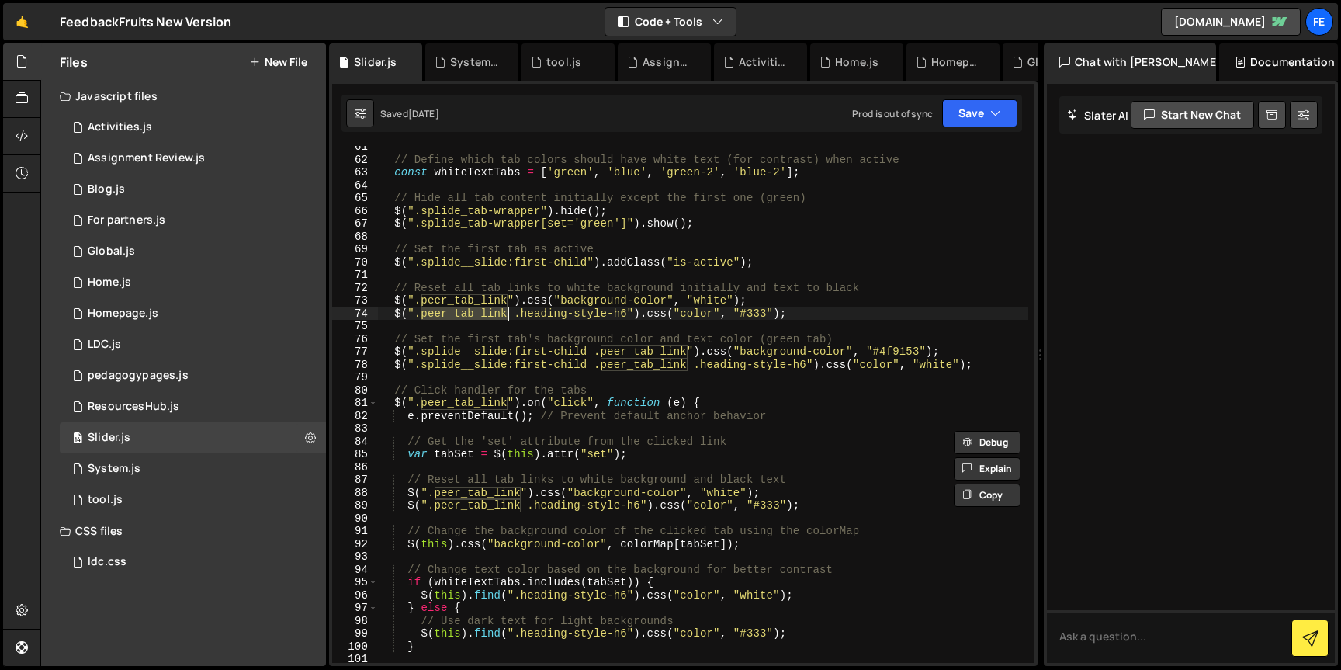
scroll to position [773, 0]
click at [470, 299] on div "// Define which tab colors should have white text (for contrast) when active co…" at bounding box center [703, 412] width 651 height 543
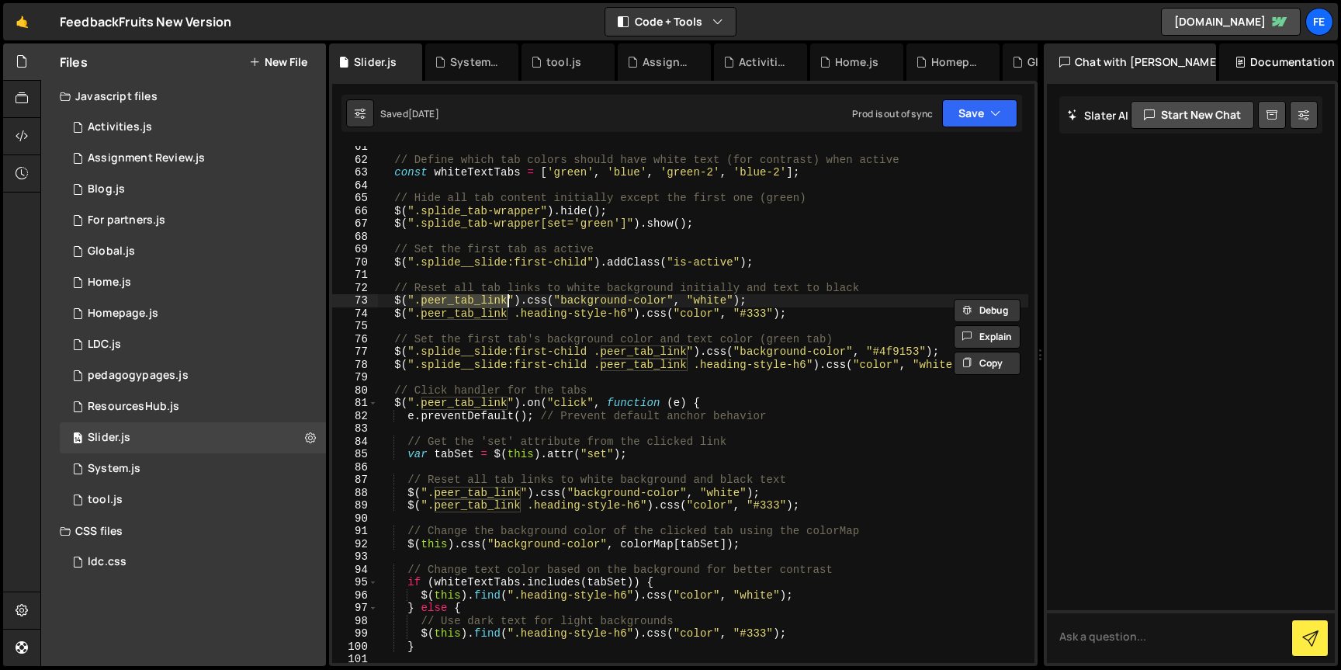
click at [471, 311] on div "// Define which tab colors should have white text (for contrast) when active co…" at bounding box center [703, 412] width 651 height 543
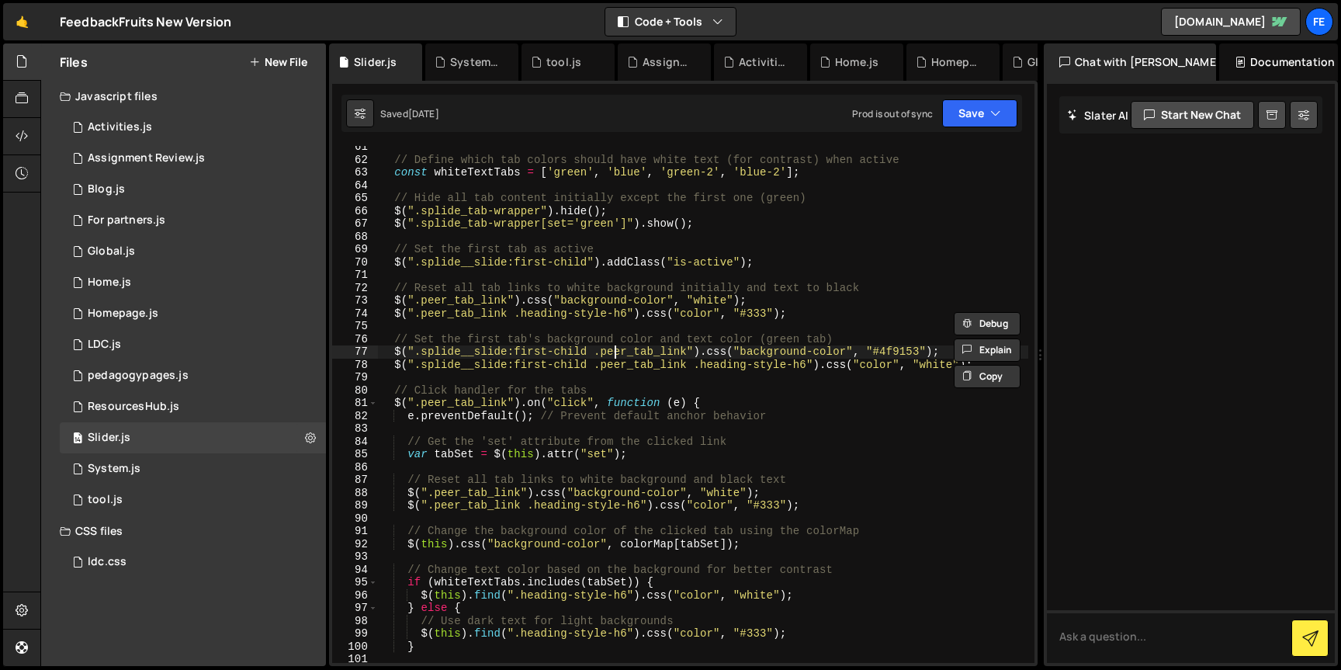
click at [614, 347] on div "// Define which tab colors should have white text (for contrast) when active co…" at bounding box center [703, 412] width 651 height 543
click at [651, 364] on div "// Define which tab colors should have white text (for contrast) when active co…" at bounding box center [703, 412] width 651 height 543
click at [755, 364] on div "// Define which tab colors should have white text (for contrast) when active co…" at bounding box center [703, 412] width 651 height 543
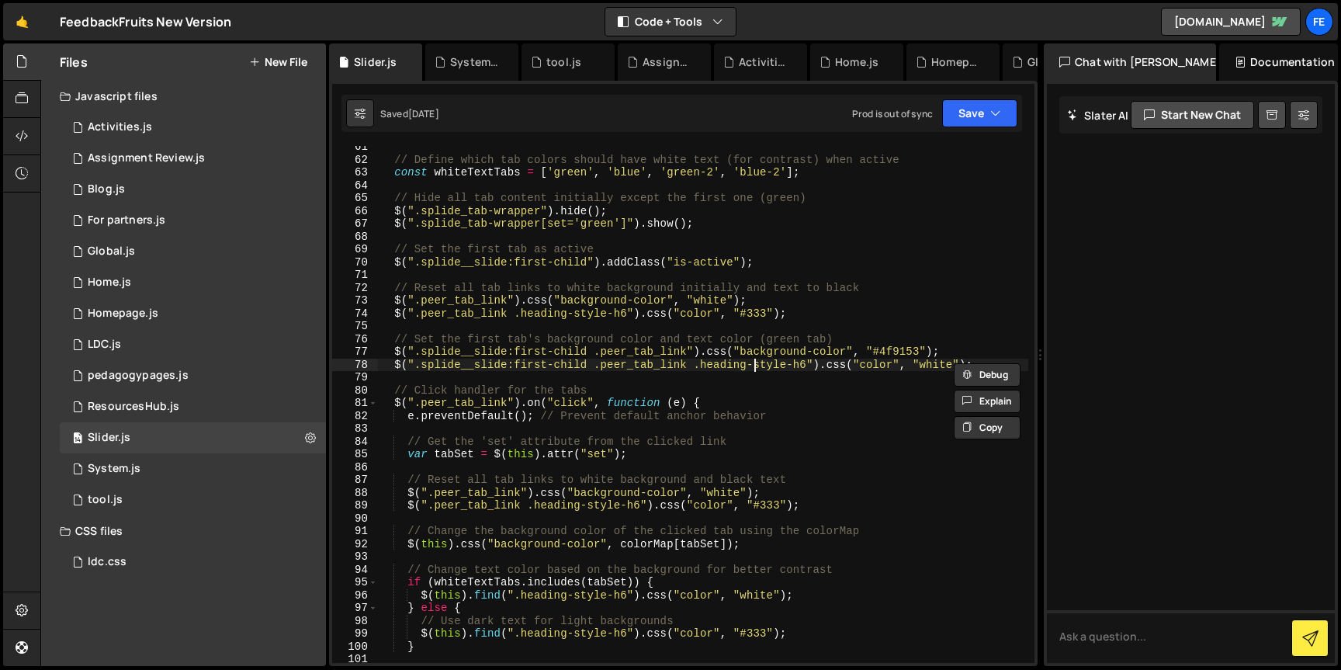
click at [755, 364] on div "// Define which tab colors should have white text (for contrast) when active co…" at bounding box center [703, 412] width 651 height 543
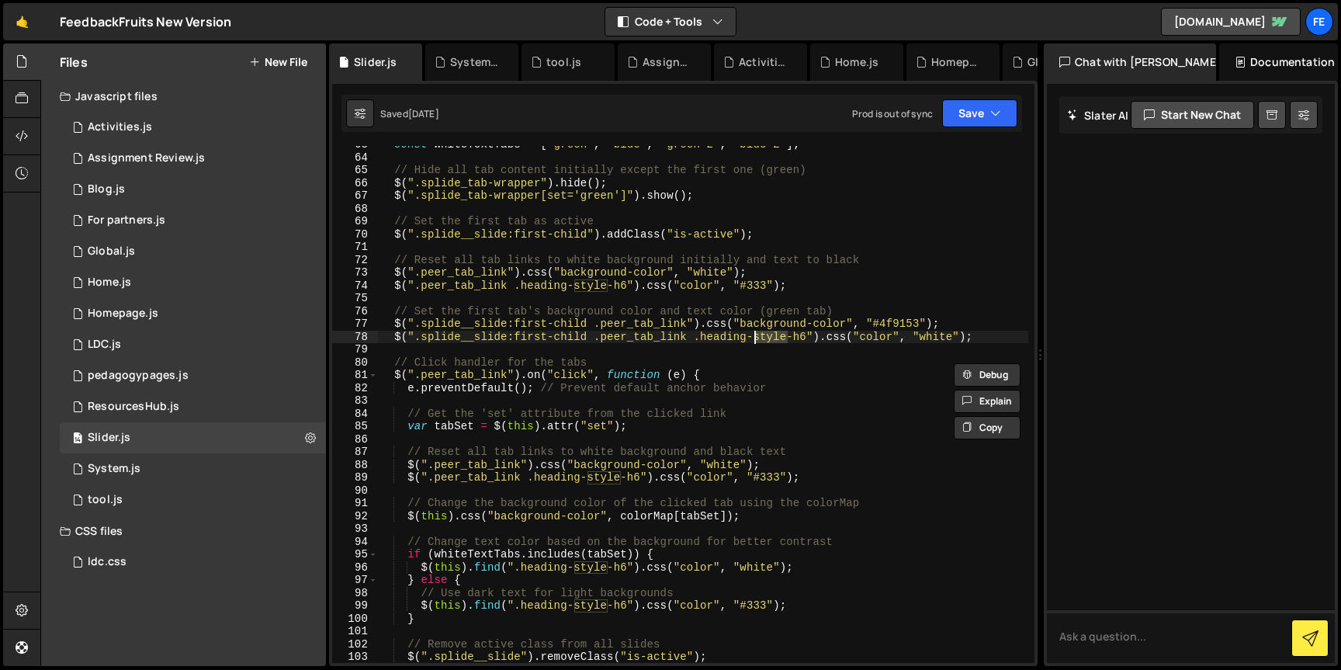
scroll to position [834, 0]
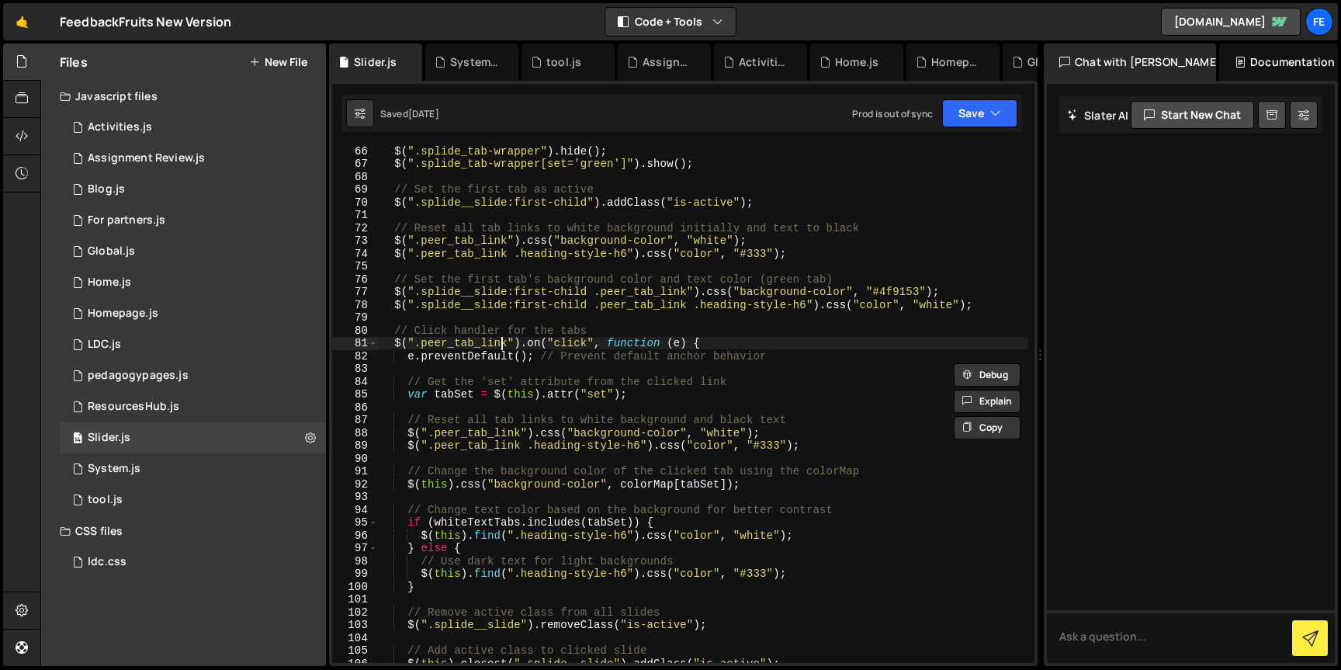
click at [498, 340] on div "$ ( ".splide_tab-wrapper" ) . hide ( ) ; $ ( ".splide_tab-wrapper[set='green']"…" at bounding box center [703, 415] width 651 height 543
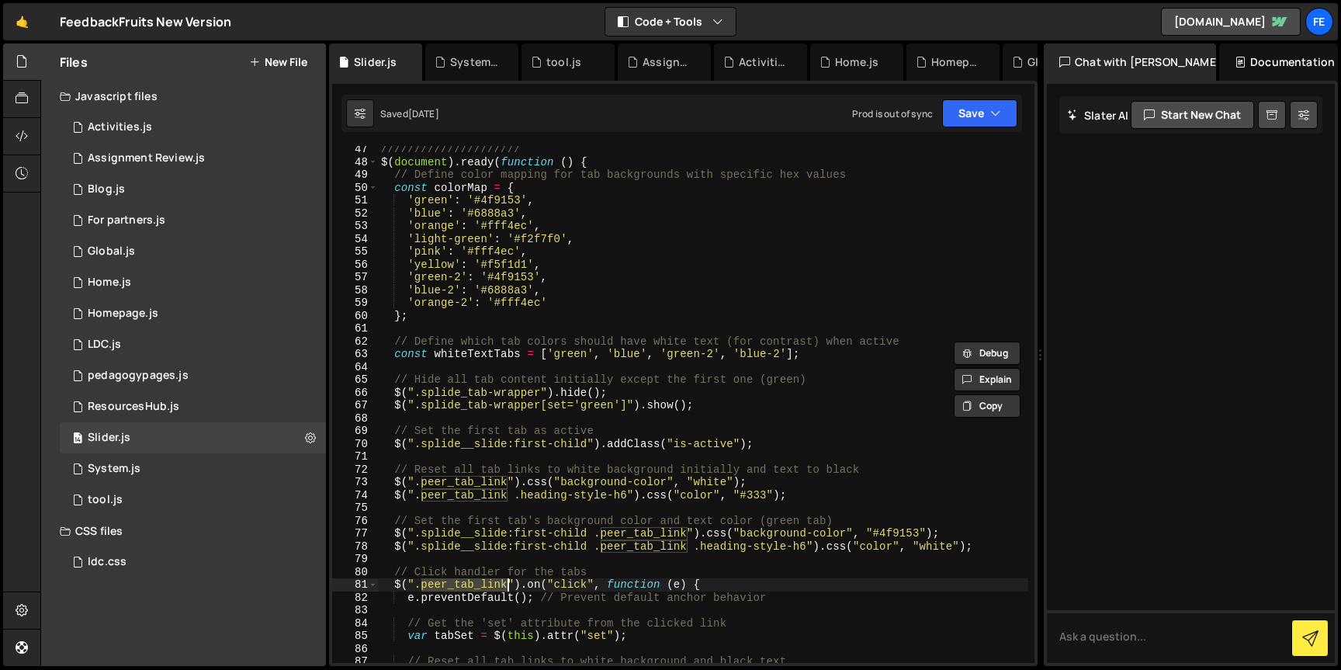
scroll to position [581, 0]
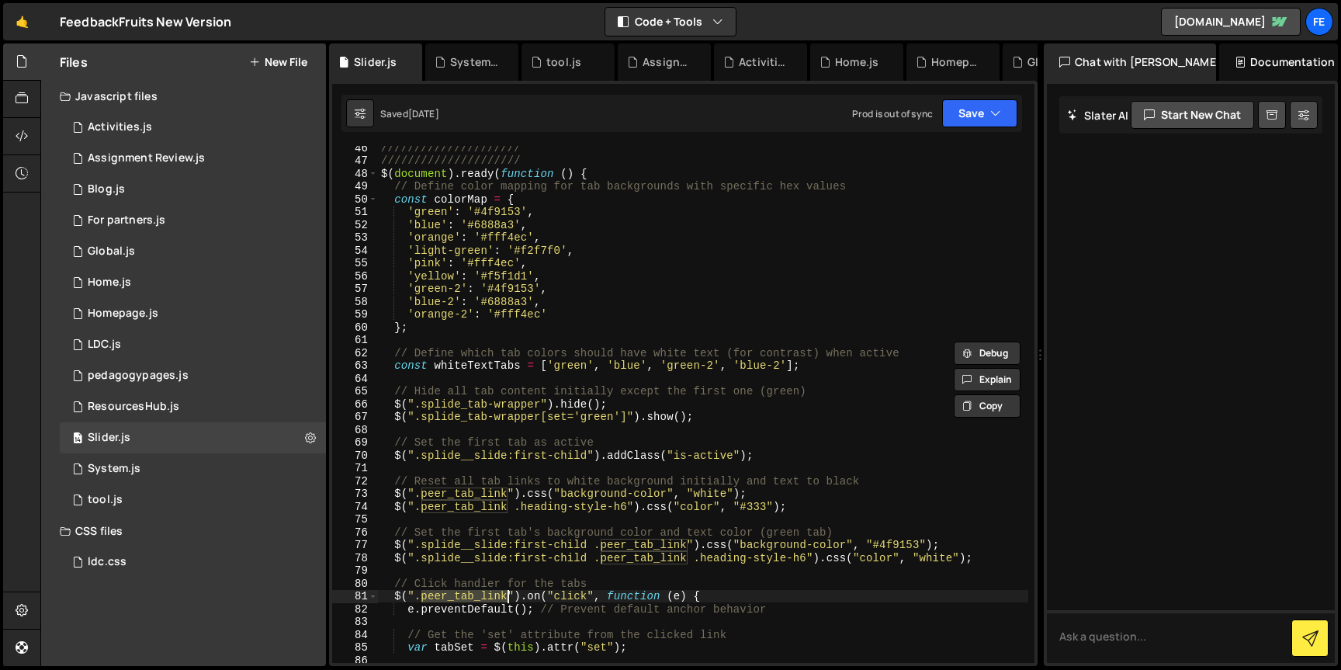
click at [482, 399] on div "///////////////////// ///////////////////// $ ( document ) . ready ( function (…" at bounding box center [703, 412] width 651 height 543
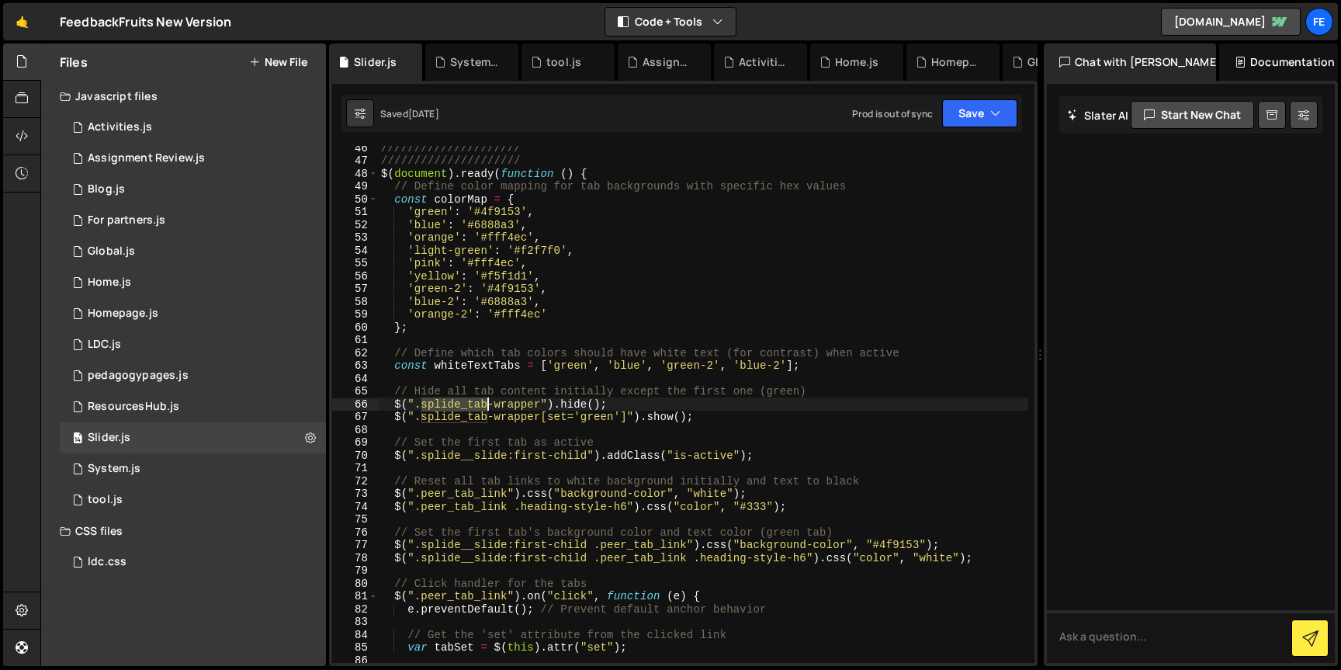
click at [482, 399] on div "///////////////////// ///////////////////// $ ( document ) . ready ( function (…" at bounding box center [703, 412] width 651 height 543
drag, startPoint x: 469, startPoint y: 224, endPoint x: 512, endPoint y: 225, distance: 42.7
click at [512, 225] on div "///////////////////// ///////////////////// $ ( document ) . ready ( function (…" at bounding box center [703, 412] width 651 height 543
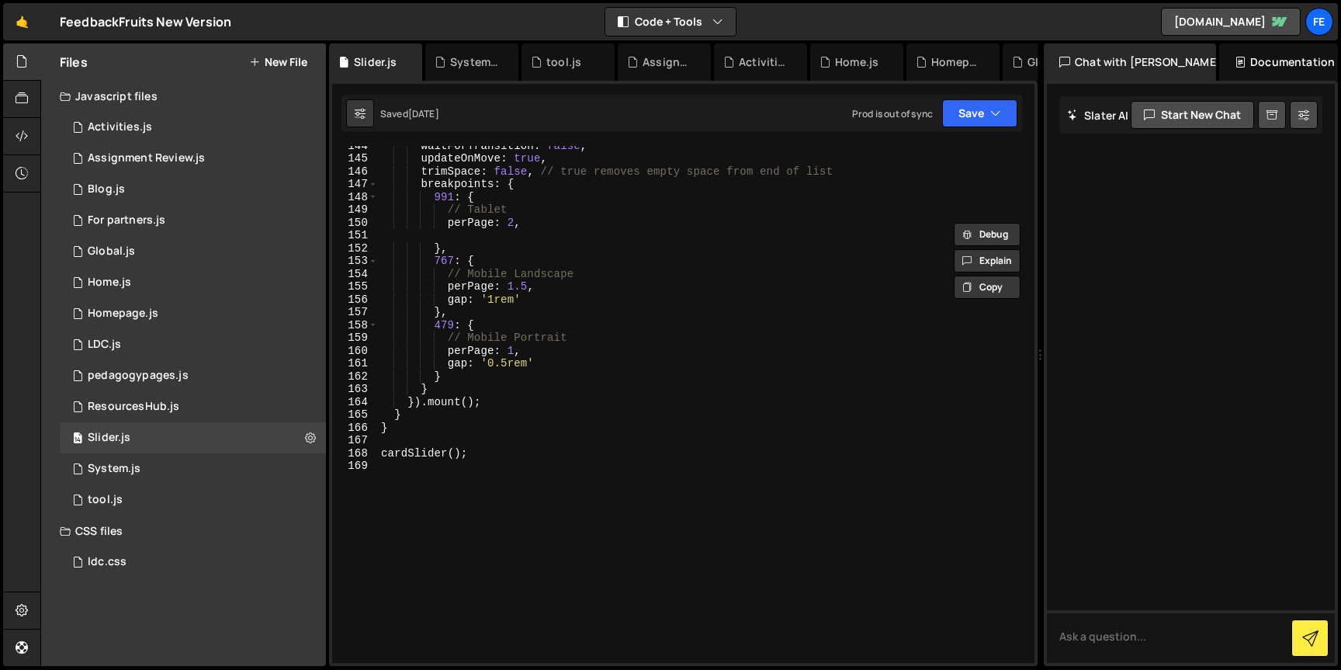
scroll to position [1900, 0]
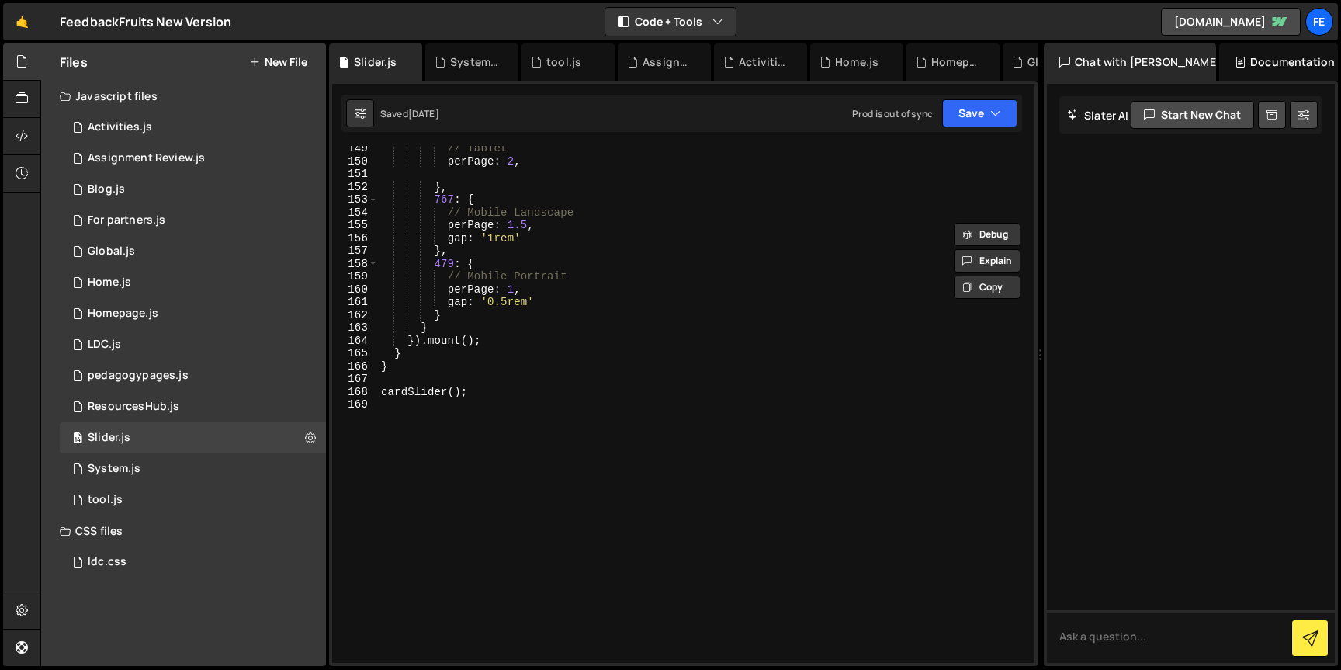
click at [495, 397] on div "// Tablet perPage : 2 , } , 767 : { // Mobile Landscape perPage : 1.5 , gap : '…" at bounding box center [703, 413] width 651 height 543
type textarea "cardSlider();"
paste textarea "});"
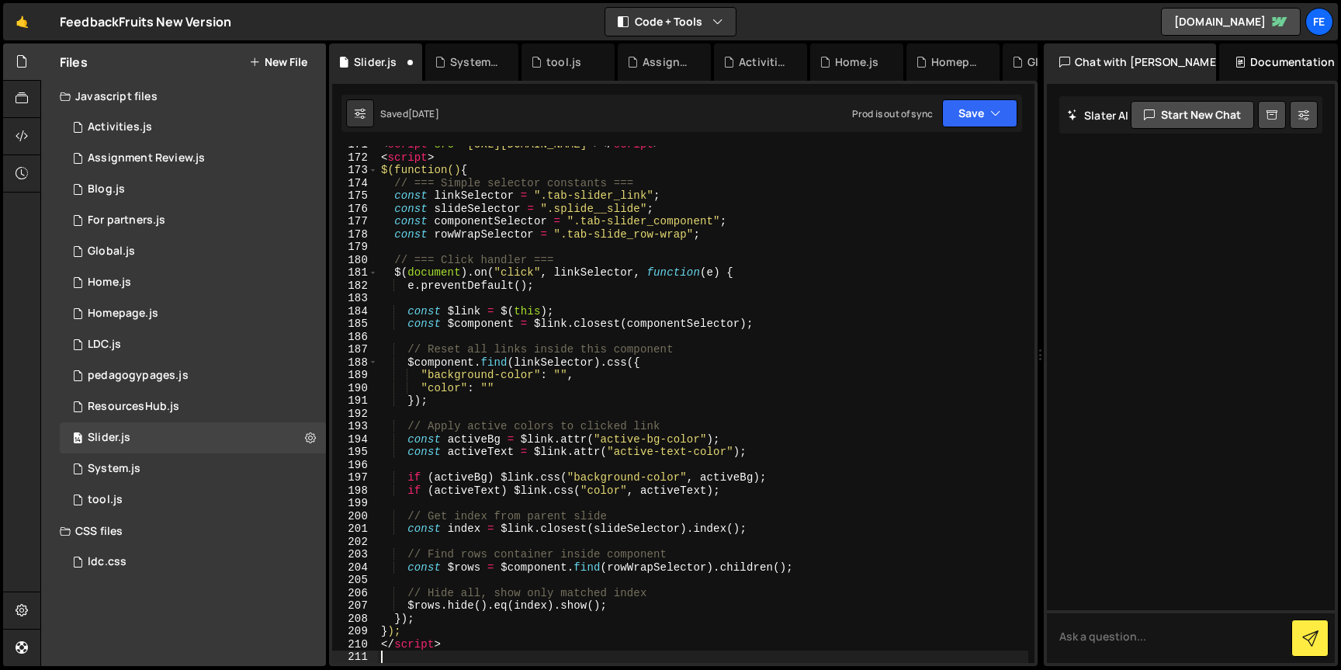
scroll to position [2185, 0]
drag, startPoint x: 448, startPoint y: 637, endPoint x: 446, endPoint y: 628, distance: 8.9
click at [446, 628] on div "< script src = "[URL][DOMAIN_NAME]" > </ script > < script > $(function() { // …" at bounding box center [703, 409] width 651 height 543
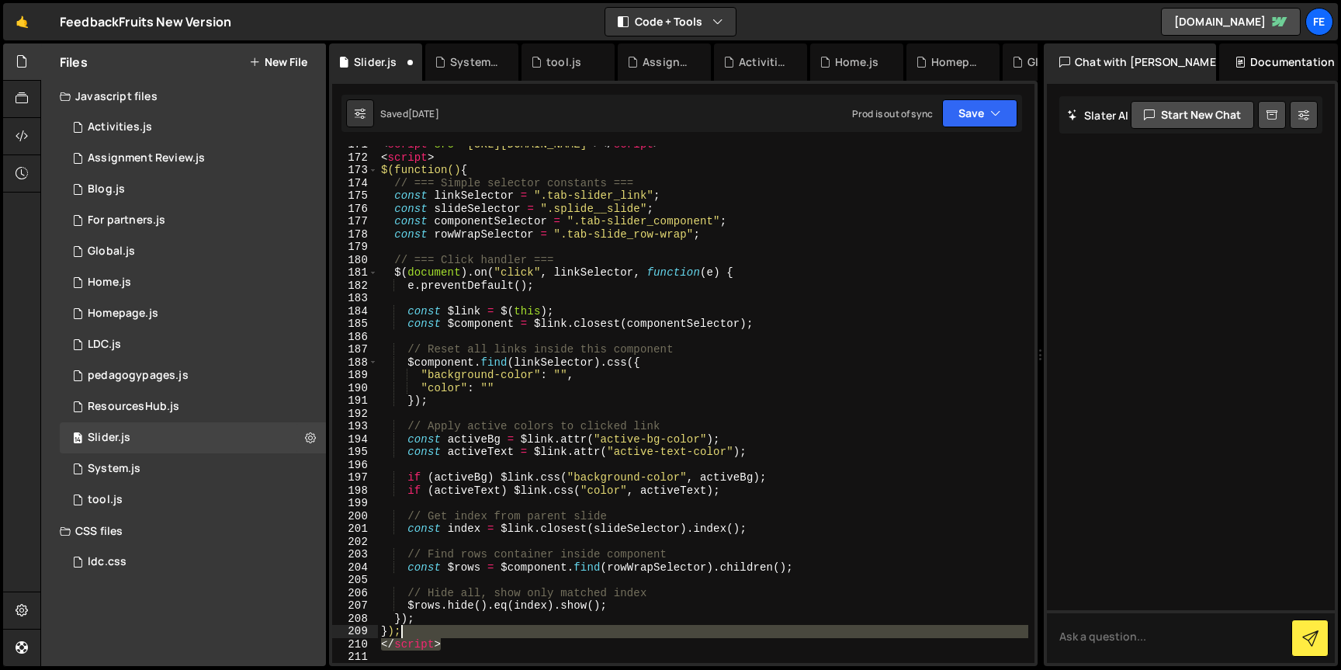
drag, startPoint x: 446, startPoint y: 644, endPoint x: 445, endPoint y: 628, distance: 15.6
click at [445, 628] on div "< script src = "[URL][DOMAIN_NAME]" > </ script > < script > $(function() { // …" at bounding box center [703, 409] width 651 height 543
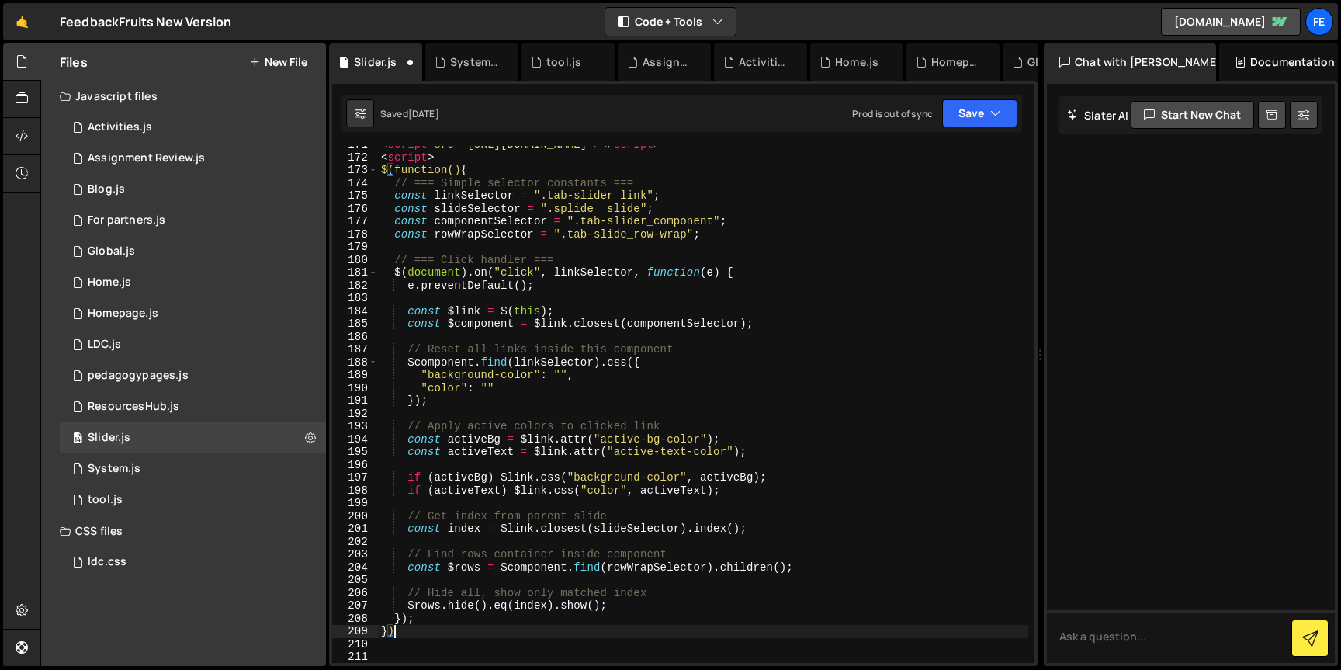
type textarea "}"
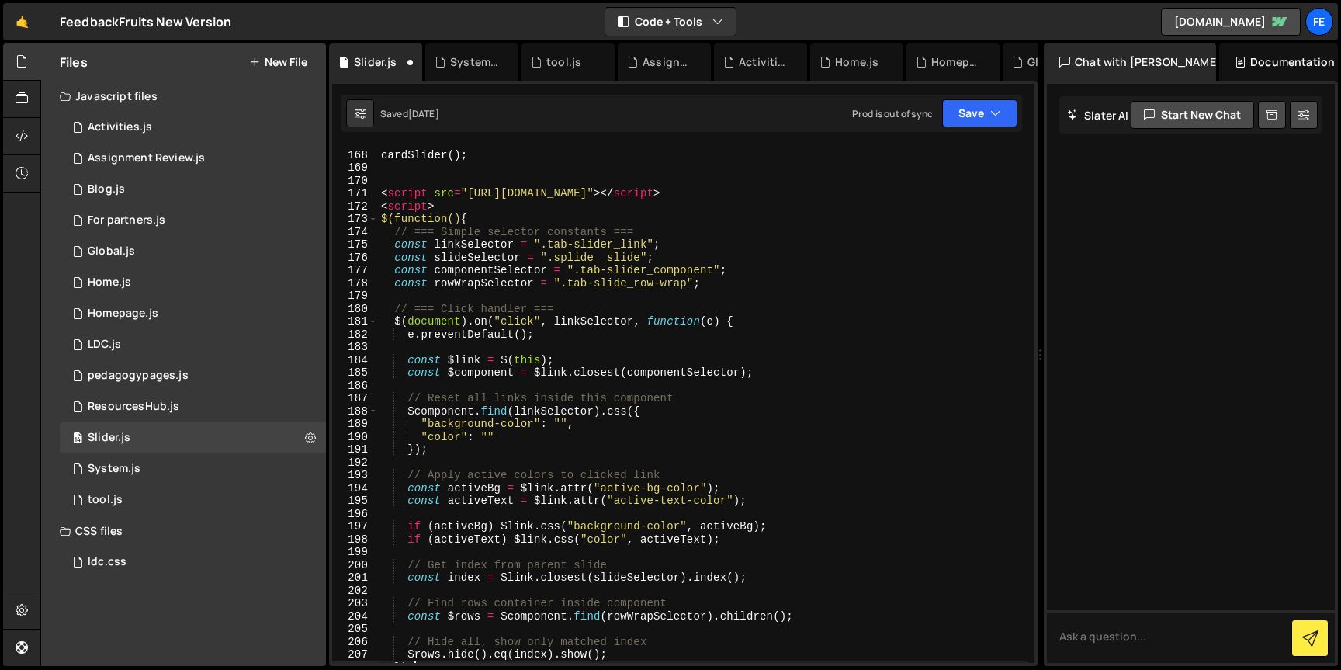
scroll to position [2136, 0]
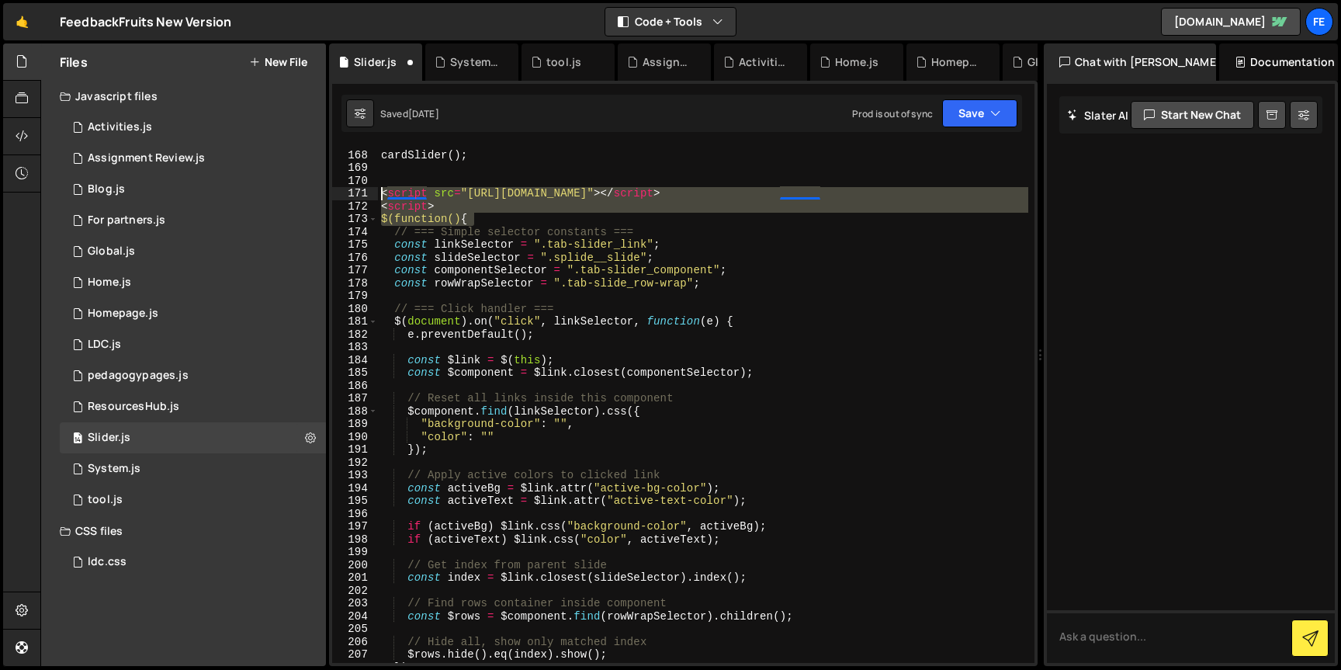
drag, startPoint x: 482, startPoint y: 217, endPoint x: 377, endPoint y: 190, distance: 108.3
click at [377, 190] on div "}); 167 168 169 170 171 172 173 174 175 176 177 178 179 180 181 182 183 184 185…" at bounding box center [683, 404] width 703 height 517
type textarea "<script src="[URL][DOMAIN_NAME]"></script> <script>"
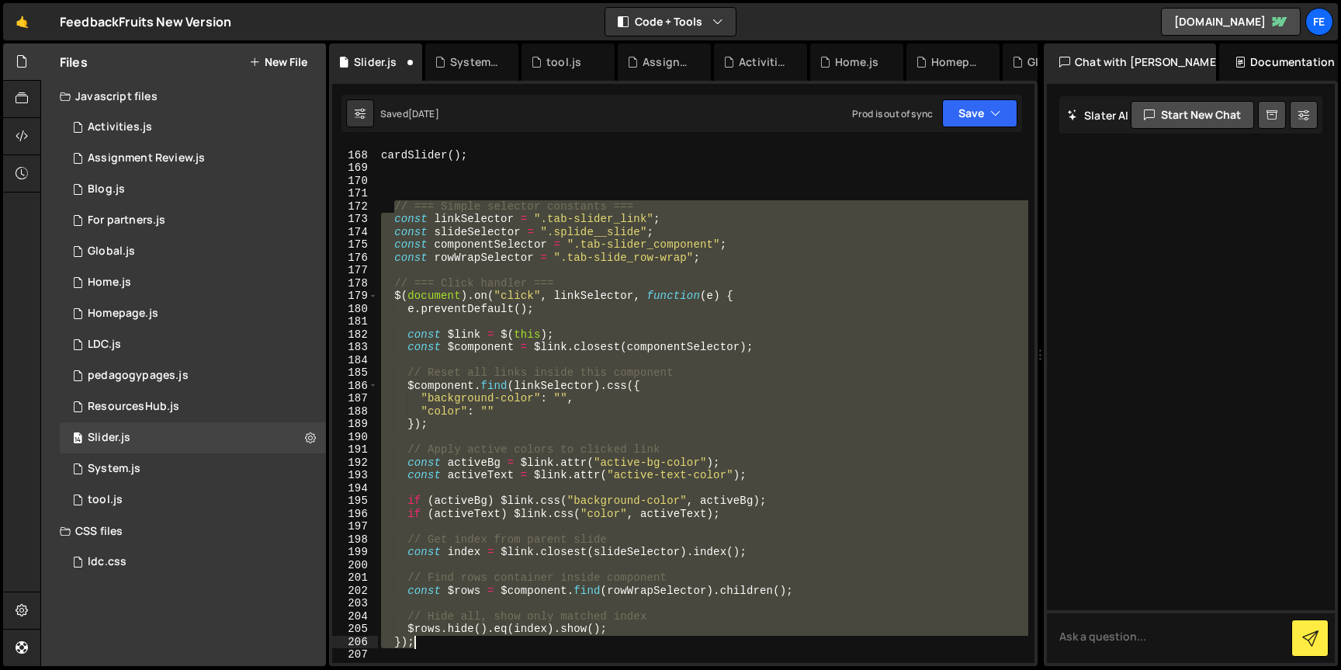
drag, startPoint x: 395, startPoint y: 205, endPoint x: 458, endPoint y: 648, distance: 447.7
click at [458, 648] on div "cardSlider ( ) ; // === Simple selector constants === const linkSelector = ".ta…" at bounding box center [703, 407] width 651 height 543
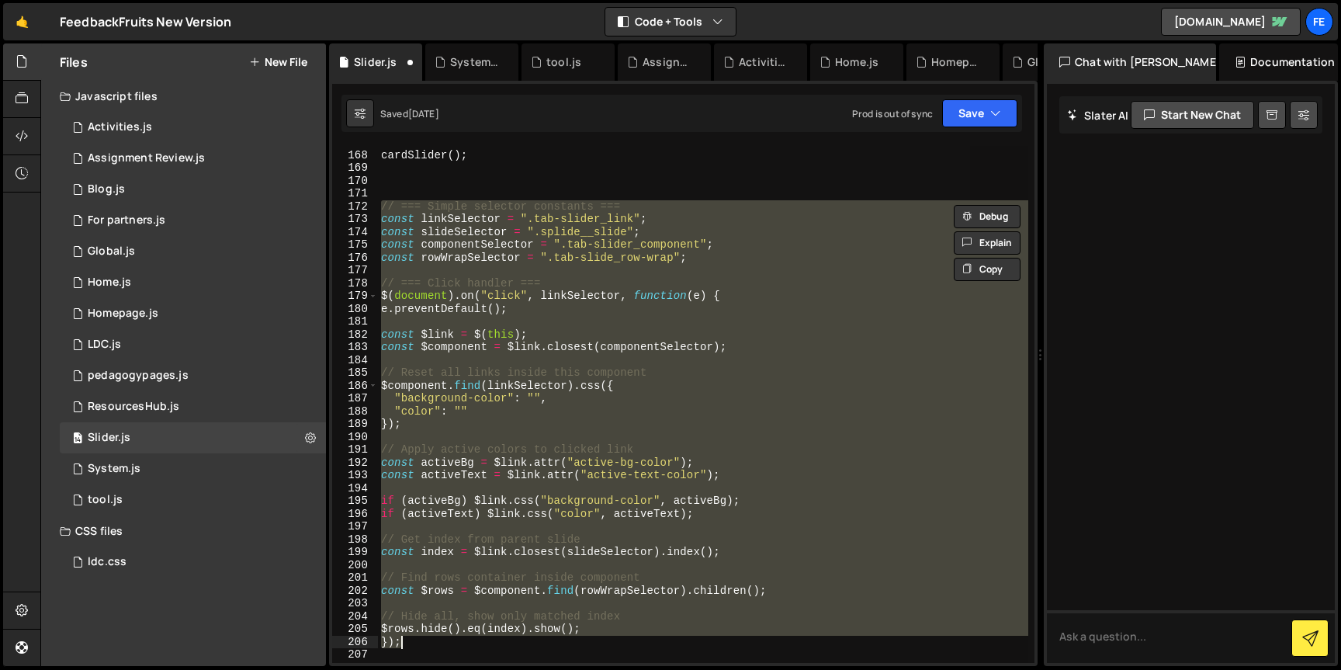
click at [415, 306] on div "cardSlider ( ) ; // === Simple selector constants === const linkSelector = ".ta…" at bounding box center [703, 404] width 651 height 517
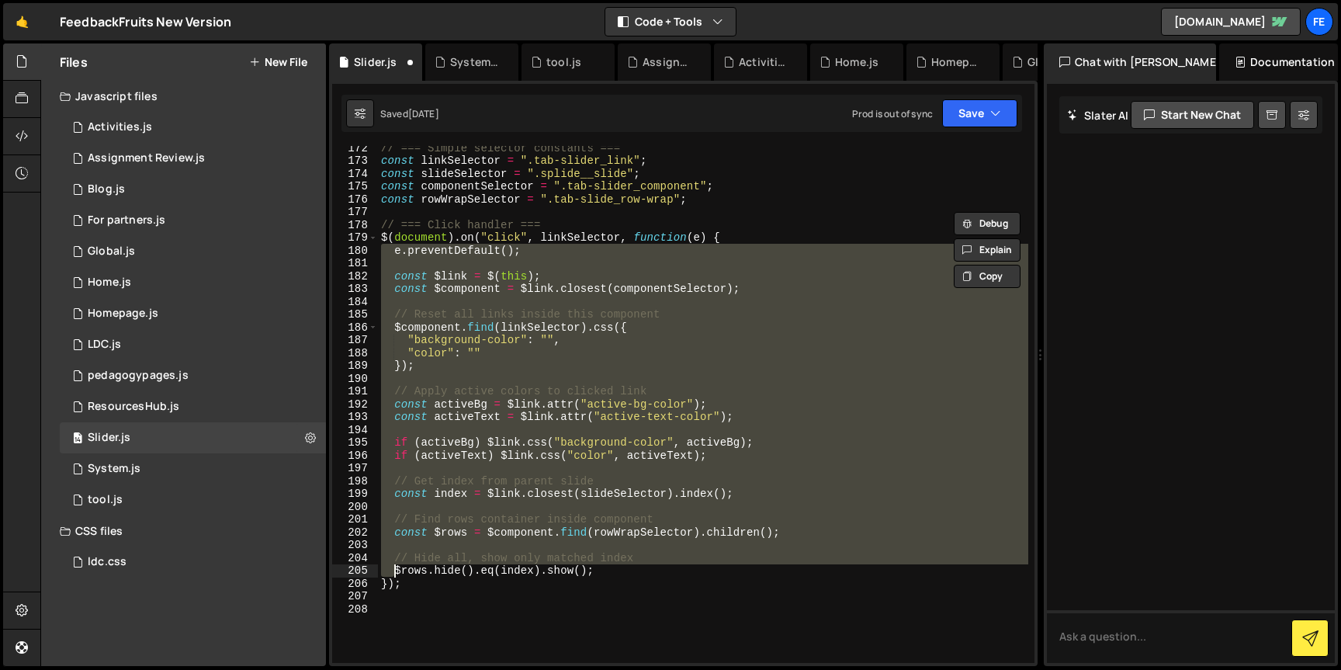
scroll to position [2186, 0]
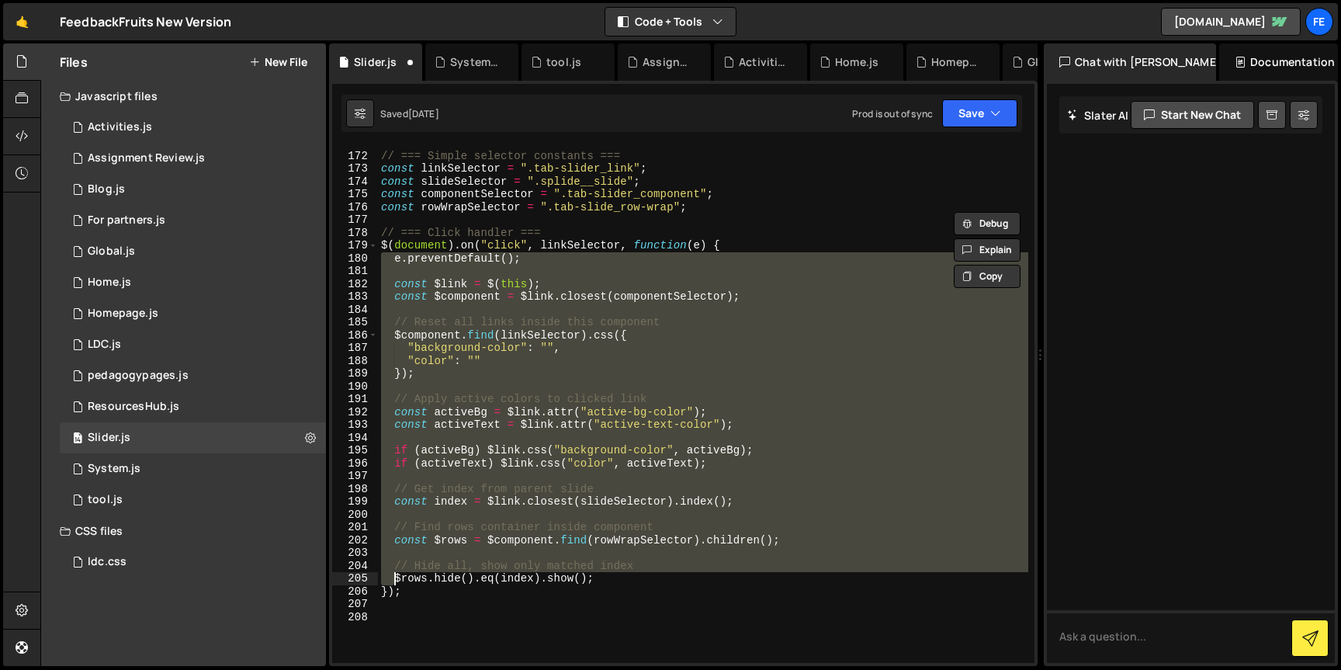
click at [488, 351] on div "// === Simple selector constants === const linkSelector = ".tab-slider_link" ; …" at bounding box center [703, 404] width 651 height 517
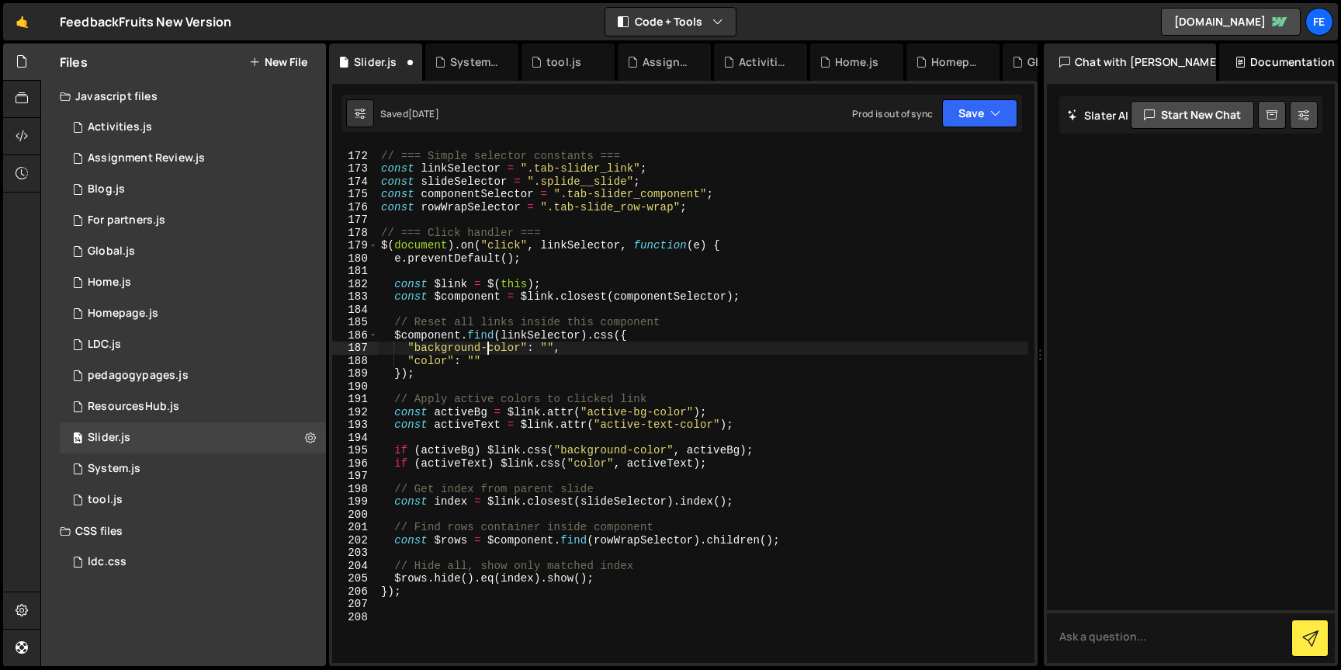
scroll to position [2178, 0]
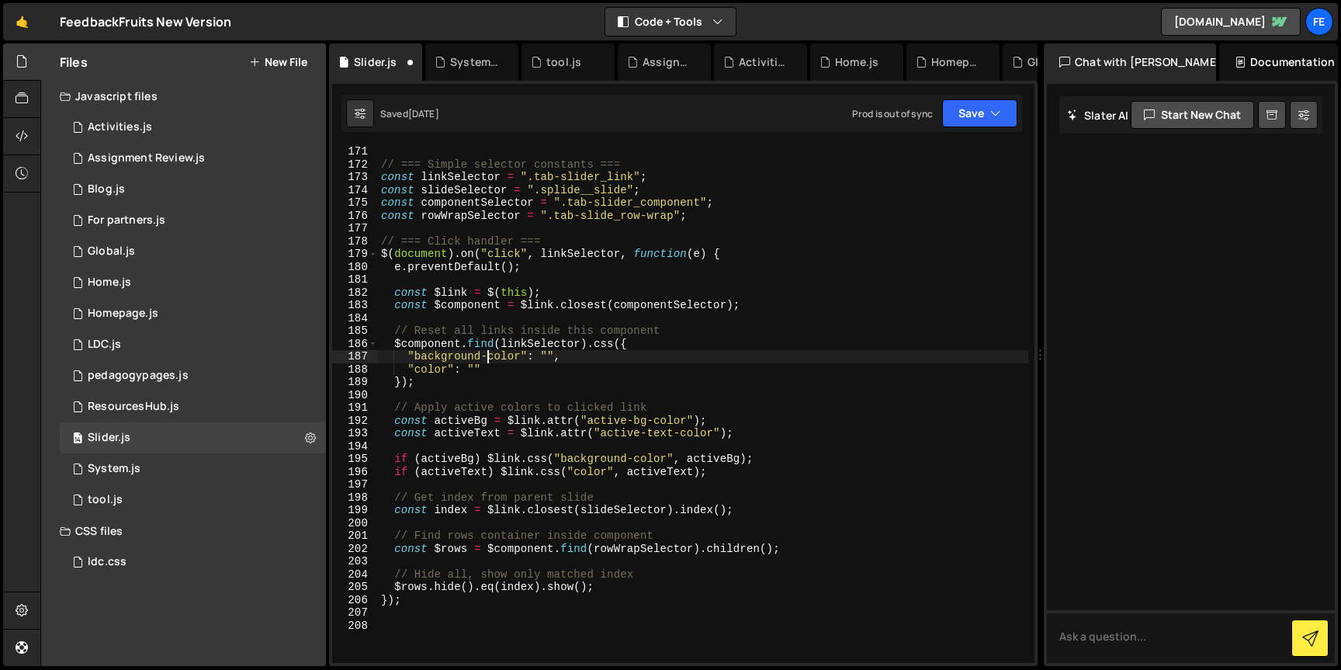
click at [456, 179] on div "// === Simple selector constants === const linkSelector = ".tab-slider_link" ; …" at bounding box center [703, 416] width 651 height 543
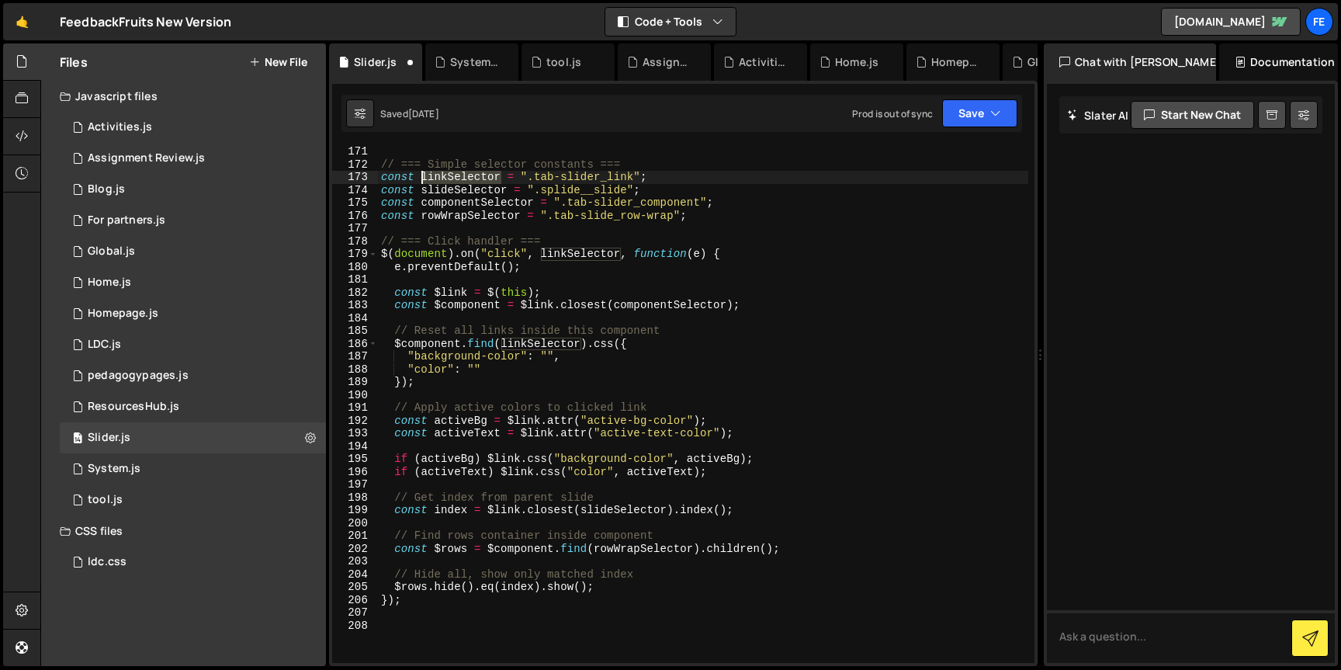
click at [456, 179] on div "// === Simple selector constants === const linkSelector = ".tab-slider_link" ; …" at bounding box center [703, 416] width 651 height 543
click at [428, 255] on div "// === Simple selector constants === const linkSelector = ".tab-slider_link" ; …" at bounding box center [703, 416] width 651 height 543
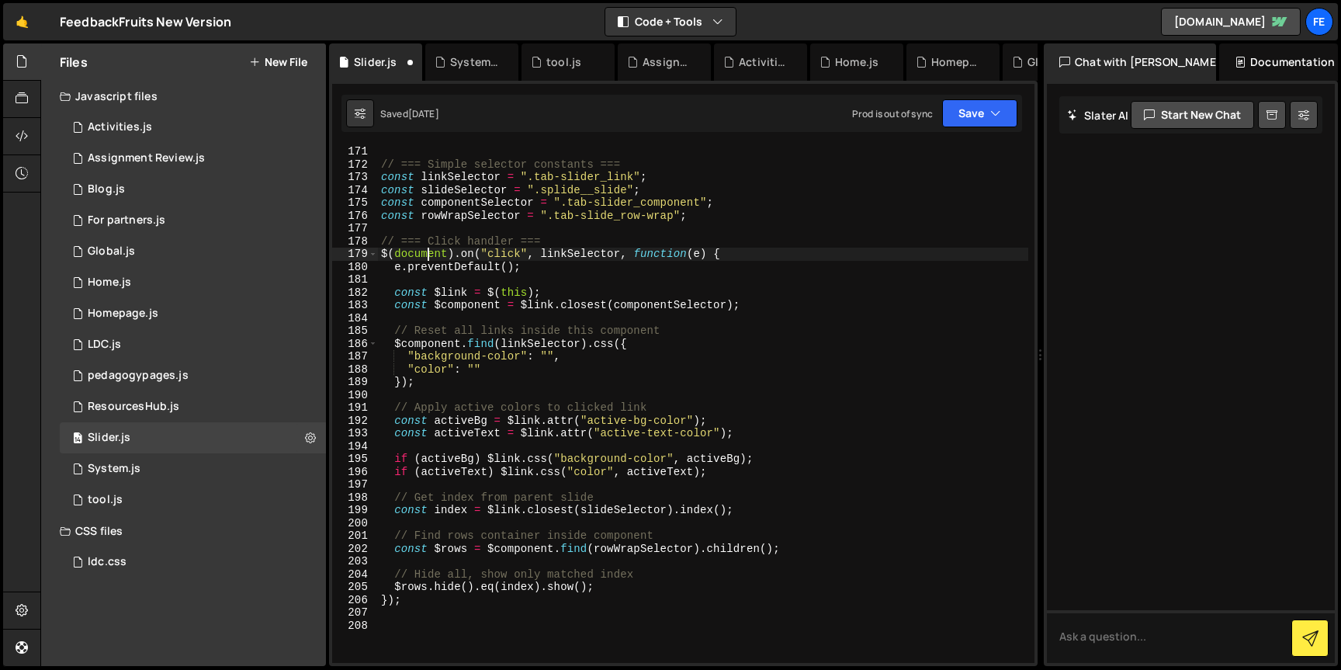
click at [428, 255] on div "// === Simple selector constants === const linkSelector = ".tab-slider_link" ; …" at bounding box center [703, 416] width 651 height 543
paste textarea "linkSelector"
click at [588, 252] on div "// === Simple selector constants === const linkSelector = ".tab-slider_link" ; …" at bounding box center [703, 416] width 651 height 543
click at [537, 266] on div "// === Simple selector constants === const linkSelector = ".tab-slider_link" ; …" at bounding box center [703, 416] width 651 height 543
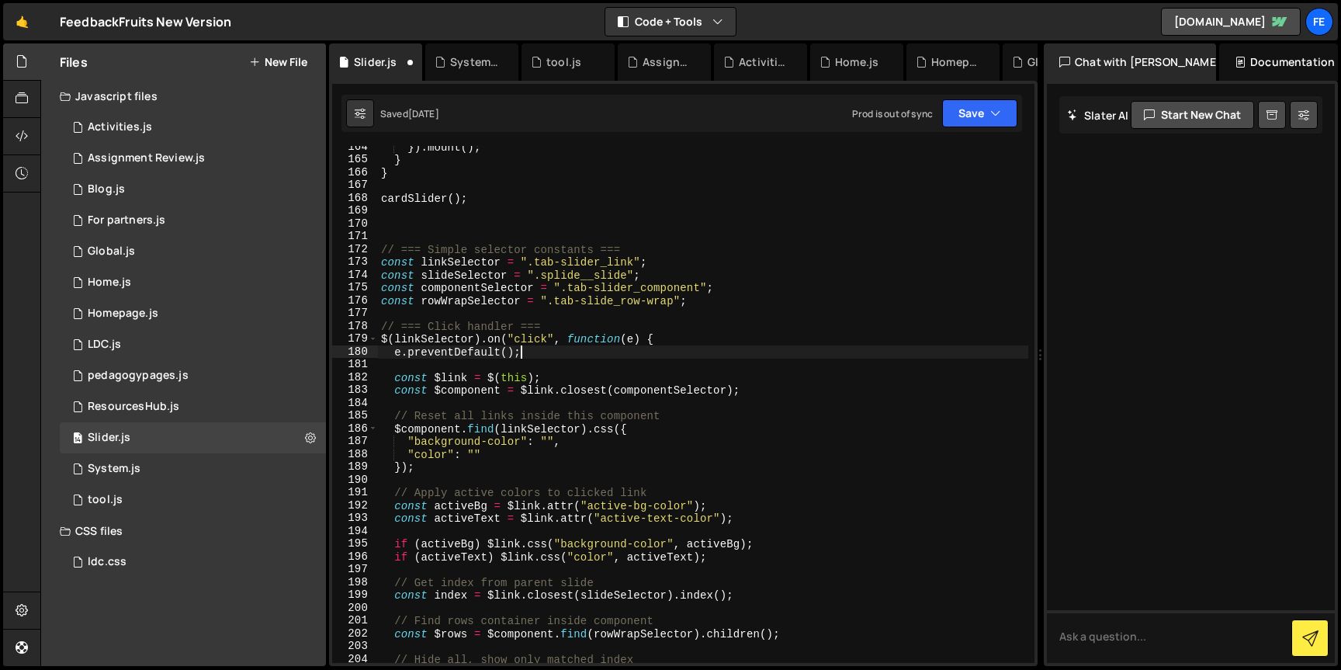
scroll to position [2087, 0]
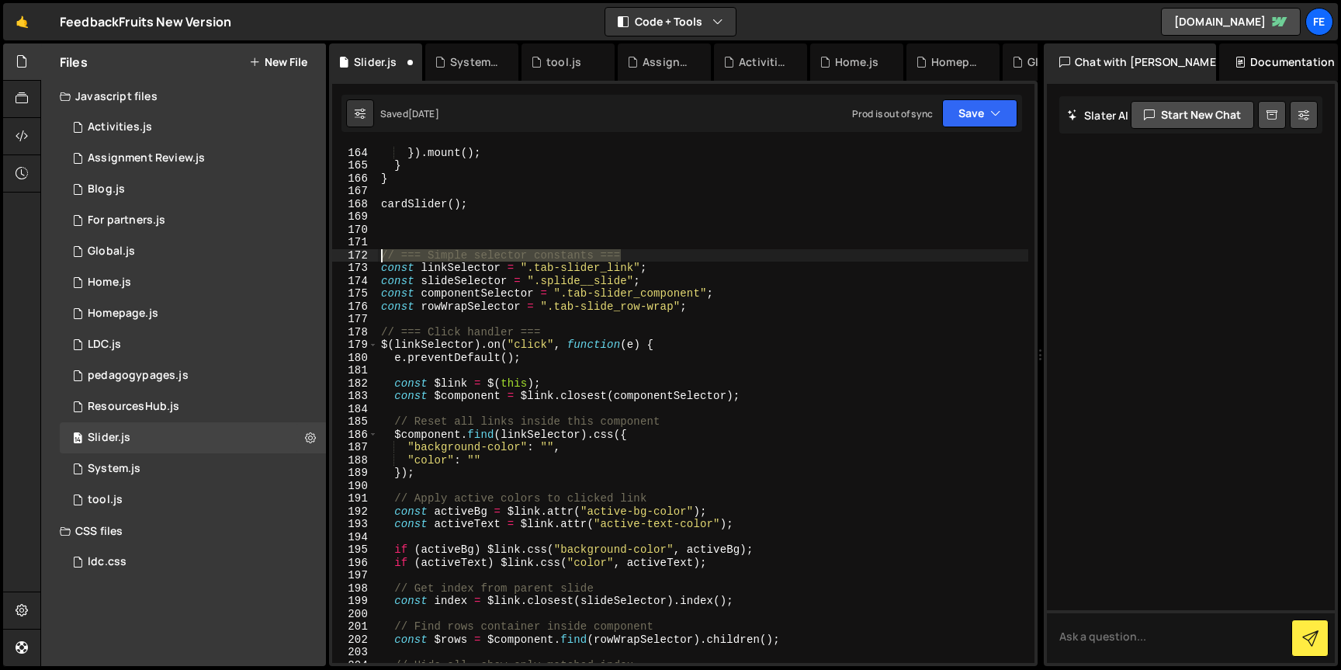
drag, startPoint x: 628, startPoint y: 257, endPoint x: 378, endPoint y: 253, distance: 250.0
click at [378, 253] on div "} }) . mount ( ) ; } } cardSlider ( ) ; // === Simple selector constants === co…" at bounding box center [703, 405] width 651 height 543
type textarea "// === Simple selector constants ==="
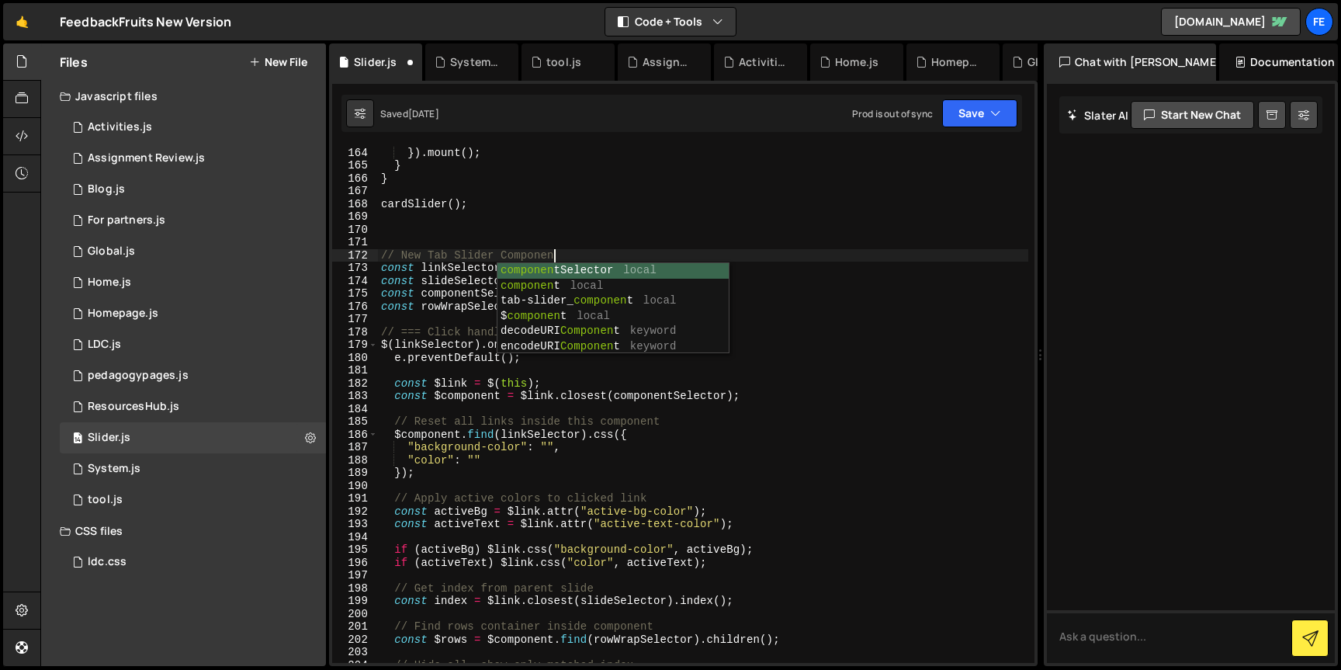
scroll to position [0, 12]
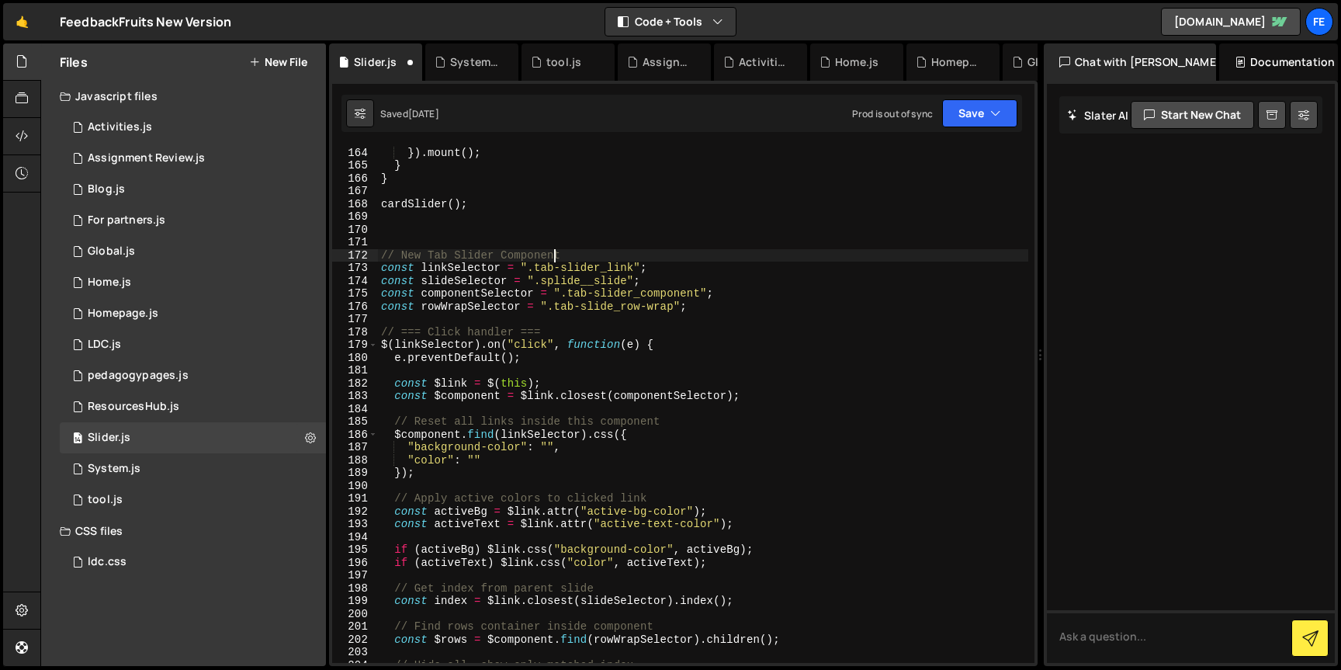
click at [557, 253] on div "} }) . mount ( ) ; } } cardSlider ( ) ; // New Tab Slider Component const linkS…" at bounding box center [703, 405] width 651 height 543
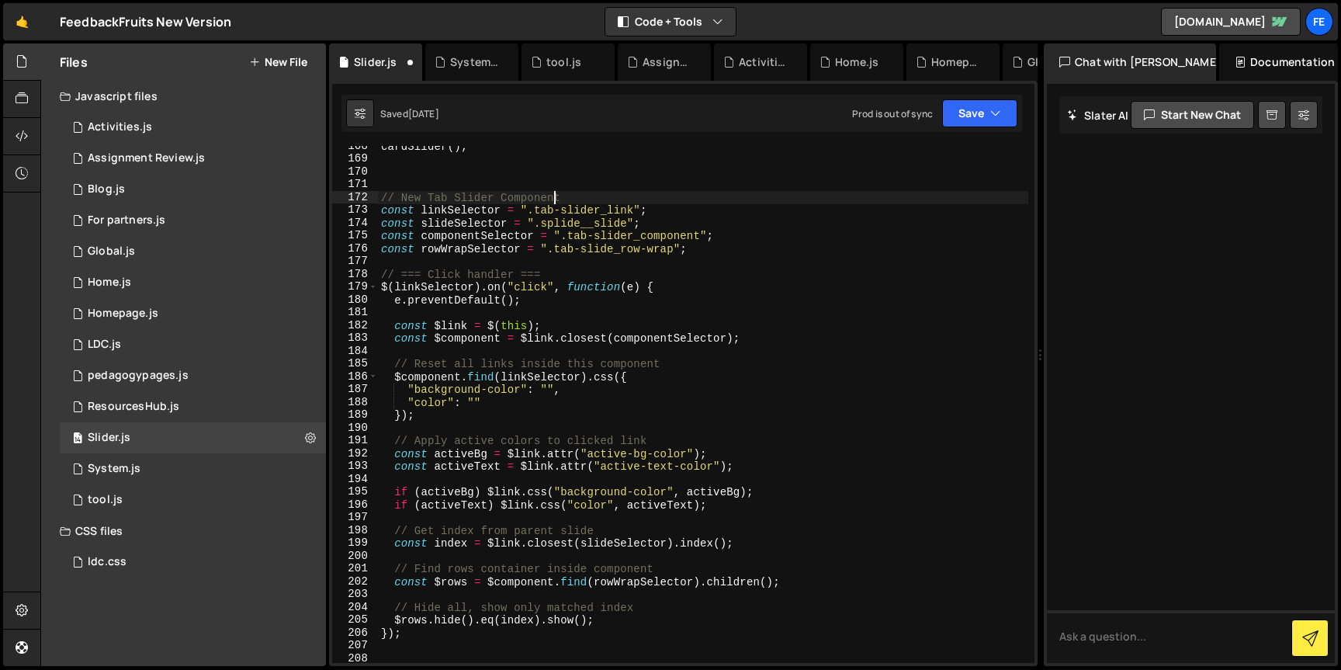
scroll to position [2160, 0]
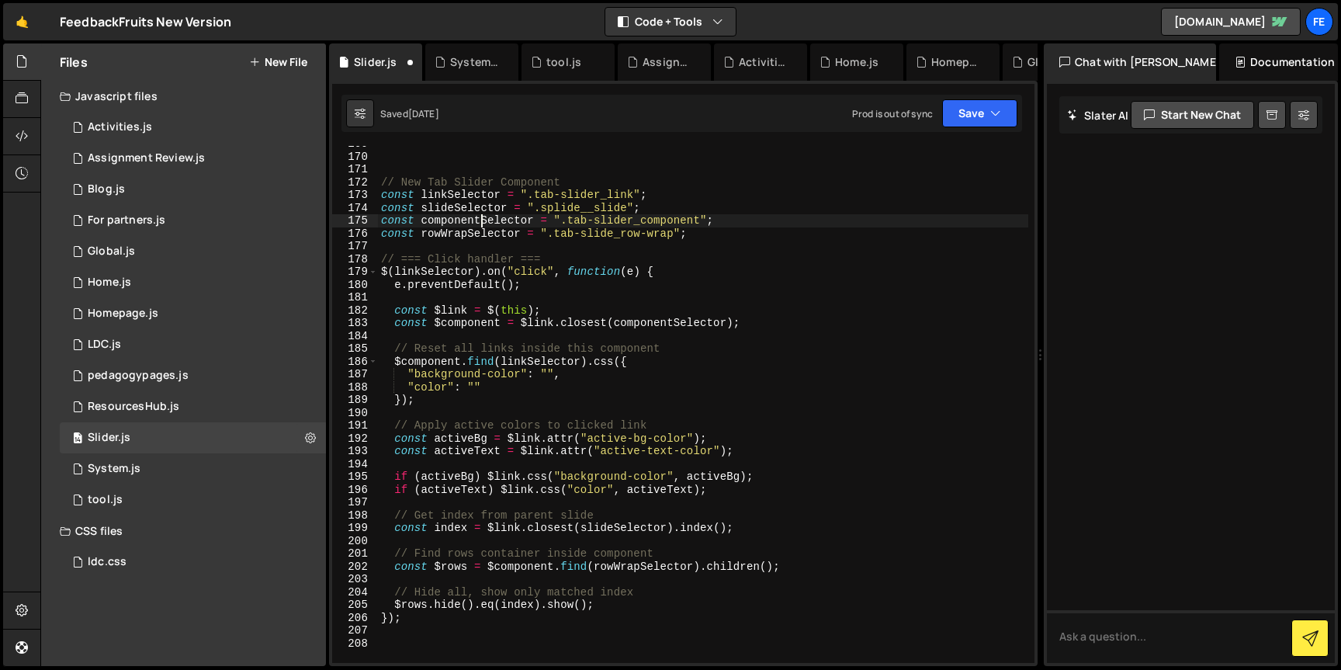
click at [481, 222] on div "// New Tab Slider Component const linkSelector = ".tab-slider_link" ; const sli…" at bounding box center [703, 408] width 651 height 543
click at [478, 237] on div "// New Tab Slider Component const linkSelector = ".tab-slider_link" ; const sli…" at bounding box center [703, 408] width 651 height 543
click at [693, 230] on div "// New Tab Slider Component const linkSelector = ".tab-slider_link" ; const sli…" at bounding box center [703, 408] width 651 height 543
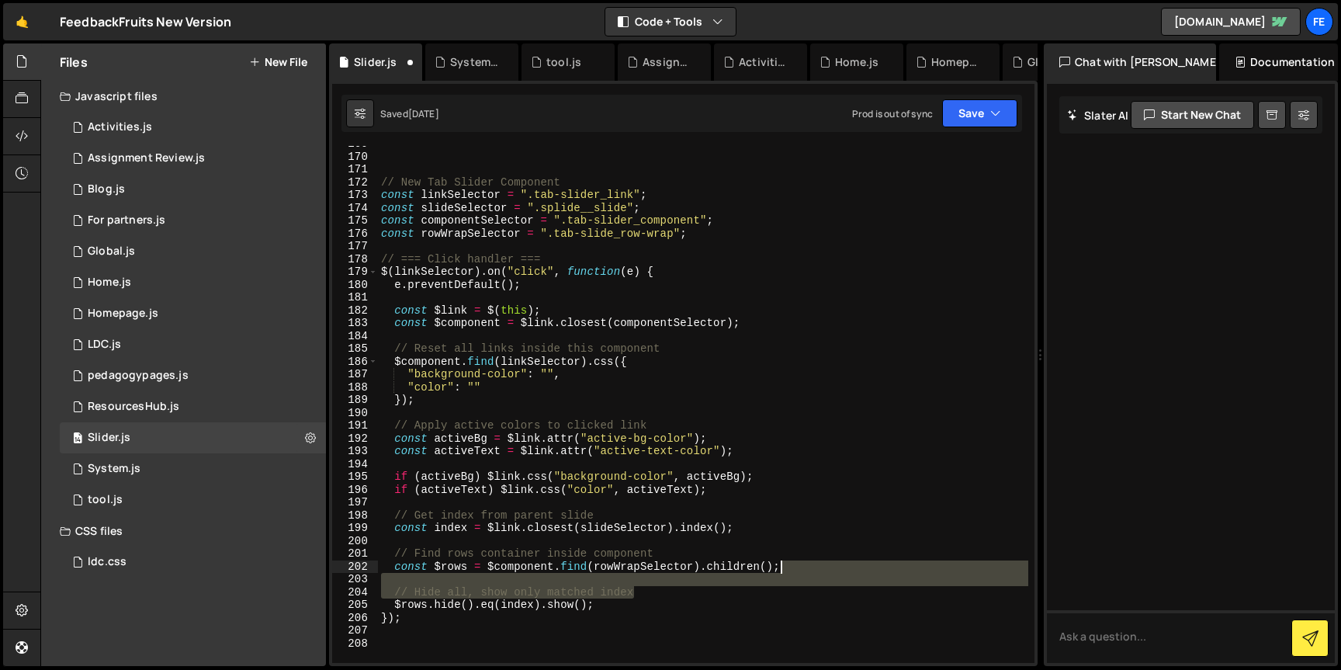
drag, startPoint x: 641, startPoint y: 592, endPoint x: 789, endPoint y: 567, distance: 149.7
click at [789, 567] on div "// New Tab Slider Component const linkSelector = ".tab-slider_link" ; const sli…" at bounding box center [703, 408] width 651 height 543
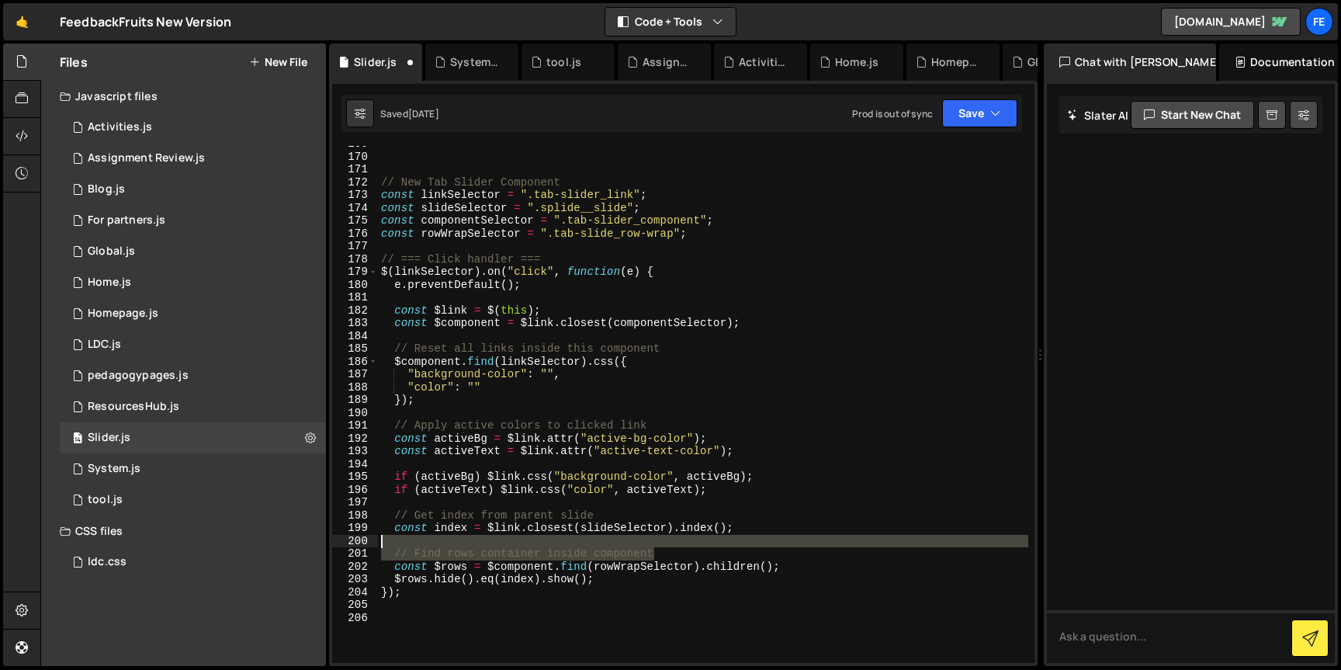
drag, startPoint x: 658, startPoint y: 554, endPoint x: 754, endPoint y: 534, distance: 97.6
click at [754, 534] on div "// New Tab Slider Component const linkSelector = ".tab-slider_link" ; const sli…" at bounding box center [703, 408] width 651 height 543
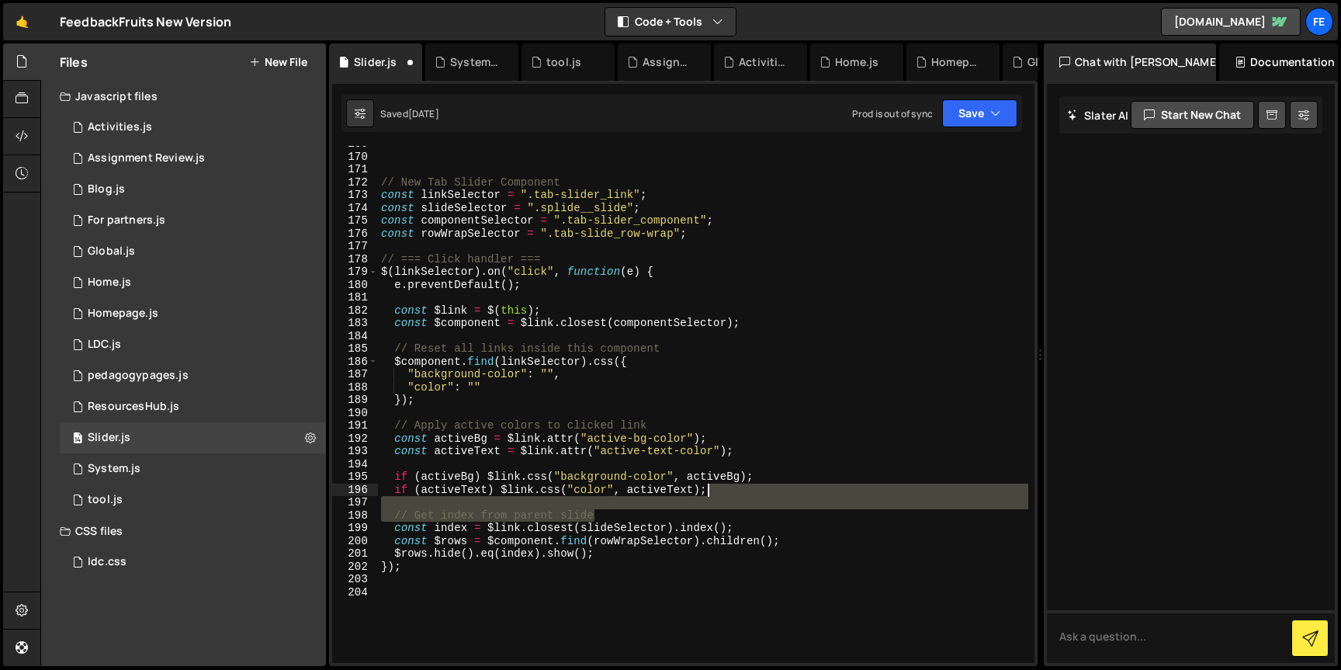
drag, startPoint x: 621, startPoint y: 514, endPoint x: 720, endPoint y: 495, distance: 100.3
click at [720, 495] on div "// New Tab Slider Component const linkSelector = ".tab-slider_link" ; const sli…" at bounding box center [703, 408] width 651 height 543
type textarea "if (activeText) $link.css("color", activeText);"
click at [562, 458] on div "// New Tab Slider Component const linkSelector = ".tab-slider_link" ; const sli…" at bounding box center [703, 408] width 651 height 543
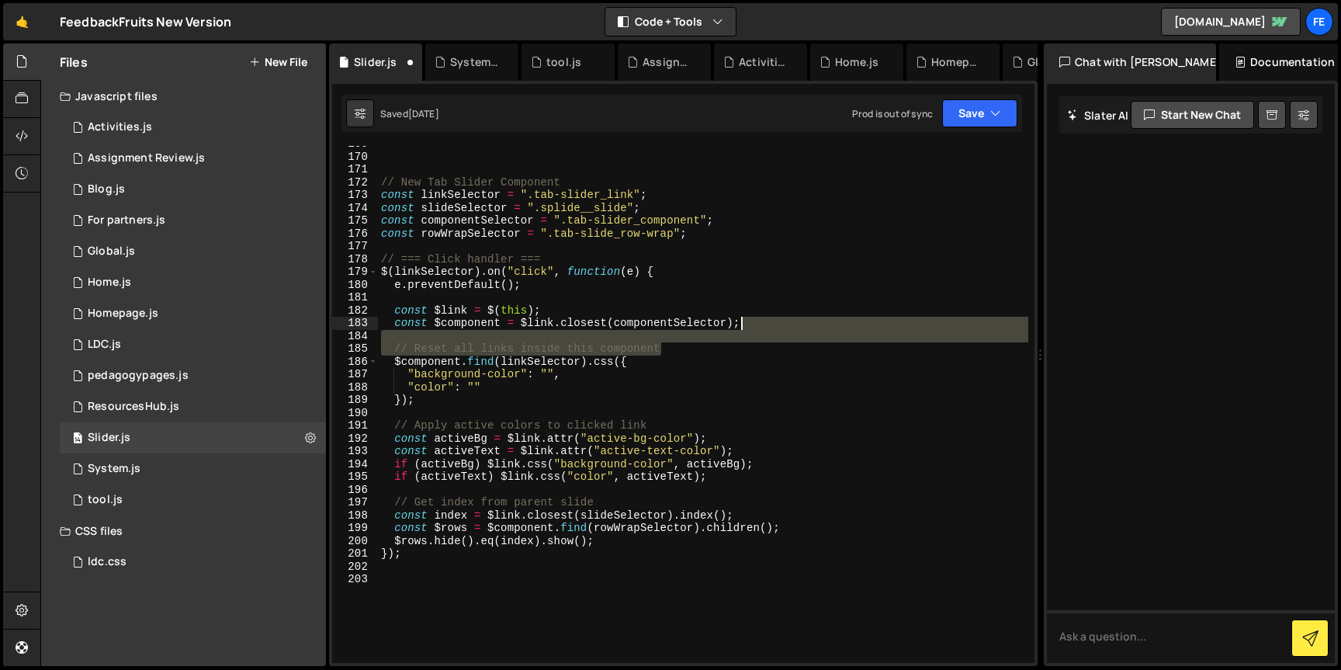
drag, startPoint x: 669, startPoint y: 347, endPoint x: 754, endPoint y: 328, distance: 86.6
click at [754, 328] on div "// New Tab Slider Component const linkSelector = ".tab-slider_link" ; const sli…" at bounding box center [703, 408] width 651 height 543
type textarea "const $component = $link.closest(componentSelector);"
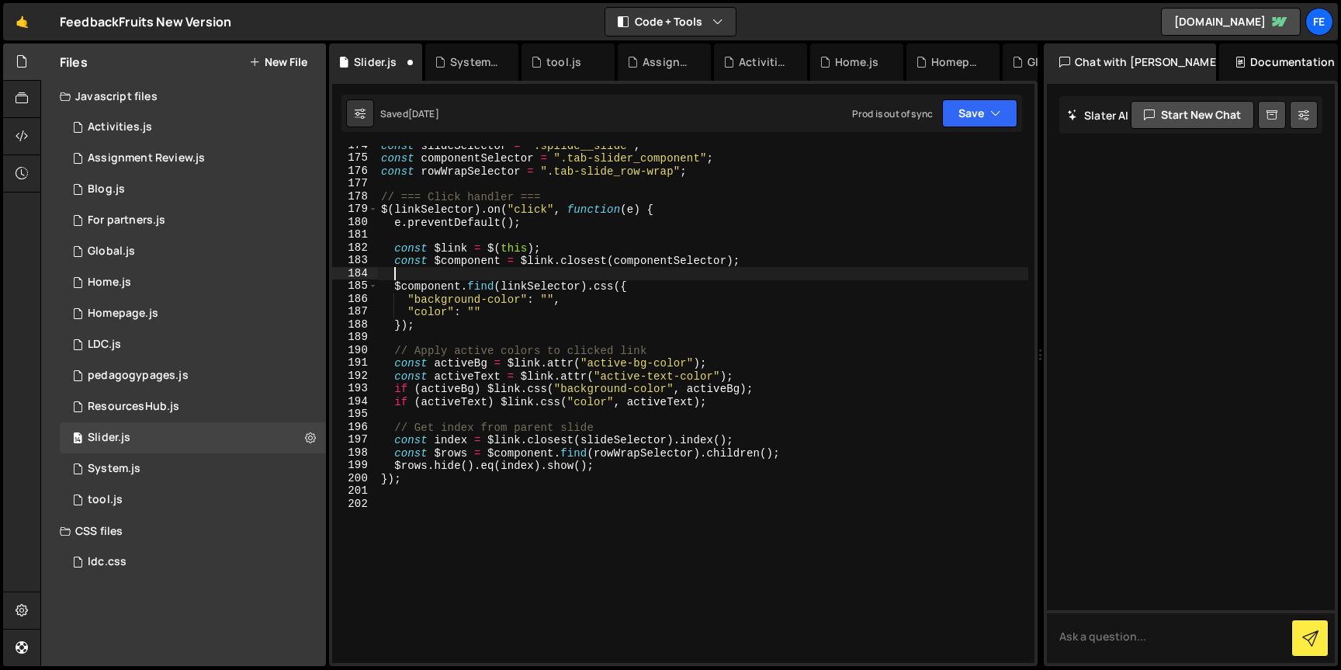
scroll to position [2221, 0]
click at [599, 429] on div "const slideSelector = ".splide__slide" ; const componentSelector = ".tab-slider…" at bounding box center [703, 412] width 651 height 543
click at [625, 468] on div "const slideSelector = ".splide__slide" ; const componentSelector = ".tab-slider…" at bounding box center [703, 412] width 651 height 543
type textarea "$rows.hide().eq(index).show();"
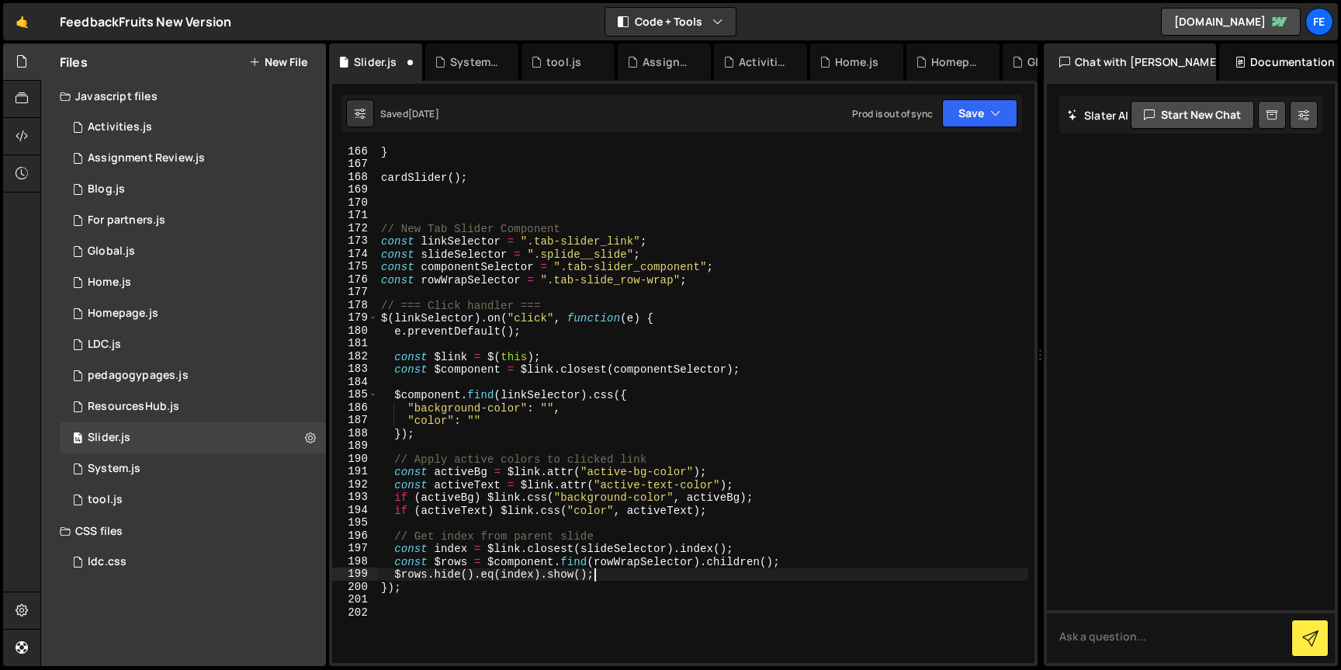
scroll to position [2119, 0]
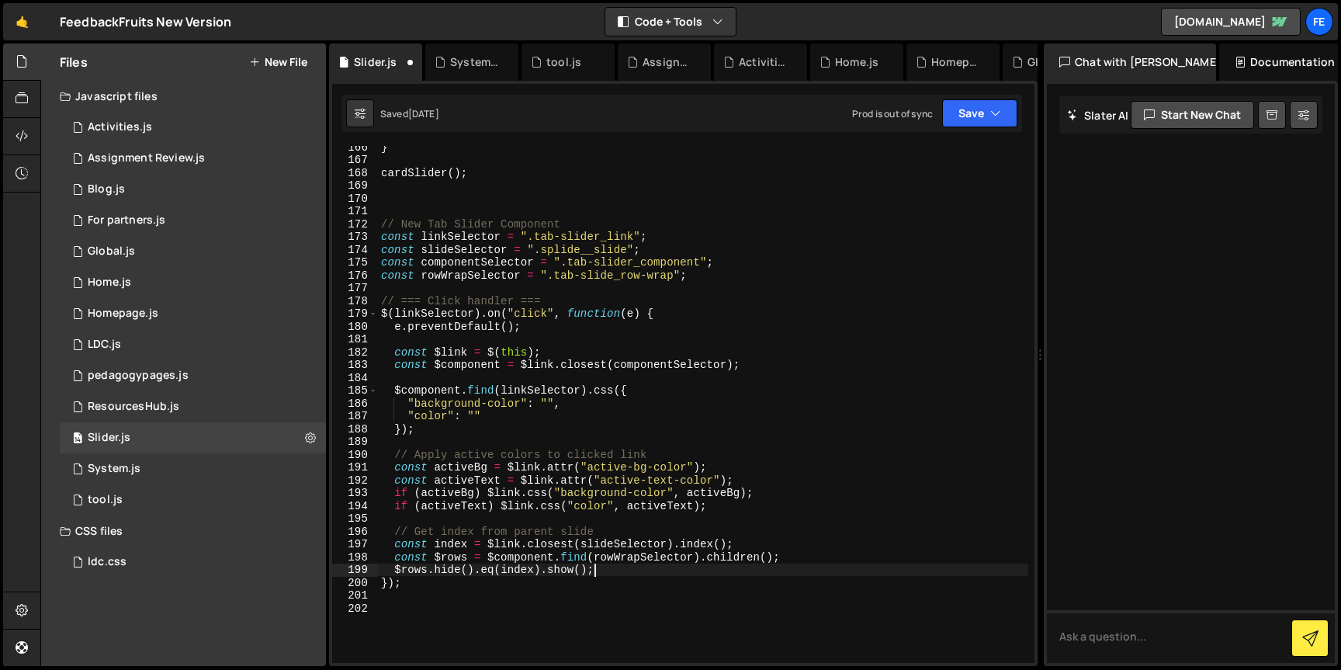
click at [415, 589] on div "} cardSlider ( ) ; // New Tab Slider Component const linkSelector = ".tab-slide…" at bounding box center [703, 412] width 651 height 543
drag, startPoint x: 479, startPoint y: 311, endPoint x: 383, endPoint y: 314, distance: 96.3
click at [383, 314] on div "} cardSlider ( ) ; // New Tab Slider Component const linkSelector = ".tab-slide…" at bounding box center [703, 412] width 651 height 543
type textarea "$(linkSelector).on("click", function(e) {"
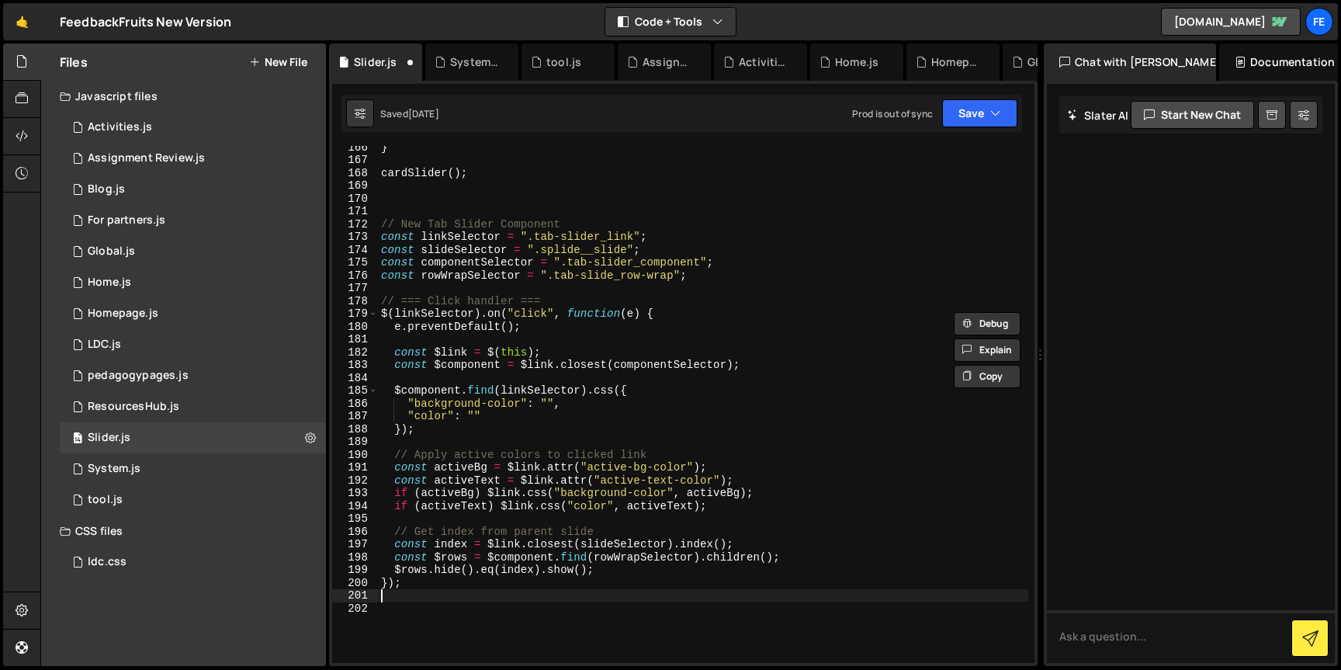
click at [406, 591] on div "} cardSlider ( ) ; // New Tab Slider Component const linkSelector = ".tab-slide…" at bounding box center [703, 412] width 651 height 543
paste textarea "$(linkSelector)"
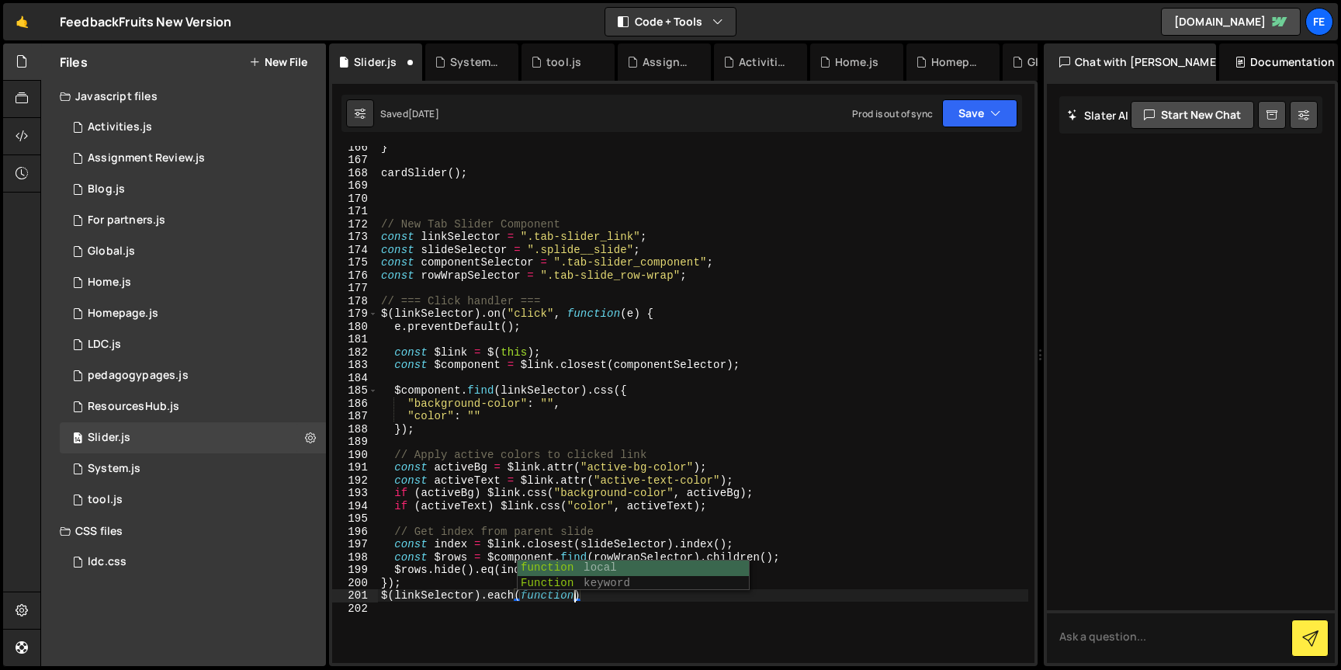
scroll to position [0, 13]
type textarea "$(linkSelector).each(function(){)"
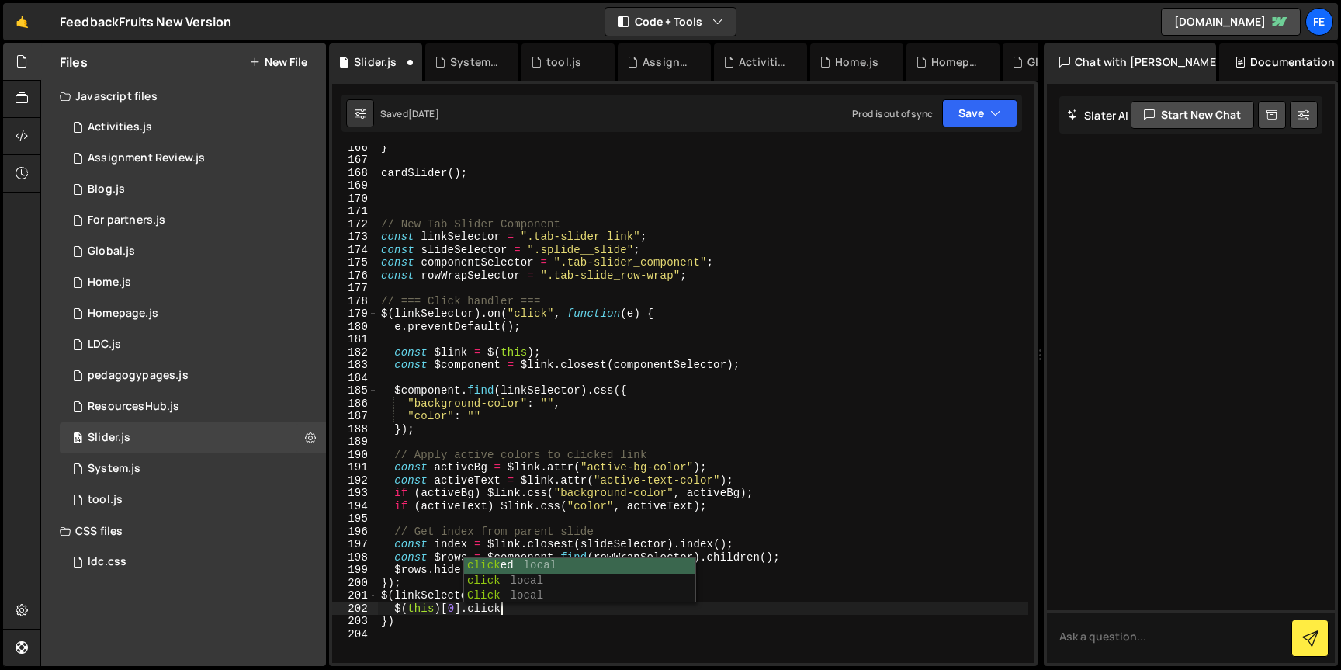
scroll to position [0, 8]
click at [977, 117] on button "Save" at bounding box center [979, 113] width 75 height 28
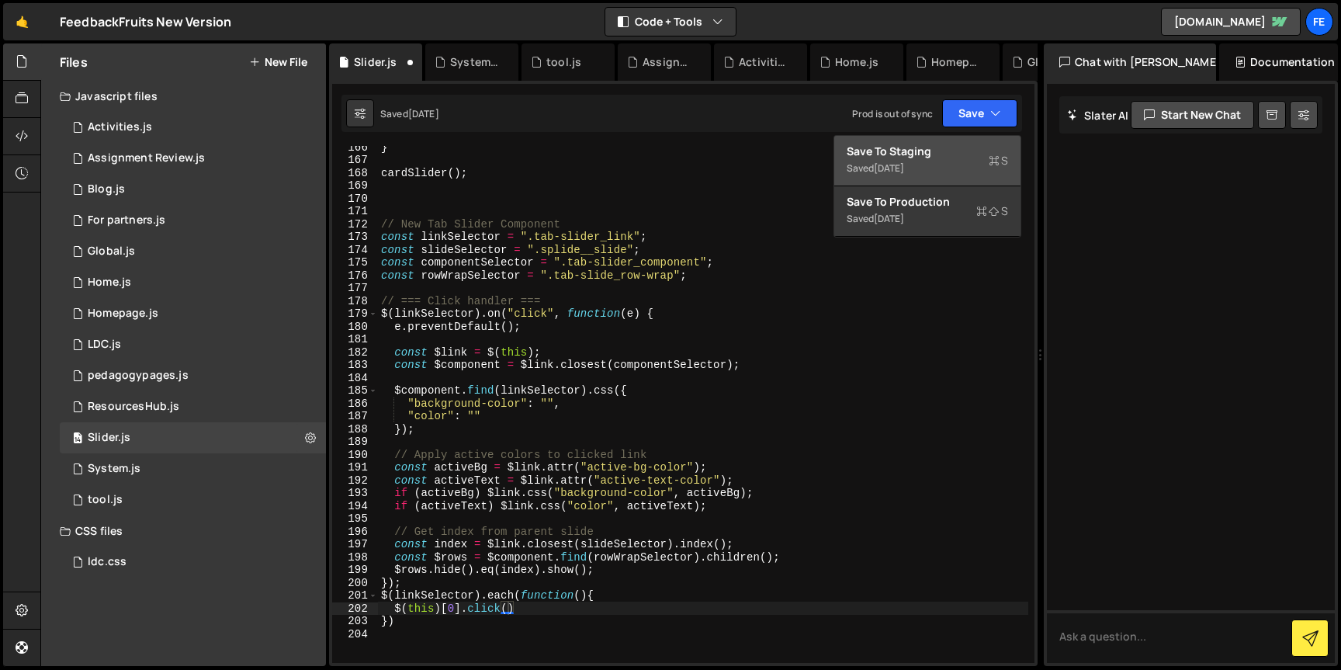
click at [925, 179] on button "Save to Staging S Saved [DATE]" at bounding box center [928, 161] width 186 height 50
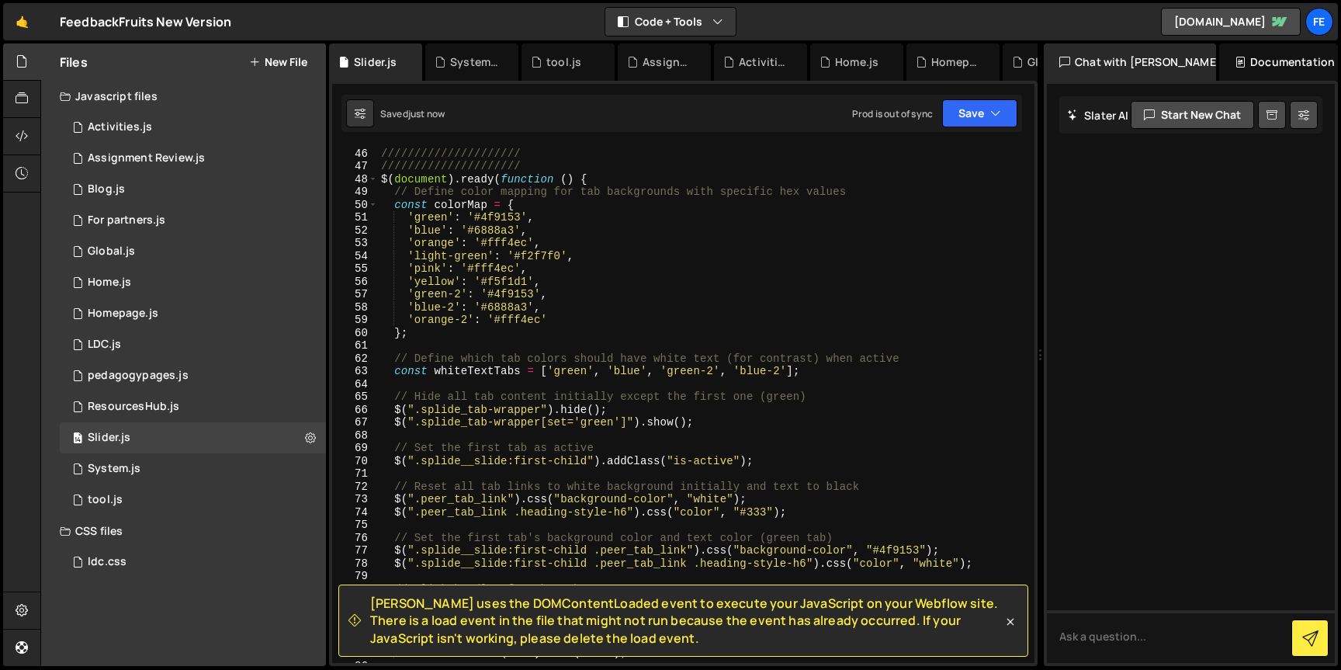
scroll to position [491, 0]
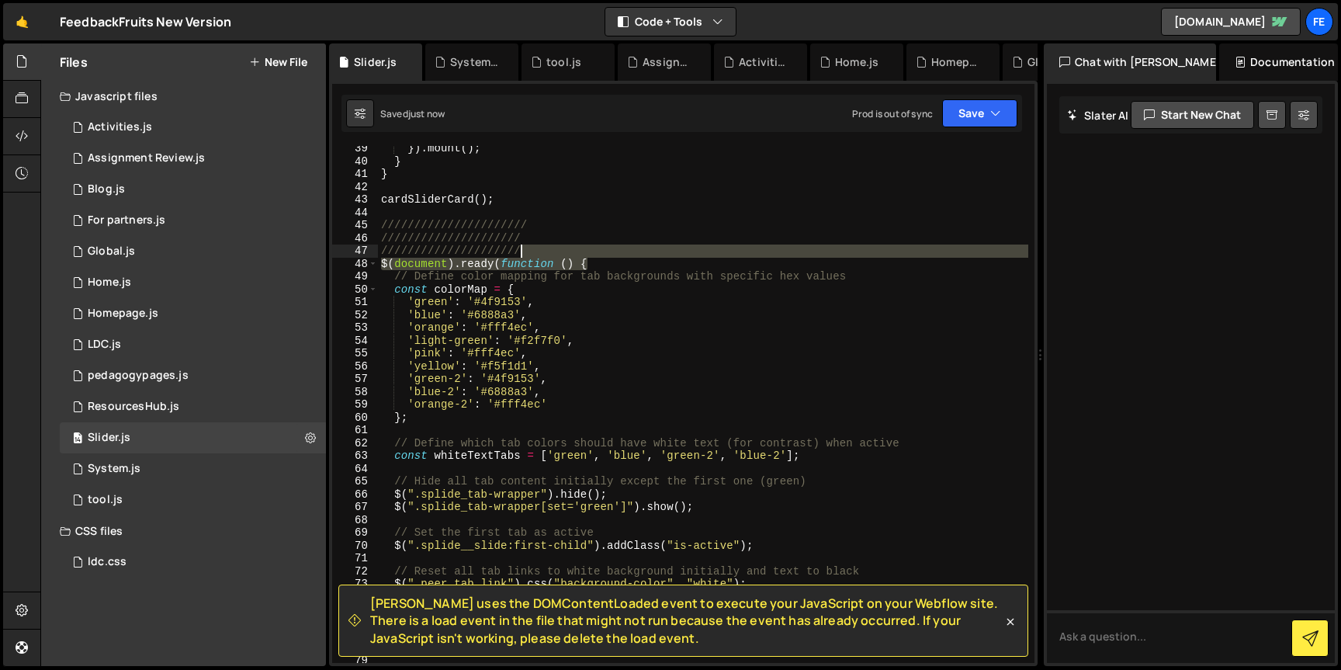
drag, startPoint x: 607, startPoint y: 265, endPoint x: 603, endPoint y: 252, distance: 13.8
click at [603, 252] on div "}) . mount ( ) ; } } cardSliderCard ( ) ; ////////////////////// //////////////…" at bounding box center [703, 413] width 651 height 543
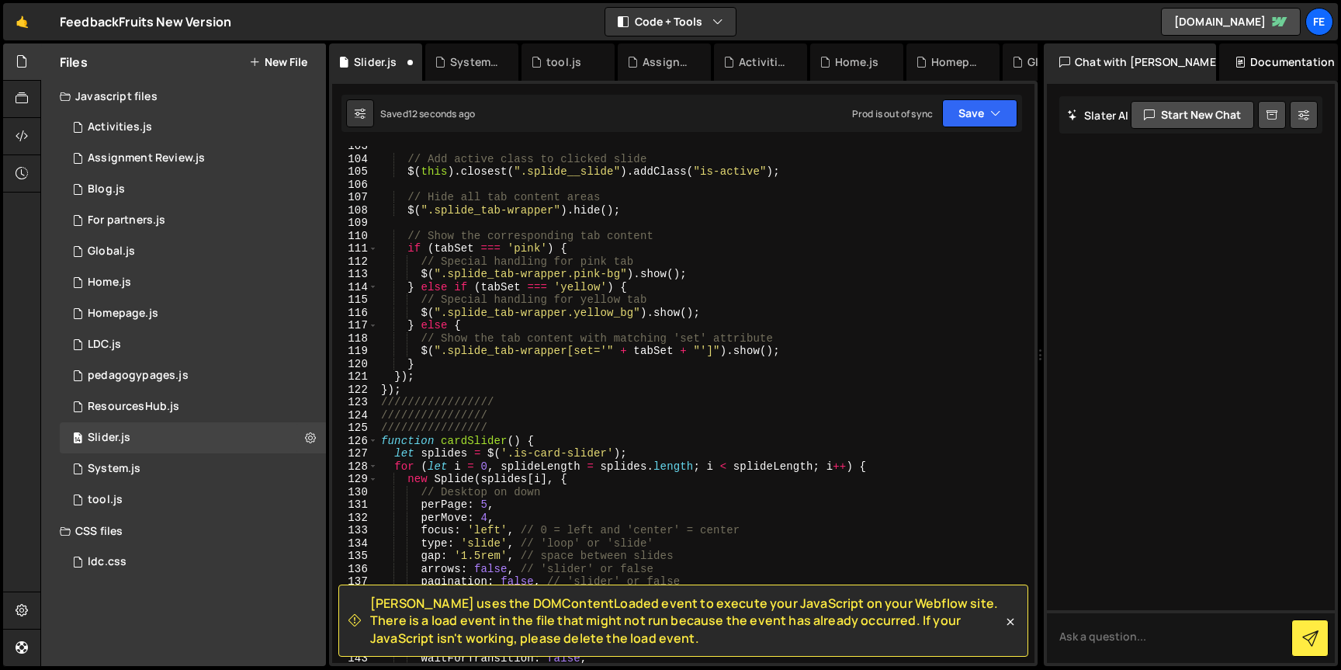
scroll to position [1390, 0]
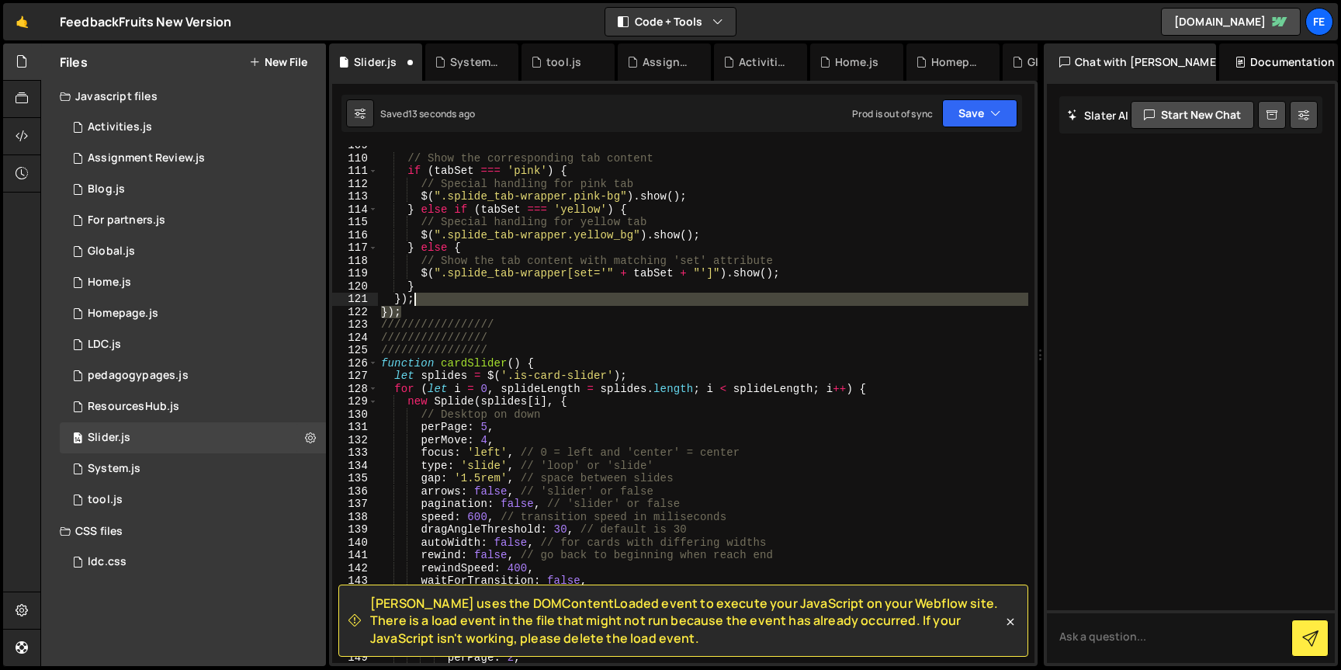
drag, startPoint x: 415, startPoint y: 310, endPoint x: 425, endPoint y: 302, distance: 13.4
click at [425, 302] on div "// Show the corresponding tab content if ( tabSet === 'pink' ) { // Special han…" at bounding box center [703, 410] width 651 height 543
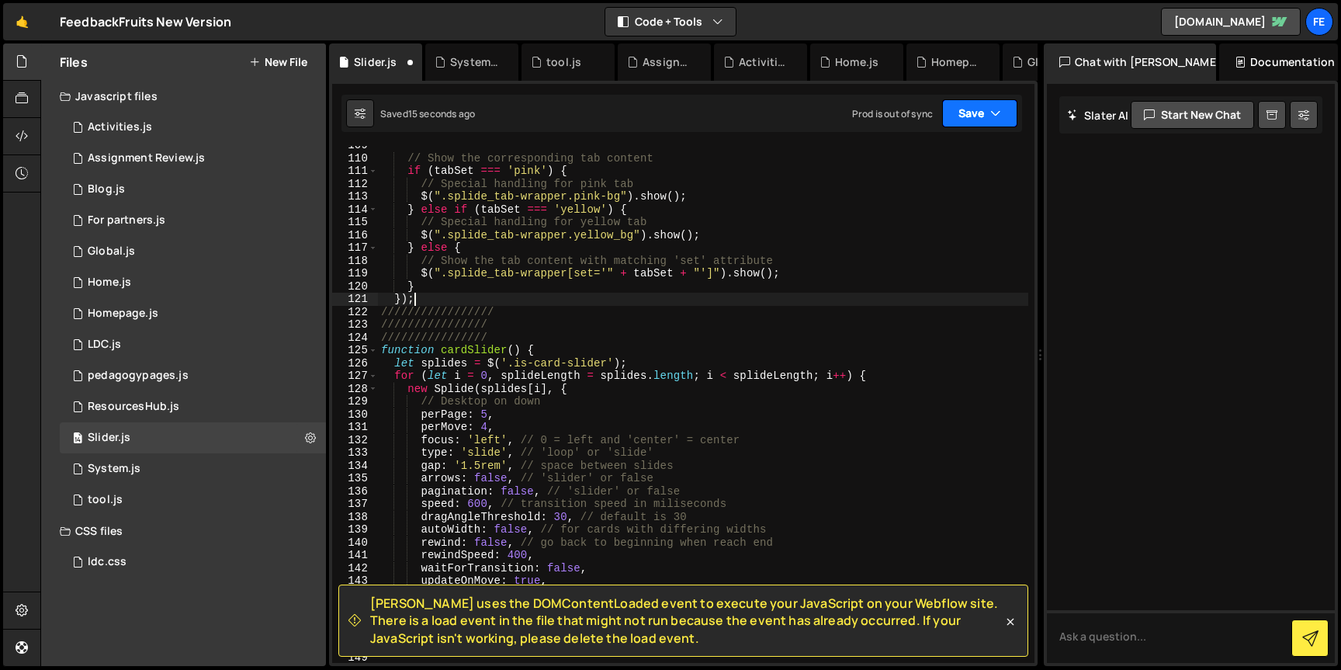
click at [969, 106] on button "Save" at bounding box center [979, 113] width 75 height 28
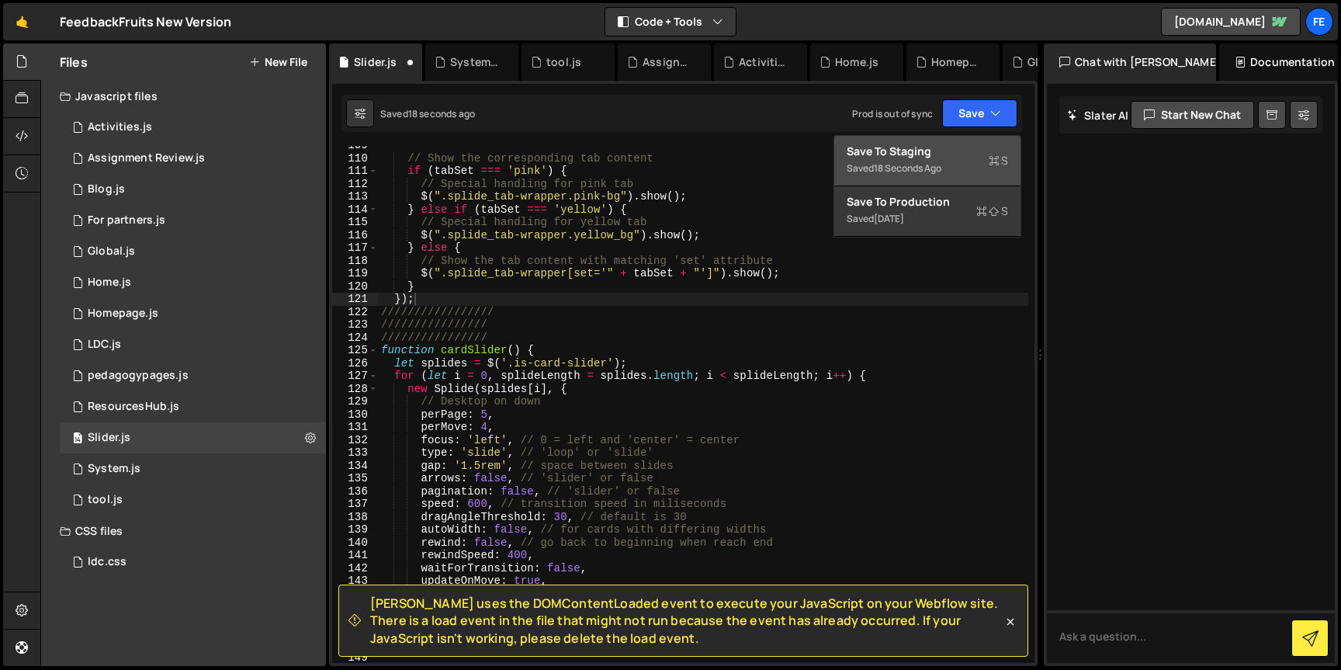
click at [901, 169] on div "18 seconds ago" at bounding box center [908, 167] width 68 height 13
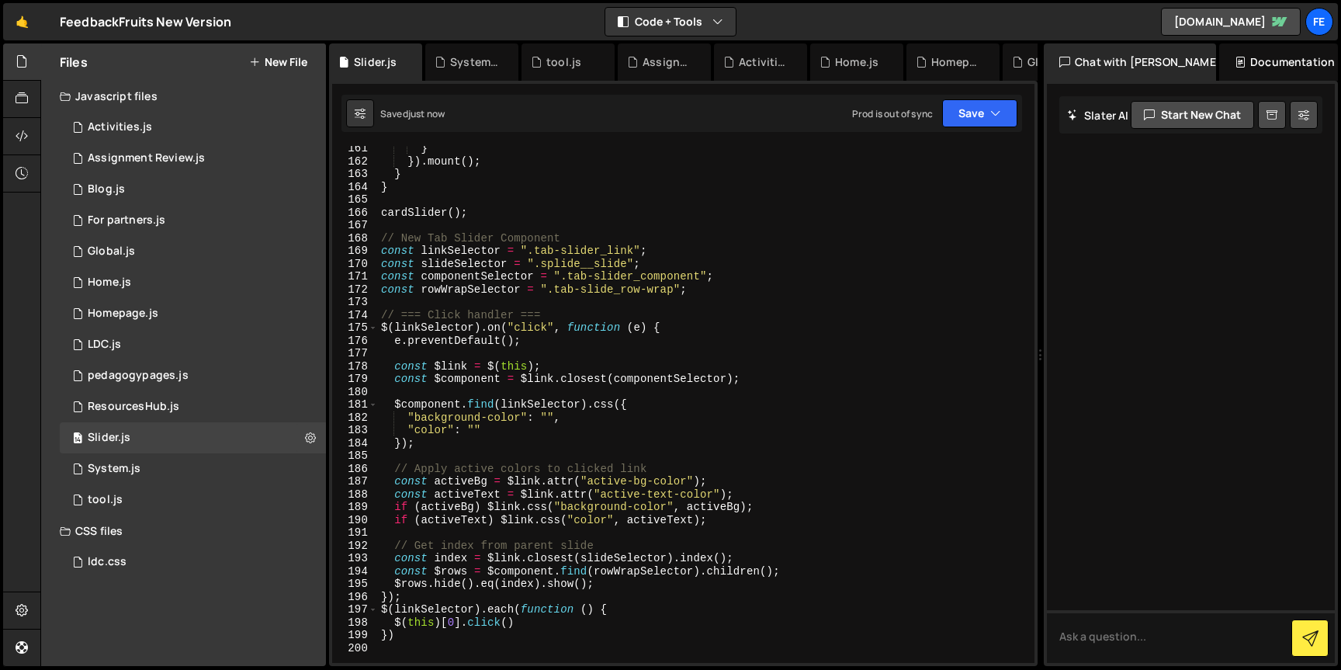
scroll to position [2079, 0]
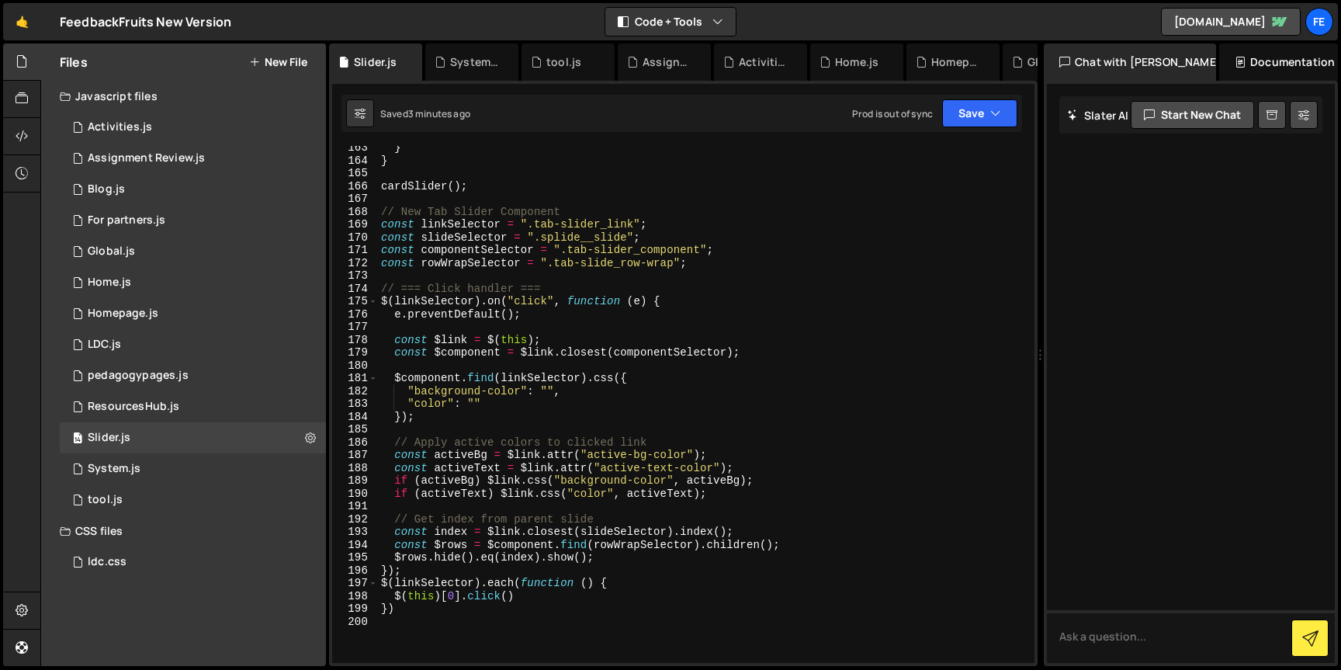
click at [394, 597] on div "} } cardSlider ( ) ; // New Tab Slider Component const linkSelector = ".tab-sli…" at bounding box center [703, 412] width 651 height 543
click at [524, 596] on div "} } cardSlider ( ) ; // New Tab Slider Component const linkSelector = ".tab-sli…" at bounding box center [703, 412] width 651 height 543
click at [472, 583] on div "} } cardSlider ( ) ; // New Tab Slider Component const linkSelector = ".tab-sli…" at bounding box center [703, 412] width 651 height 543
click at [515, 597] on div "} } cardSlider ( ) ; // New Tab Slider Component const linkSelector = ".tab-sli…" at bounding box center [703, 412] width 651 height 543
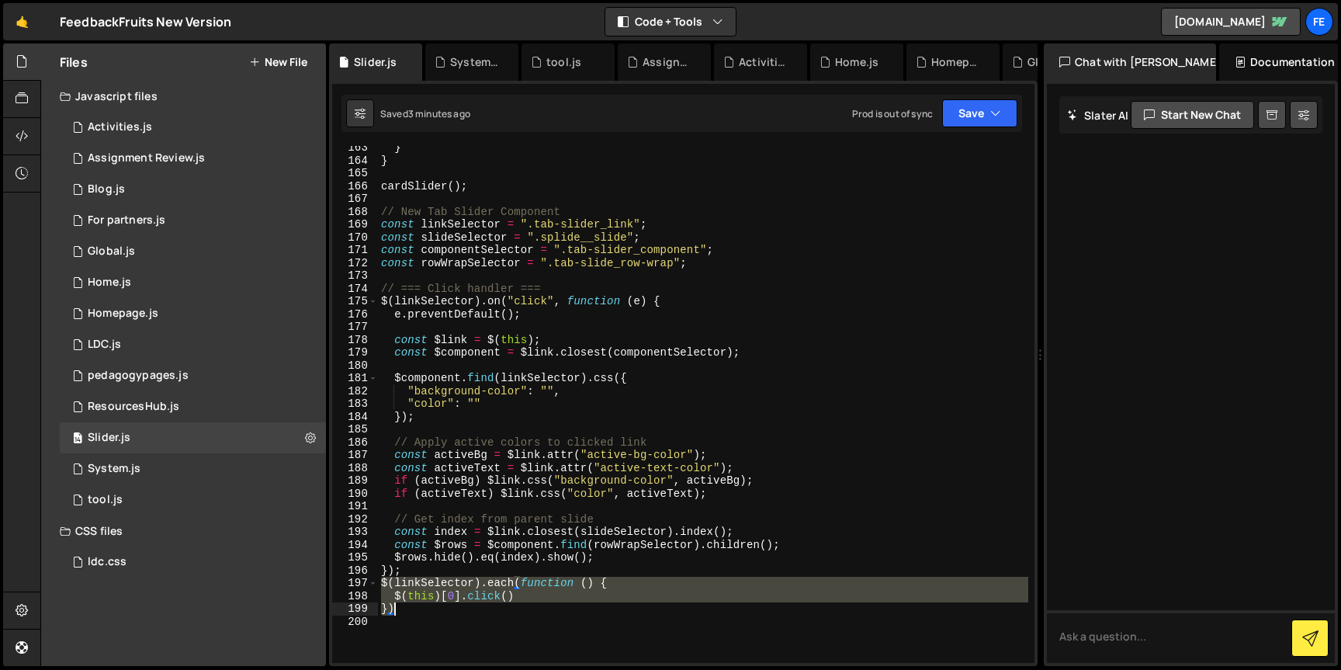
drag, startPoint x: 381, startPoint y: 587, endPoint x: 422, endPoint y: 615, distance: 49.7
click at [422, 615] on div "} } cardSlider ( ) ; // New Tab Slider Component const linkSelector = ".tab-sli…" at bounding box center [703, 412] width 651 height 543
paste textarea "});"
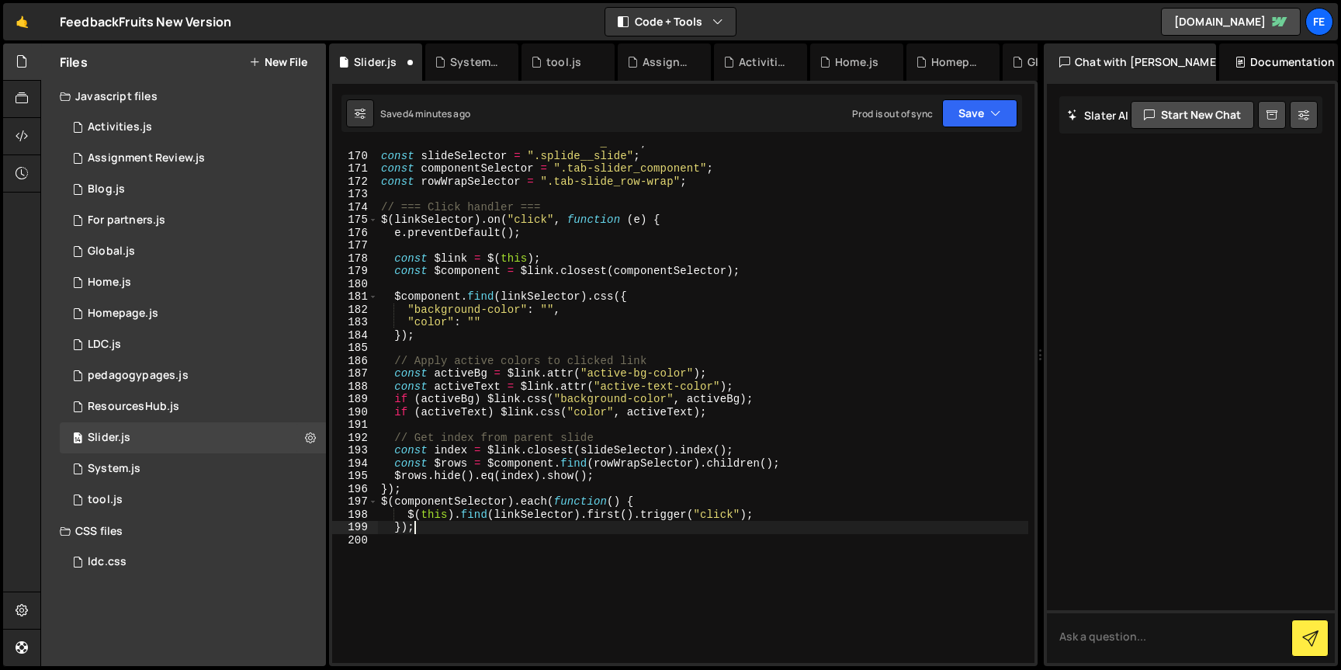
scroll to position [2174, 0]
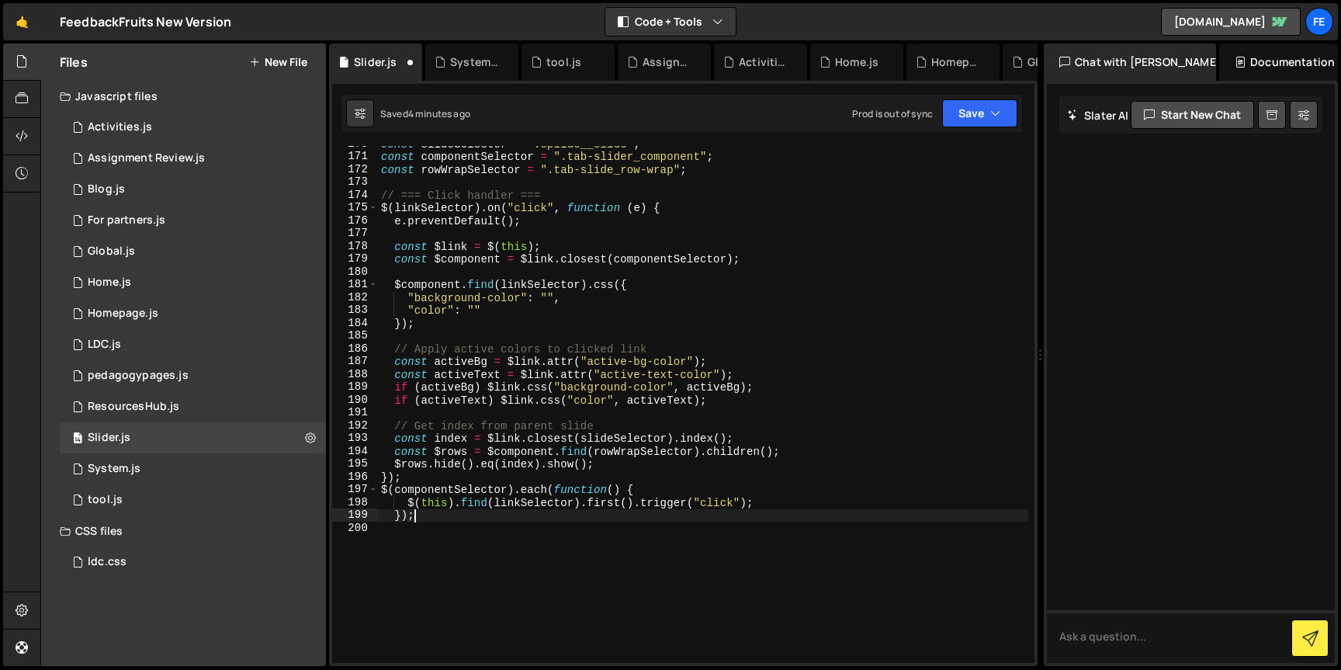
click at [425, 517] on div "const slideSelector = ".splide__slide" ; const componentSelector = ".tab-slider…" at bounding box center [703, 408] width 651 height 543
type textarea "});"
click at [401, 472] on div "const slideSelector = ".splide__slide" ; const componentSelector = ".tab-slider…" at bounding box center [703, 408] width 651 height 543
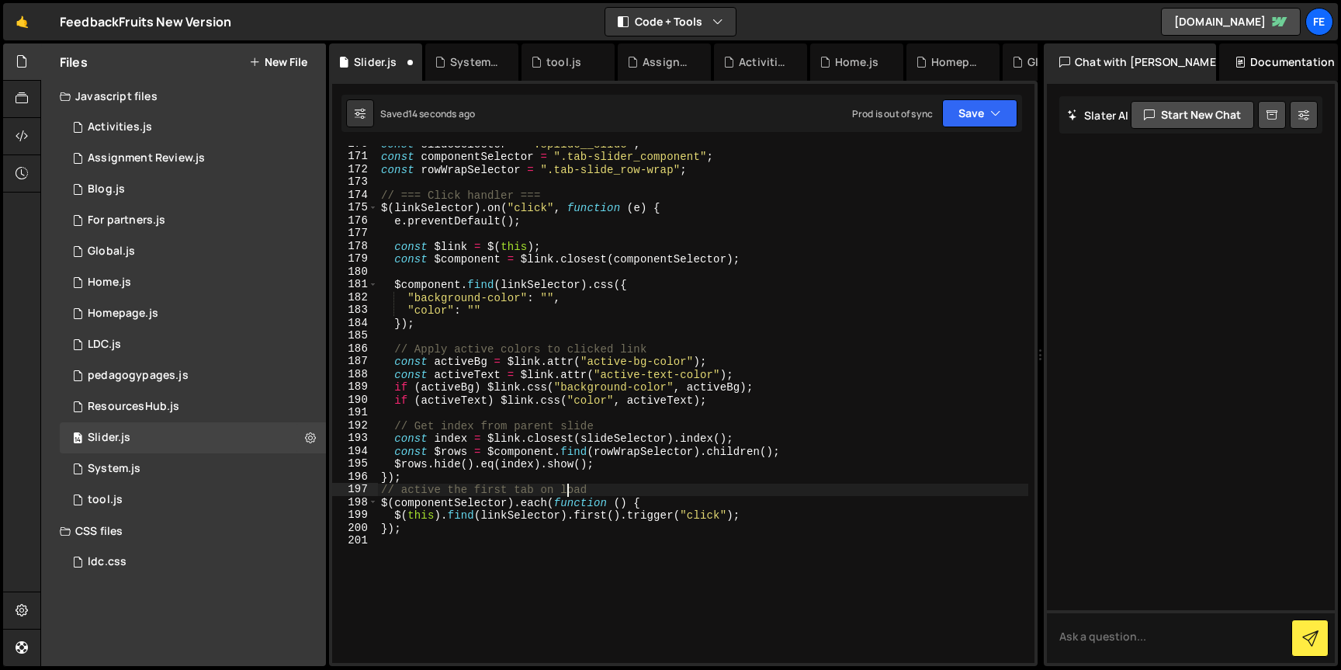
click at [564, 493] on div "const slideSelector = ".splide__slide" ; const componentSelector = ".tab-slider…" at bounding box center [703, 408] width 651 height 543
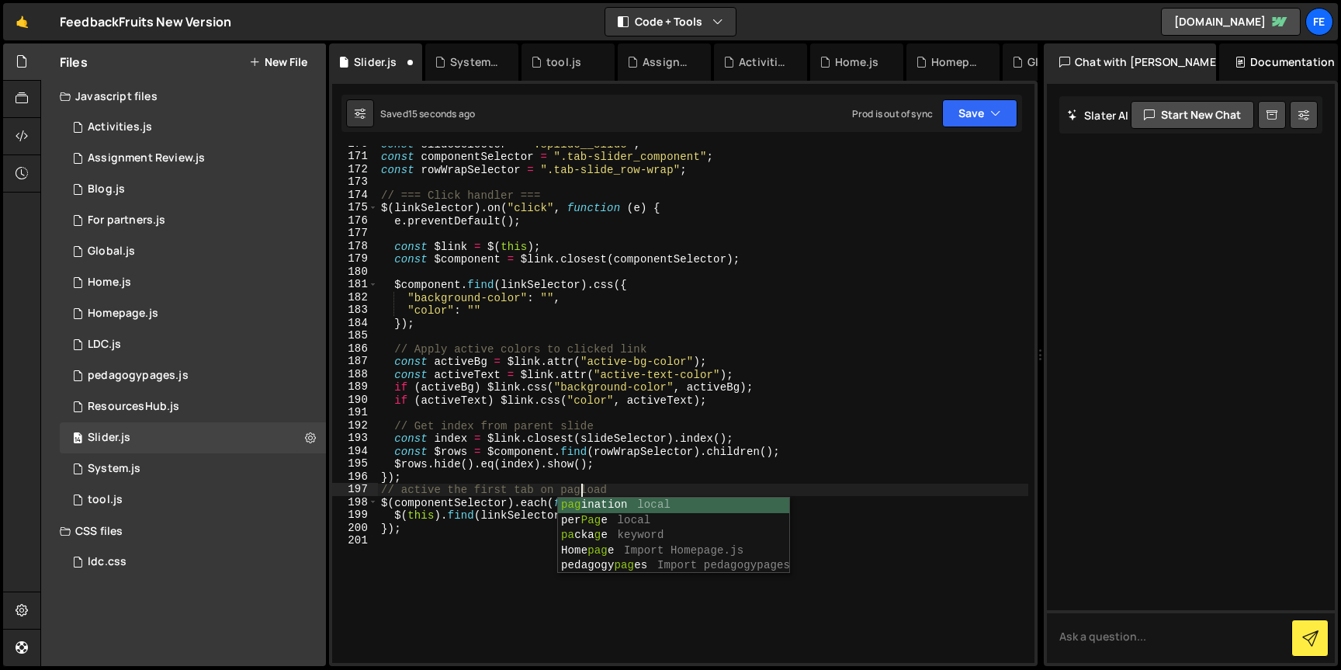
scroll to position [0, 15]
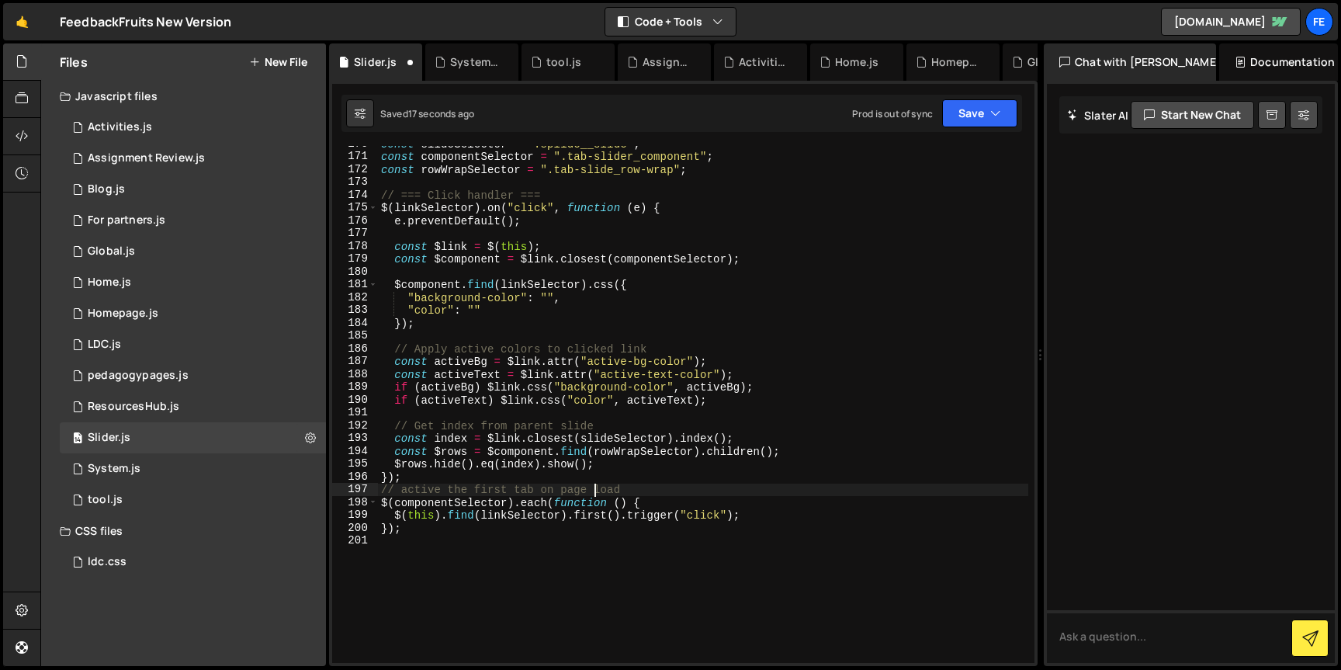
click at [596, 478] on div "const slideSelector = ".splide__slide" ; const componentSelector = ".tab-slider…" at bounding box center [703, 408] width 651 height 543
type textarea "});"
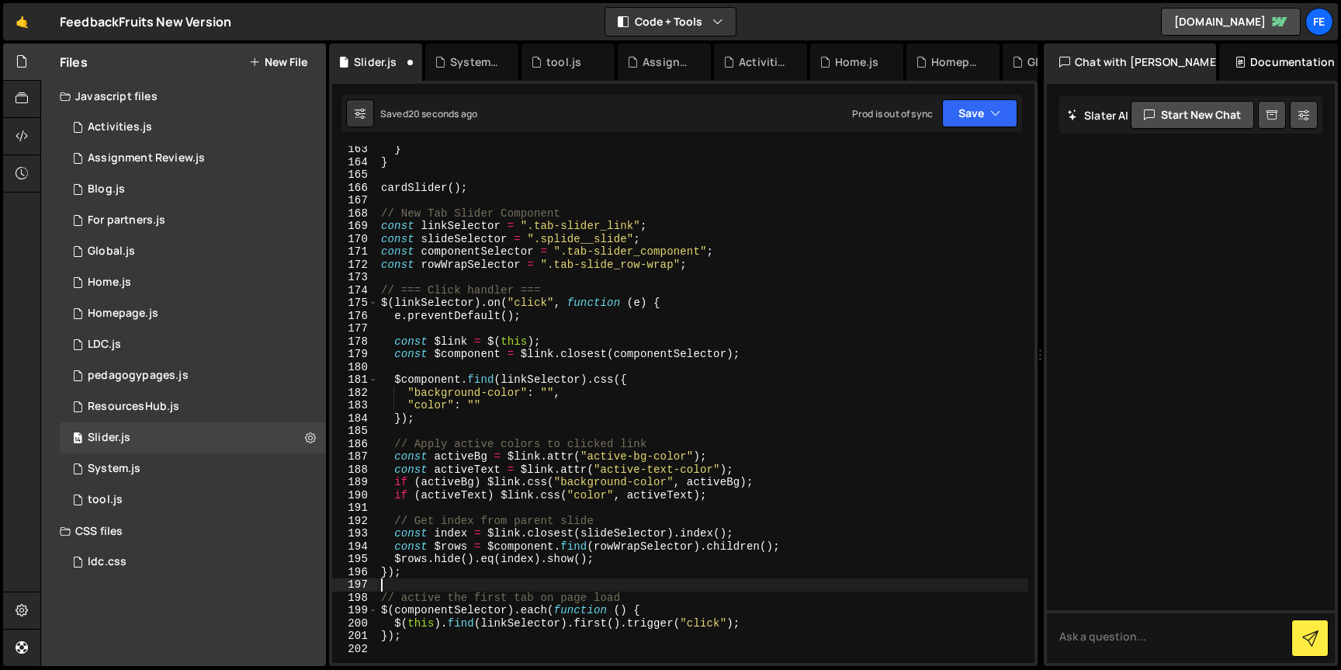
scroll to position [2078, 0]
click at [531, 192] on div "} } cardSlider ( ) ; // New Tab Slider Component const linkSelector = ".tab-sli…" at bounding box center [703, 414] width 651 height 543
type textarea "cardSlider();"
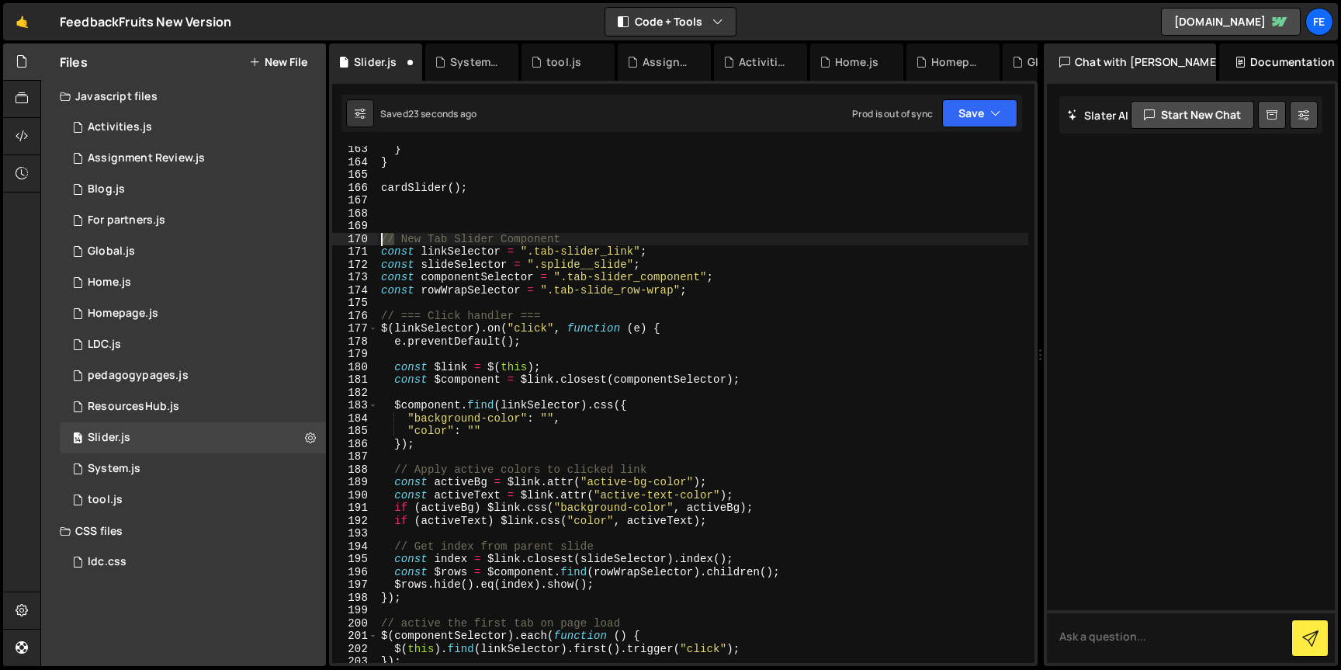
drag, startPoint x: 397, startPoint y: 240, endPoint x: 377, endPoint y: 240, distance: 20.2
click at [377, 240] on div "163 164 165 166 167 168 169 170 171 172 173 174 175 176 177 178 179 180 181 182…" at bounding box center [683, 404] width 703 height 517
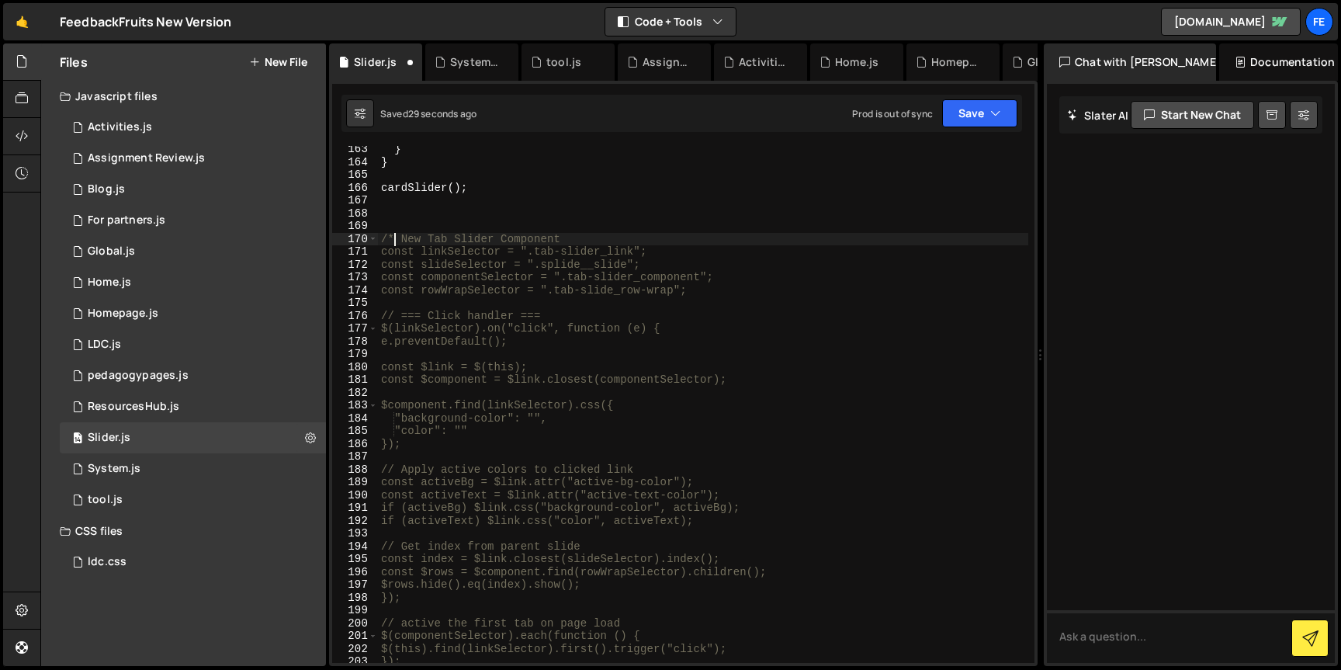
scroll to position [0, 1]
click at [595, 237] on div "} } cardSlider ( ) ; /* New Tab Slider Component const linkSelector = ".tab-sli…" at bounding box center [703, 414] width 651 height 543
click at [578, 236] on div "} } cardSlider ( ) ; /* New Tab Slider Component 8/ const linkSelector = ".tab-…" at bounding box center [703, 414] width 651 height 543
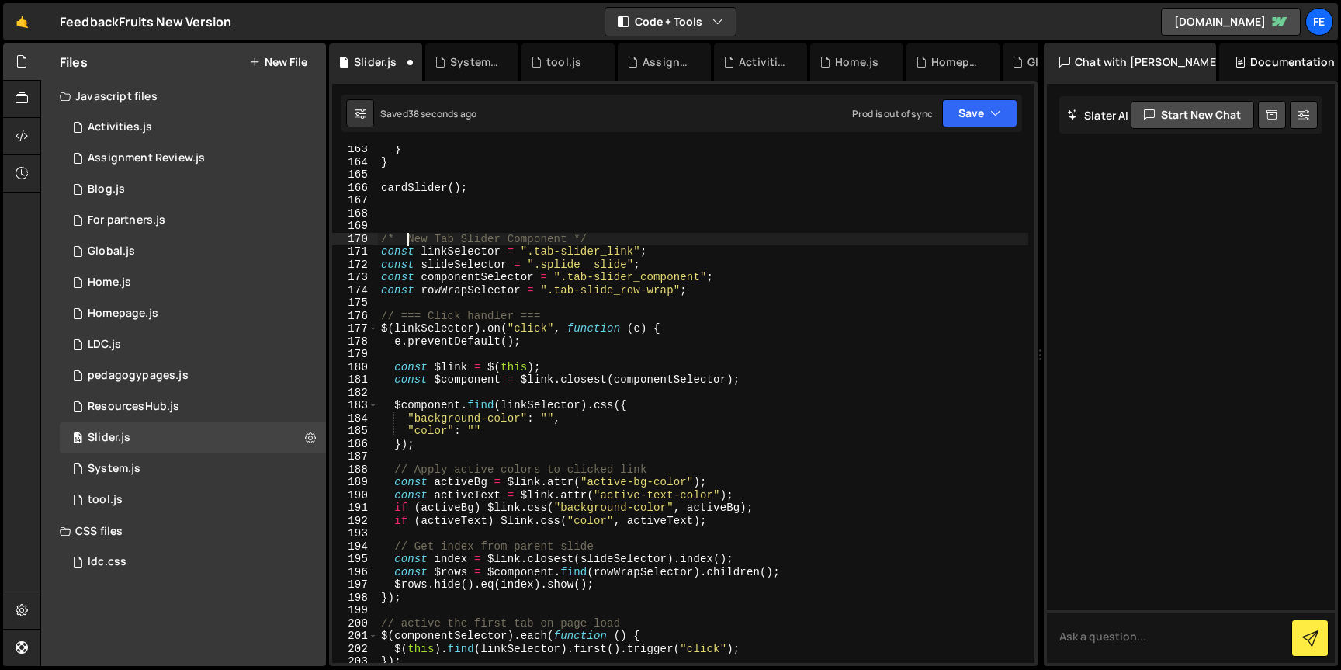
click at [407, 240] on div "} } cardSlider ( ) ; /* New Tab Slider Component */ const linkSelector = ".tab-…" at bounding box center [703, 414] width 651 height 543
drag, startPoint x: 506, startPoint y: 238, endPoint x: 407, endPoint y: 236, distance: 99.4
click at [407, 236] on div "} } cardSlider ( ) ; /* !!!!!!!!!!!!!!! New Tab Slider Component */ const linkS…" at bounding box center [703, 414] width 651 height 543
click at [677, 237] on div "} } cardSlider ( ) ; /* !!!!!!!!!!!!!!! New Tab Slider Component */ const linkS…" at bounding box center [703, 414] width 651 height 543
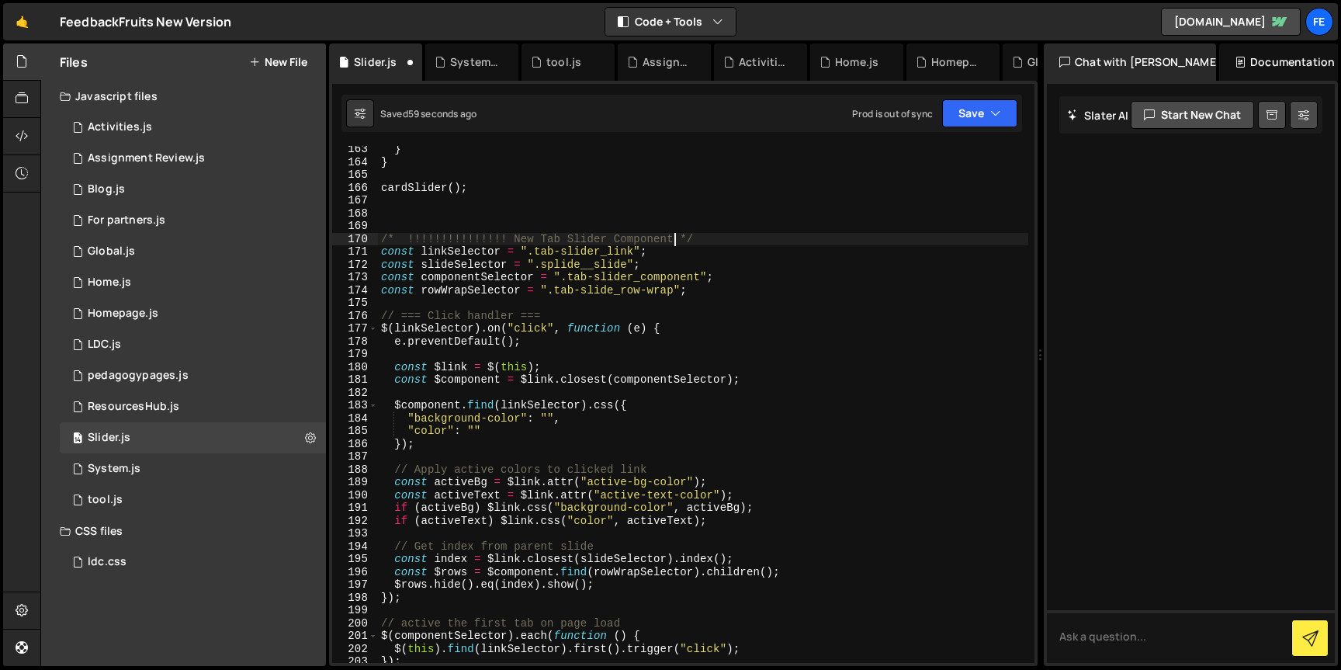
click at [677, 237] on div "} } cardSlider ( ) ; /* !!!!!!!!!!!!!!! New Tab Slider Component */ const linkS…" at bounding box center [703, 414] width 651 height 543
click at [677, 237] on div "} } cardSlider ( ) ; /* !!!!!!!!!!!!!!! New Tab Slider Component */ const linkS…" at bounding box center [703, 404] width 651 height 517
paste textarea "!!!!!!!!!!!!!!!"
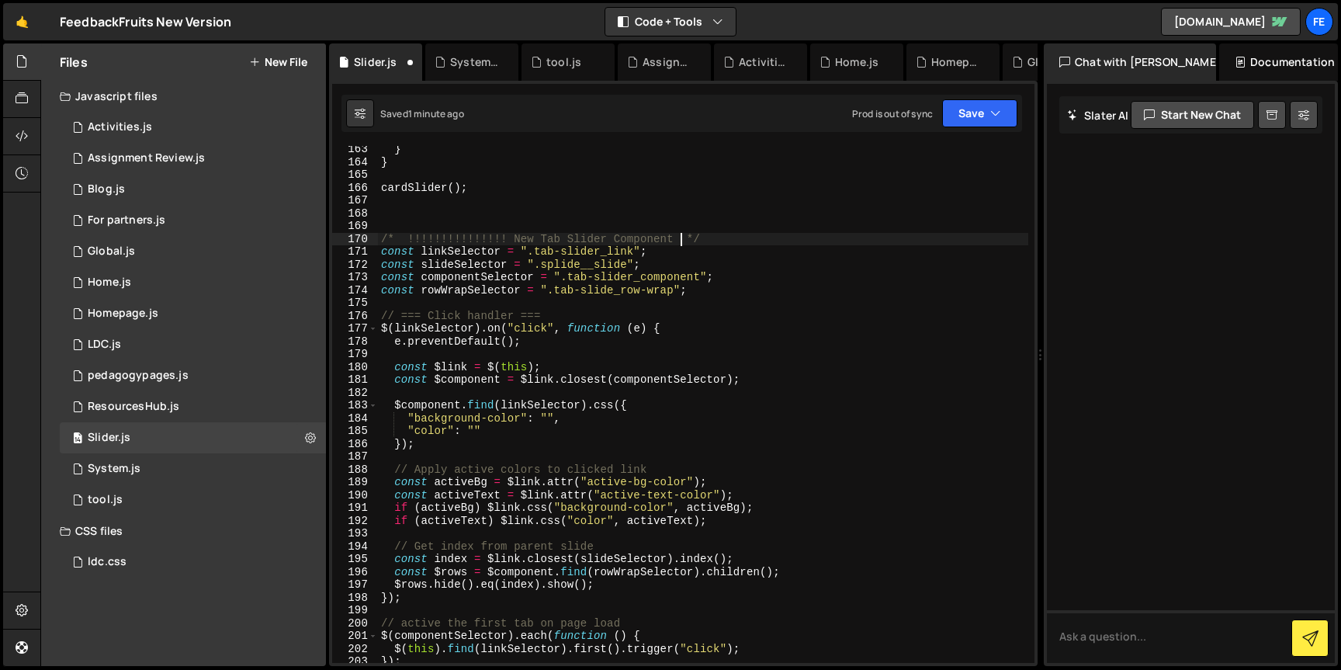
type textarea "/* !!!!!!!!!!!!!!! New Tab Slider Component !!!!!!!!!!!!!!! */"
click at [826, 241] on div "} } cardSlider ( ) ; /* !!!!!!!!!!!!!!! New Tab Slider Component !!!!!!!!!!!!!!…" at bounding box center [703, 414] width 651 height 543
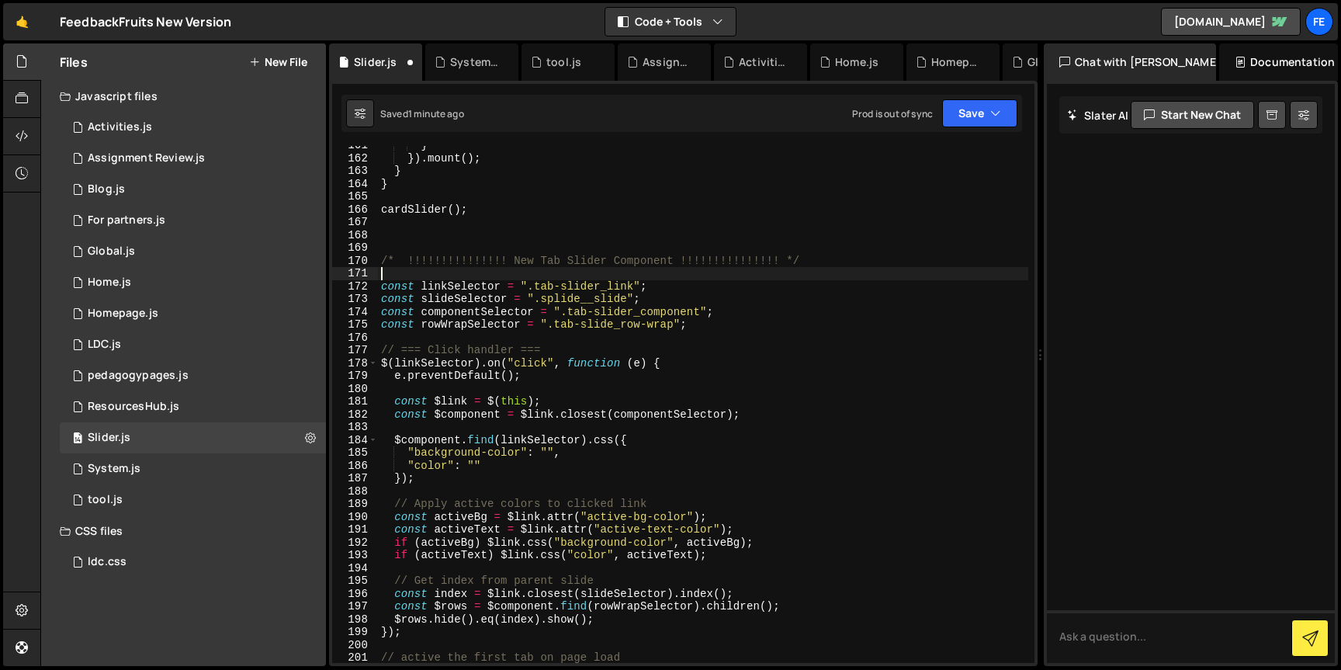
scroll to position [2104, 0]
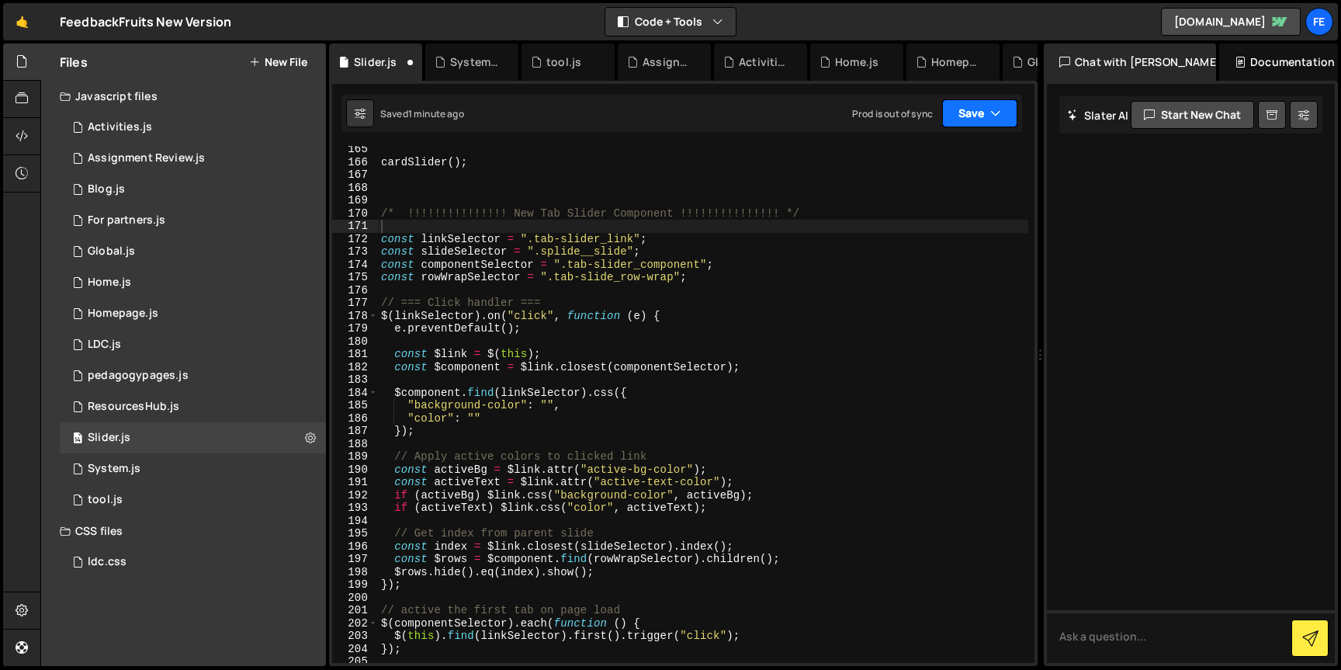
click at [1001, 123] on button "Save" at bounding box center [979, 113] width 75 height 28
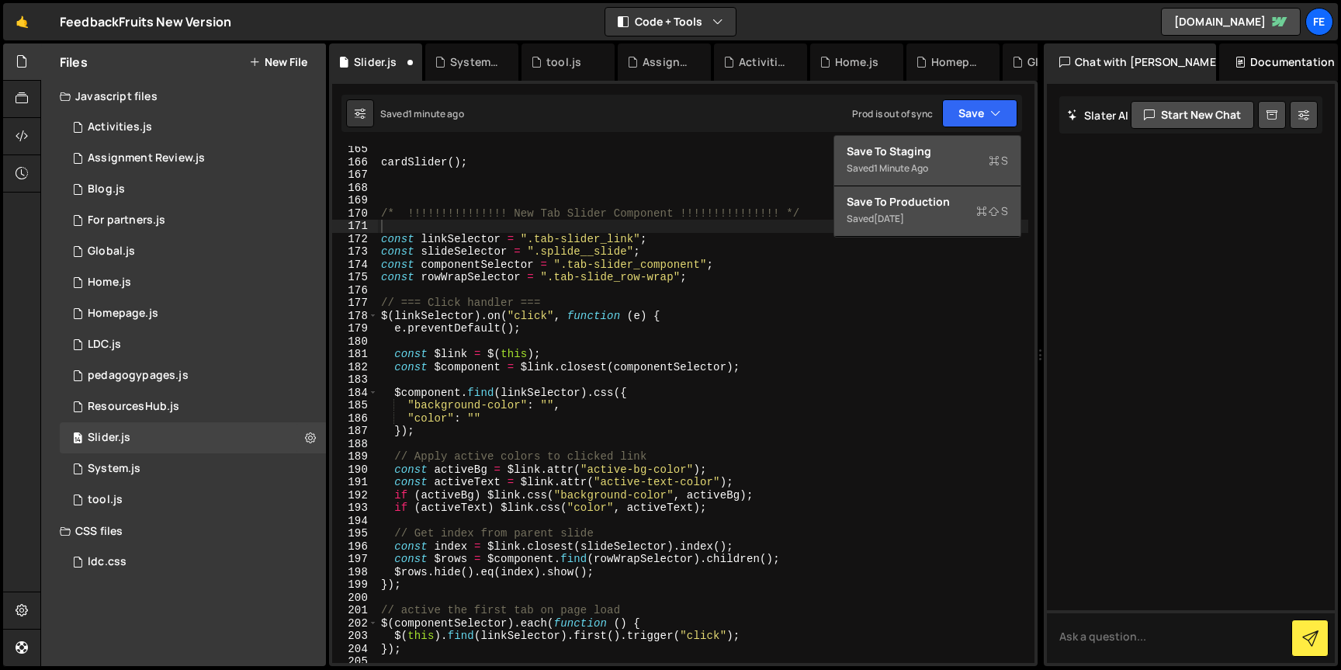
click at [927, 200] on div "Save to Production S" at bounding box center [927, 202] width 161 height 16
